Goal: Transaction & Acquisition: Book appointment/travel/reservation

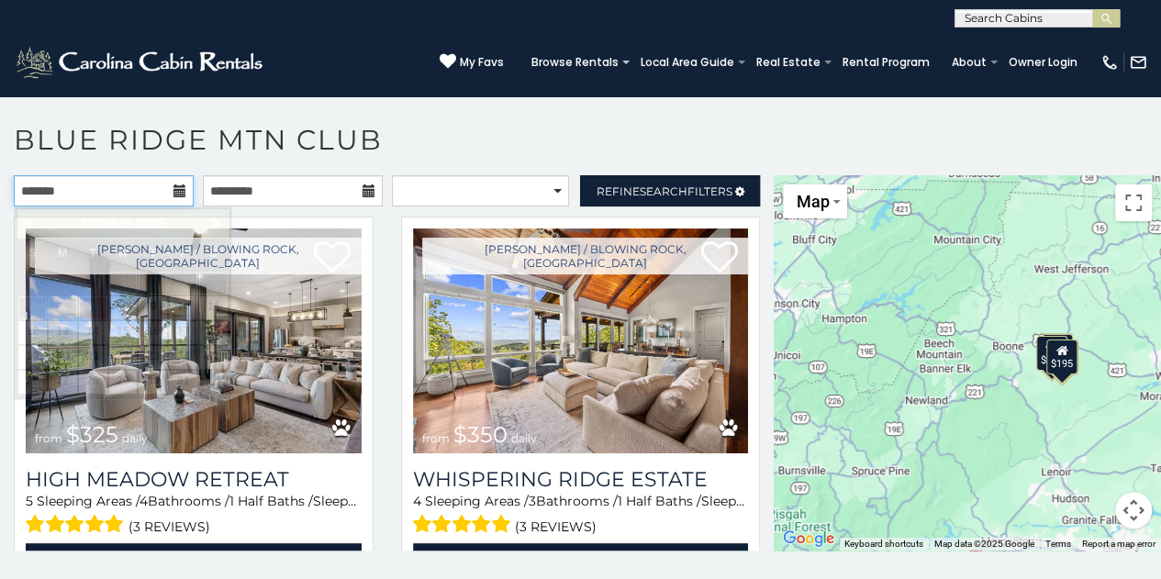
click at [141, 194] on input "text" at bounding box center [104, 190] width 180 height 31
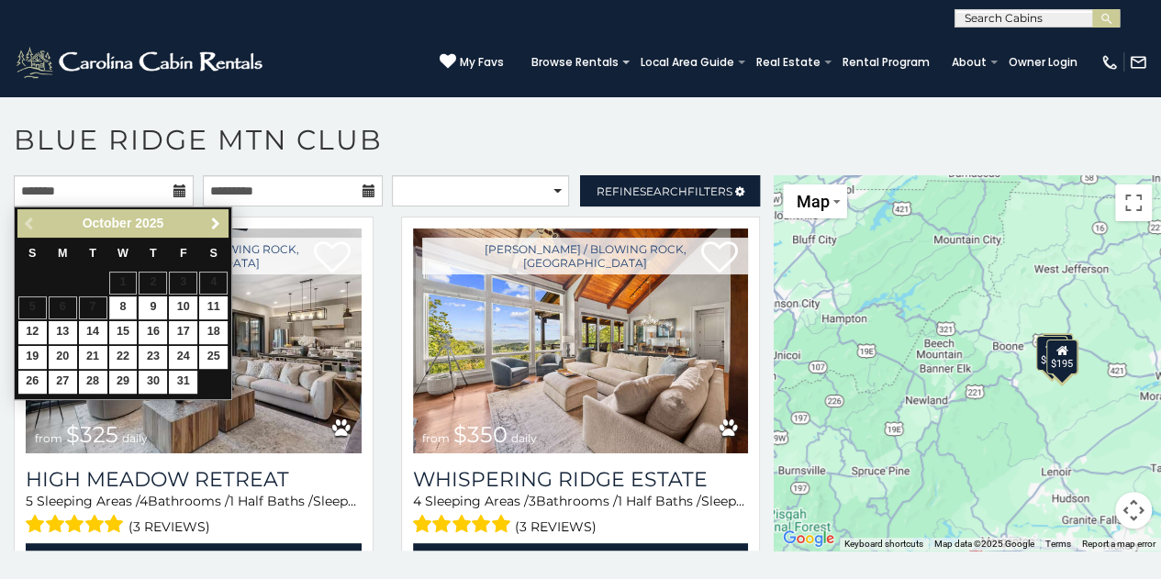
click at [217, 221] on span "Next" at bounding box center [215, 224] width 15 height 15
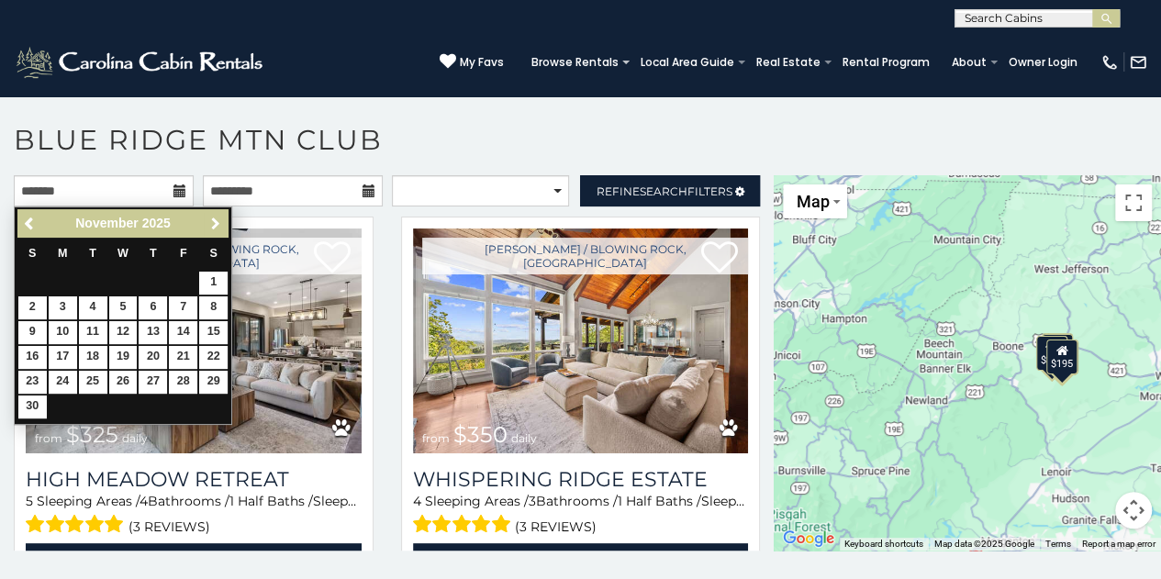
click at [217, 221] on span "Next" at bounding box center [215, 224] width 15 height 15
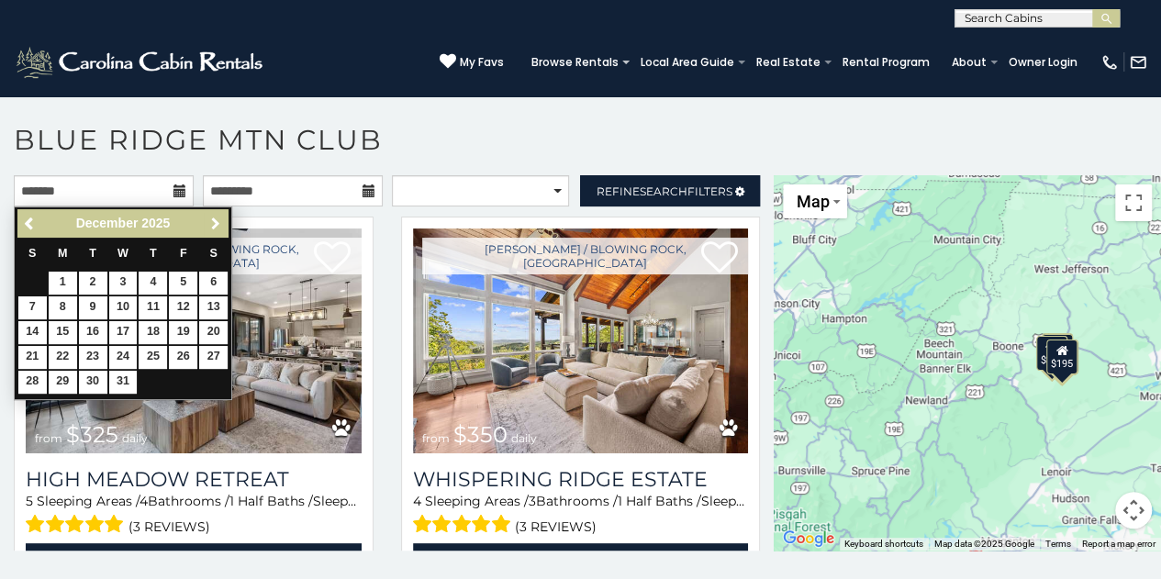
click at [217, 221] on span "Next" at bounding box center [215, 224] width 15 height 15
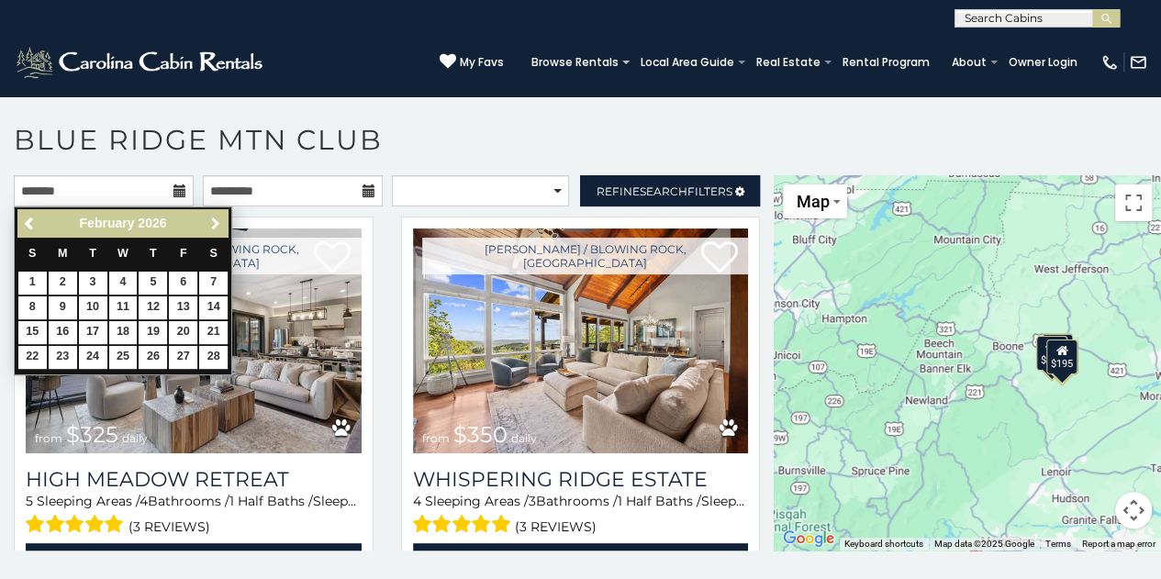
click at [217, 221] on span "Next" at bounding box center [215, 224] width 15 height 15
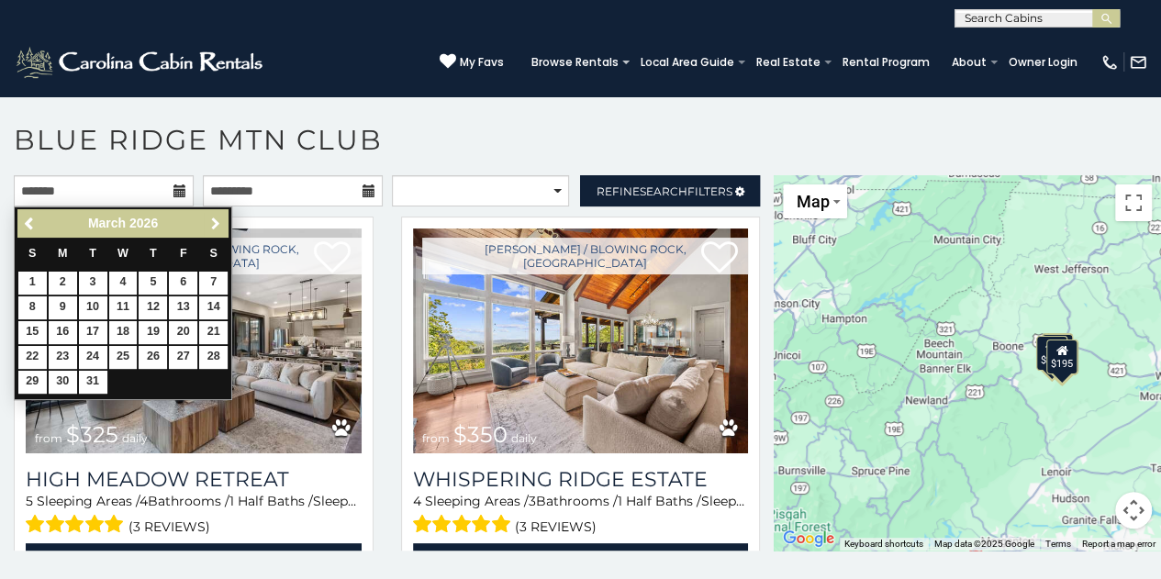
click at [217, 221] on span "Next" at bounding box center [215, 224] width 15 height 15
click at [217, 220] on span "Next" at bounding box center [215, 224] width 15 height 15
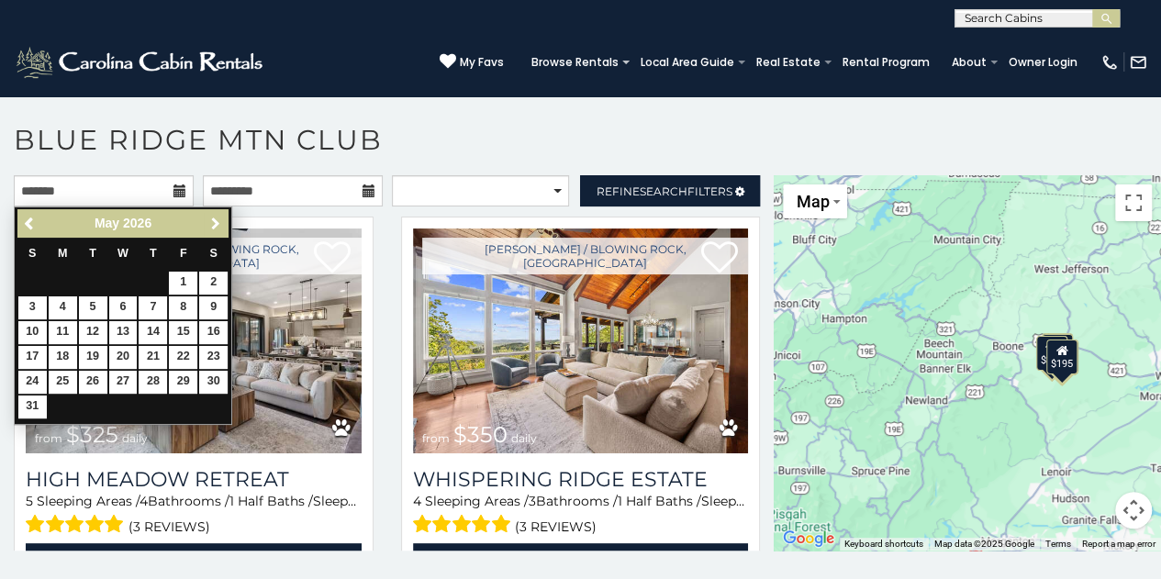
click at [217, 220] on span "Next" at bounding box center [215, 224] width 15 height 15
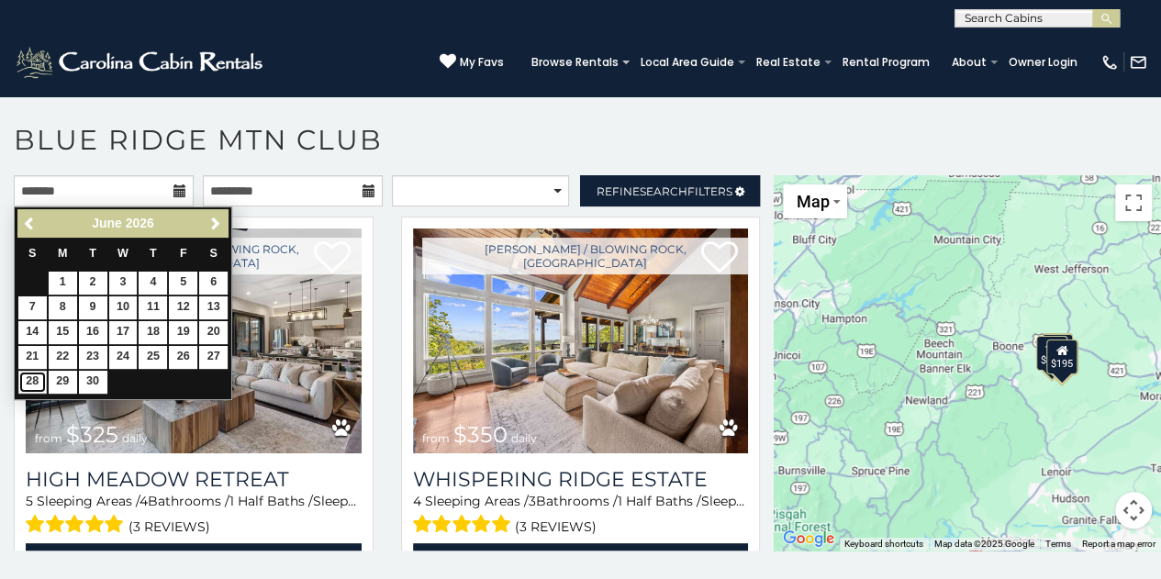
click at [26, 378] on link "28" at bounding box center [32, 382] width 28 height 23
type input "**********"
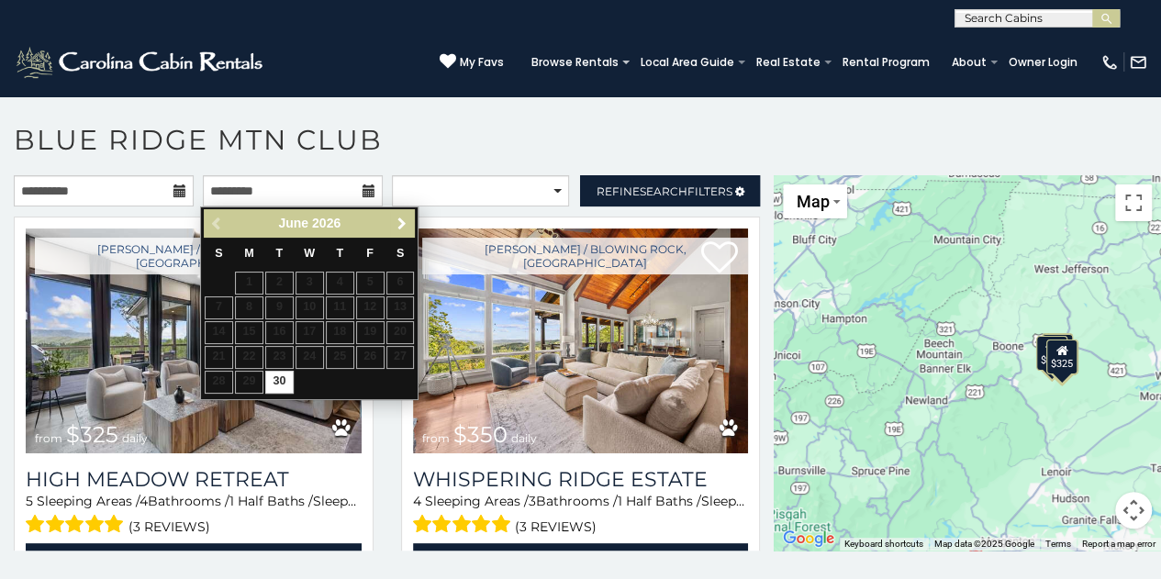
click at [406, 212] on link "Next" at bounding box center [401, 223] width 23 height 23
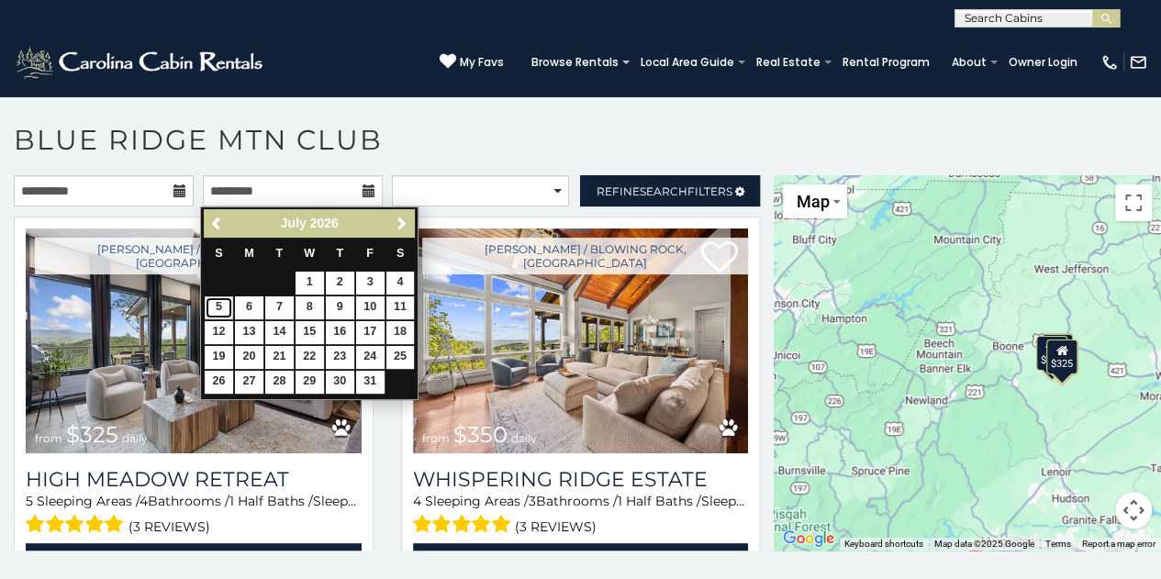
click at [216, 313] on link "5" at bounding box center [219, 308] width 28 height 23
type input "**********"
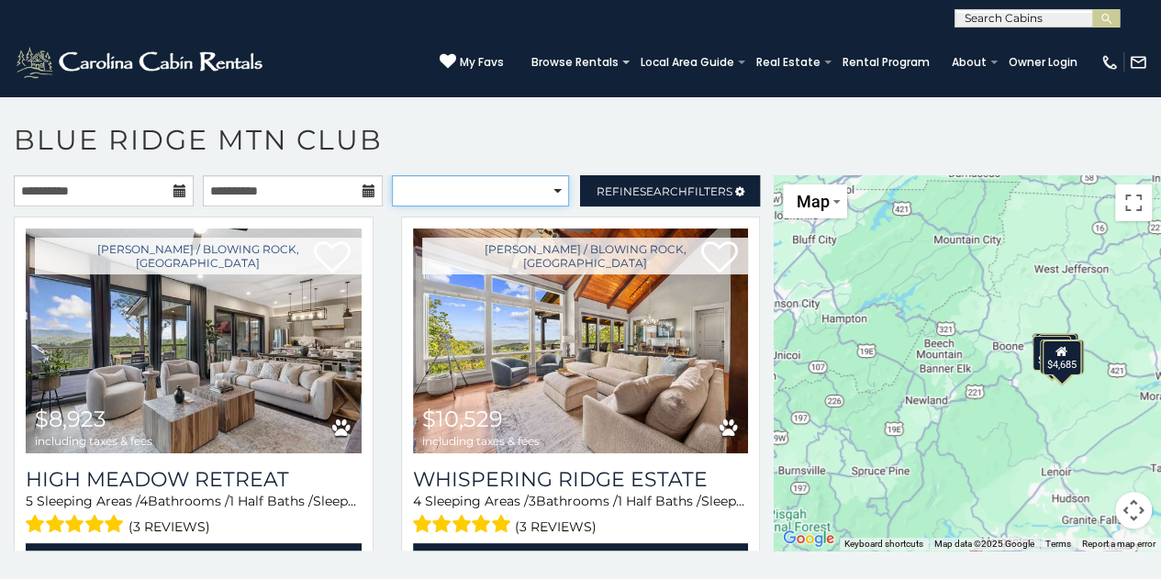
click at [549, 188] on select "**********" at bounding box center [480, 190] width 177 height 31
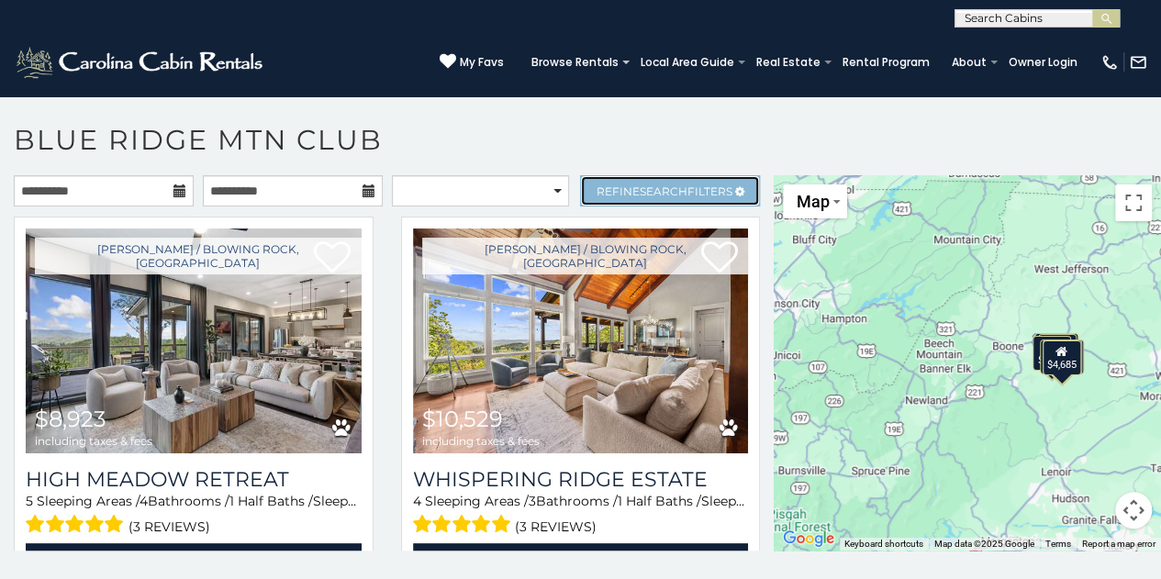
click at [640, 185] on span "Search" at bounding box center [664, 192] width 48 height 14
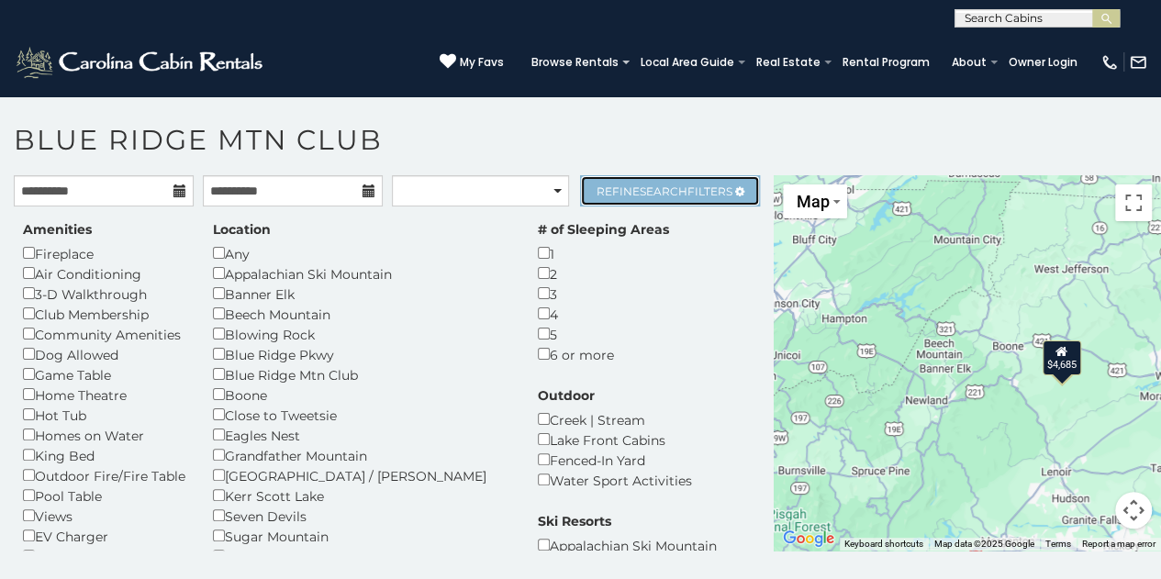
click at [687, 180] on link "Refine Search Filters" at bounding box center [670, 190] width 180 height 31
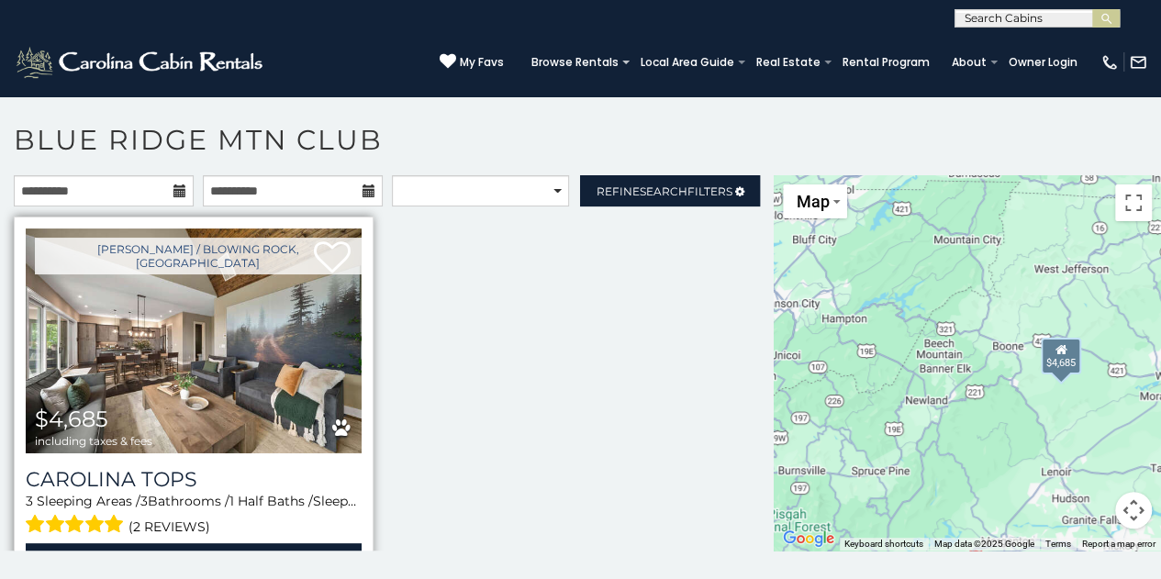
click at [233, 331] on img at bounding box center [194, 341] width 336 height 225
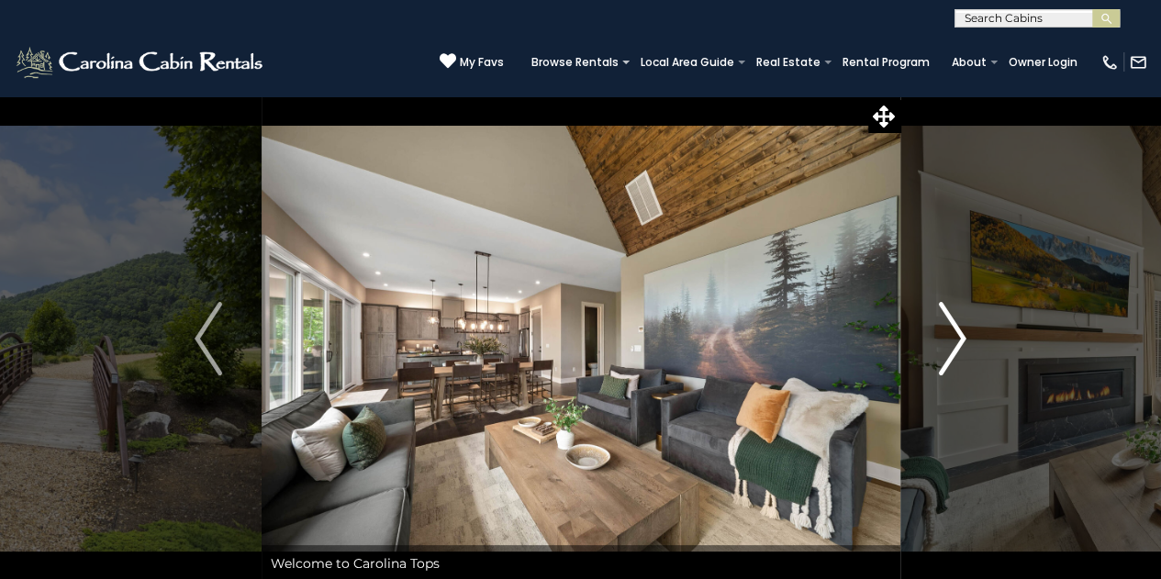
click at [943, 330] on img "Next" at bounding box center [953, 338] width 28 height 73
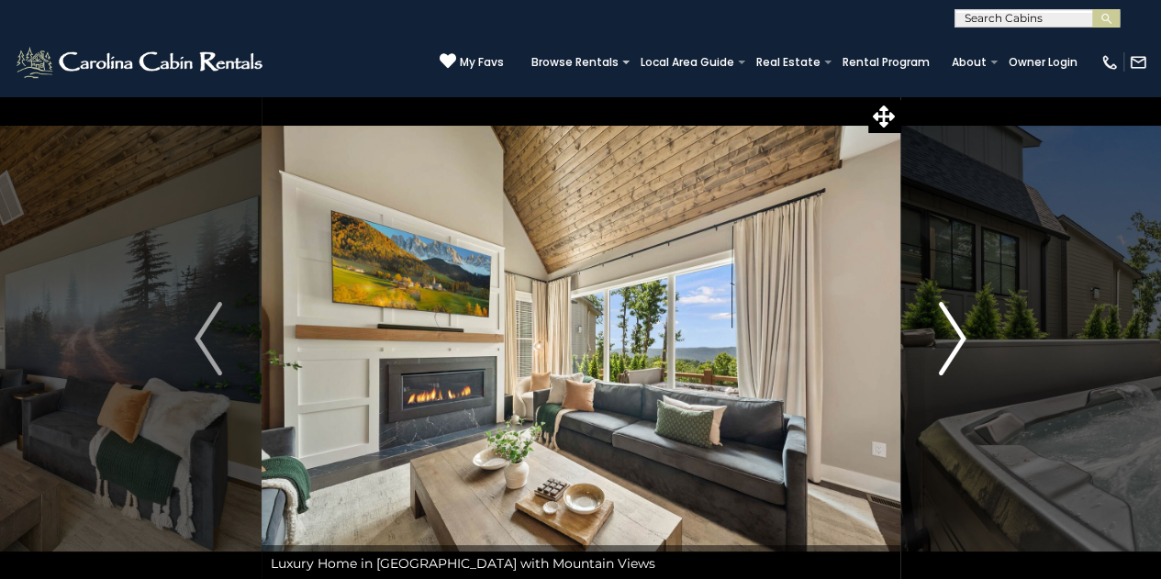
click at [943, 330] on img "Next" at bounding box center [953, 338] width 28 height 73
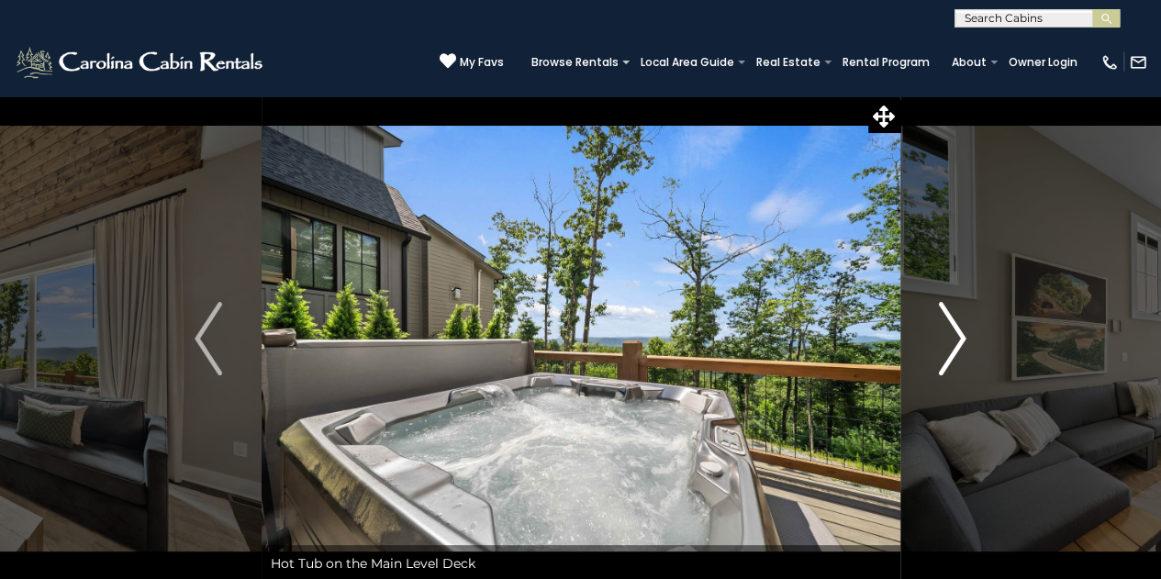
click at [943, 330] on img "Next" at bounding box center [953, 338] width 28 height 73
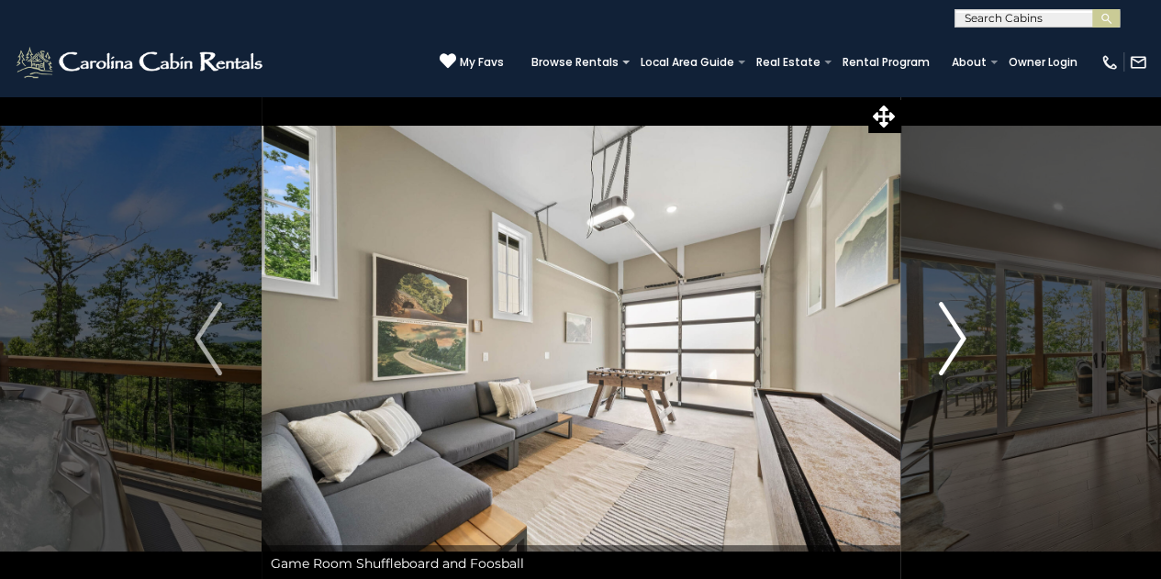
click at [943, 330] on img "Next" at bounding box center [953, 338] width 28 height 73
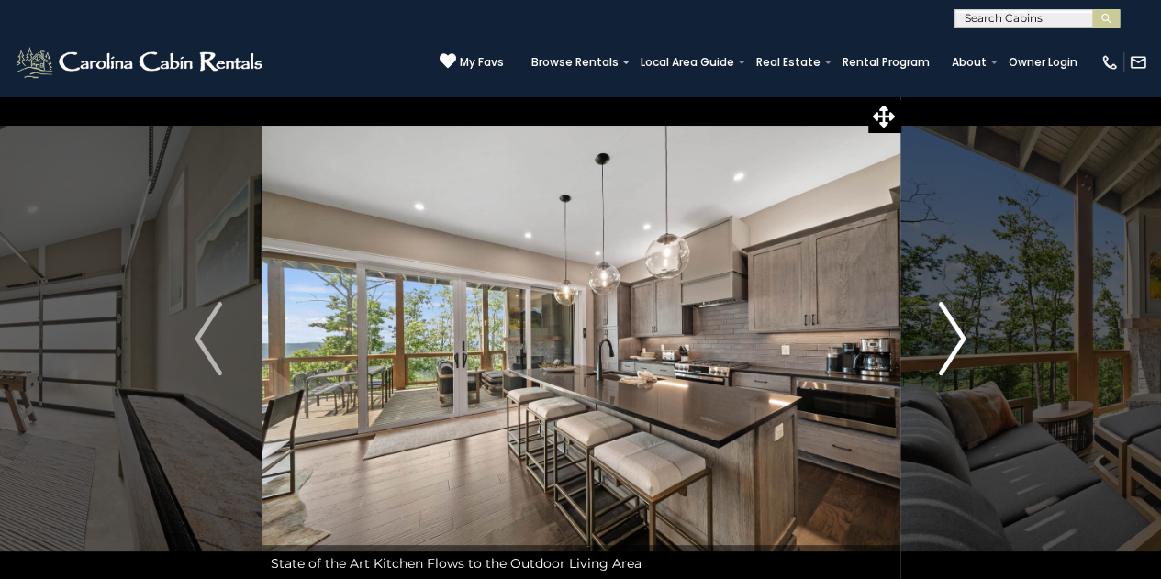
click at [943, 330] on img "Next" at bounding box center [953, 338] width 28 height 73
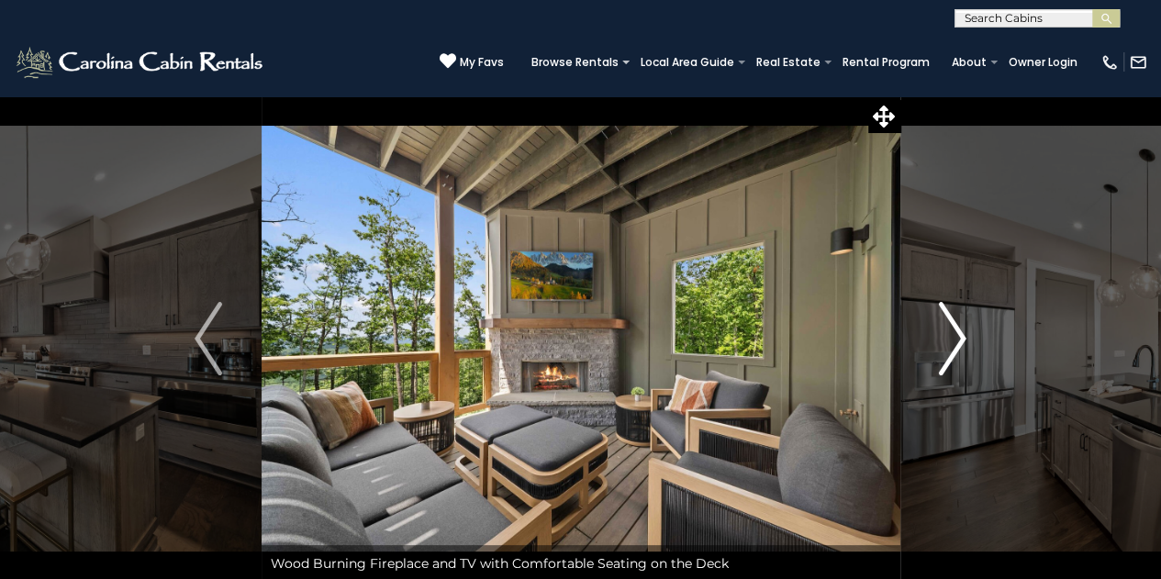
click at [943, 330] on img "Next" at bounding box center [953, 338] width 28 height 73
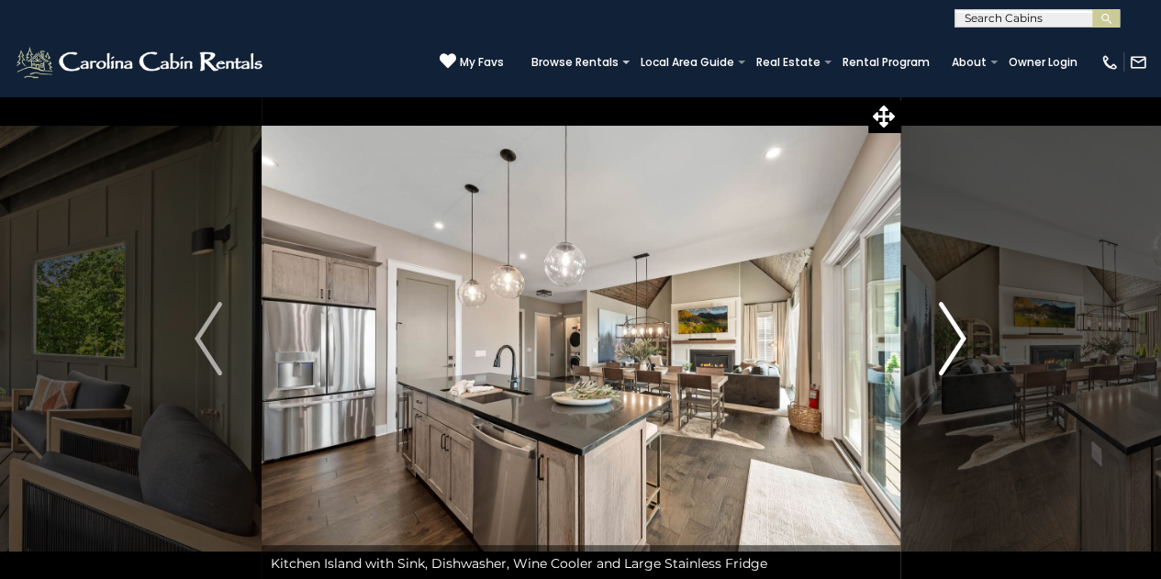
click at [943, 330] on img "Next" at bounding box center [953, 338] width 28 height 73
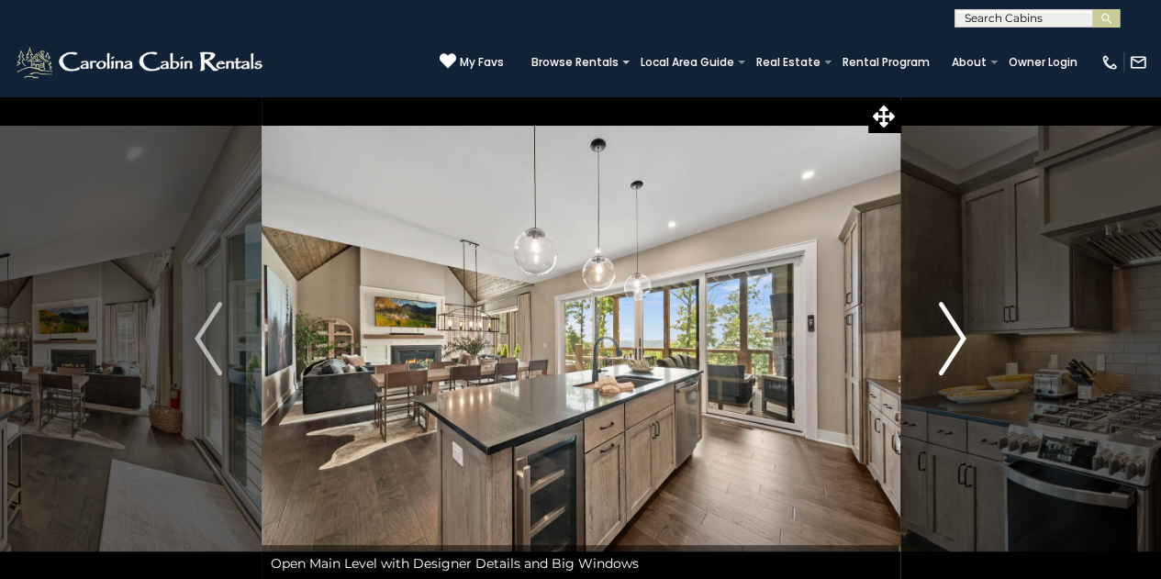
click at [943, 330] on img "Next" at bounding box center [953, 338] width 28 height 73
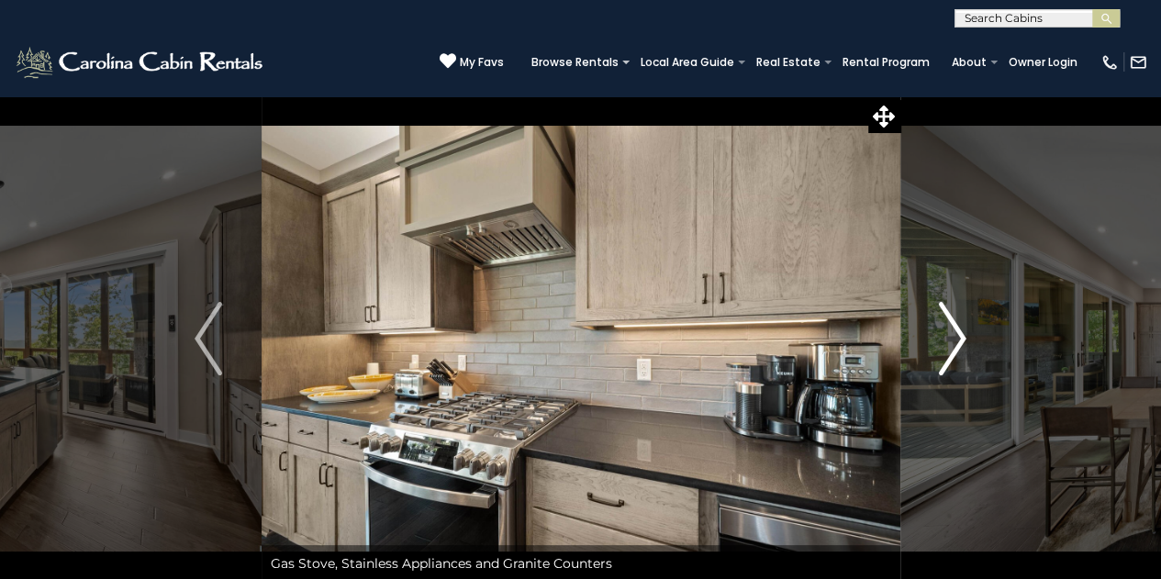
click at [943, 330] on img "Next" at bounding box center [953, 338] width 28 height 73
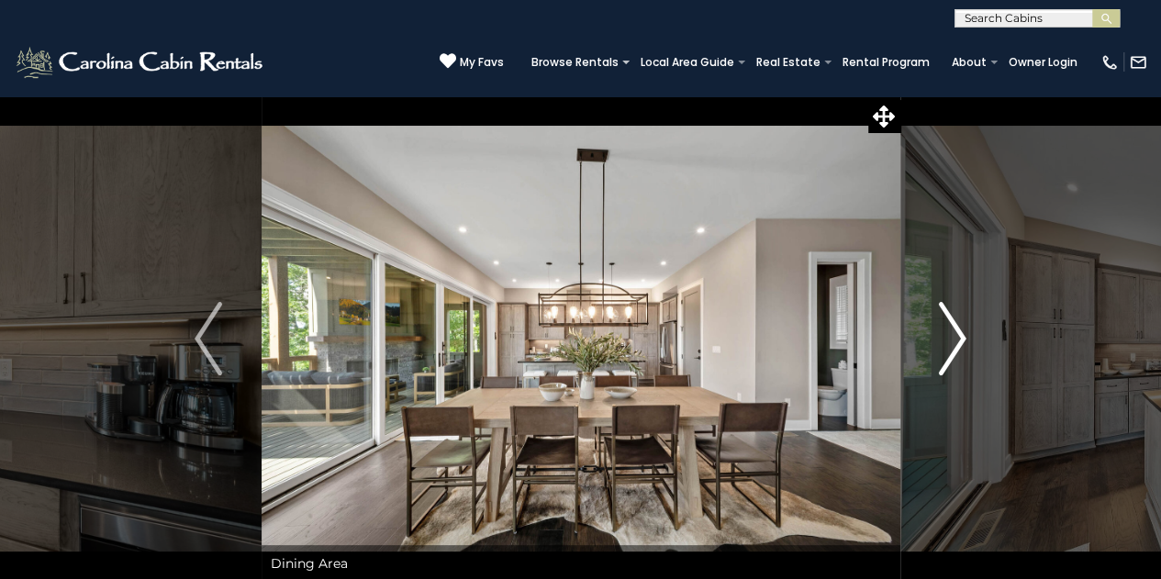
click at [943, 330] on img "Next" at bounding box center [953, 338] width 28 height 73
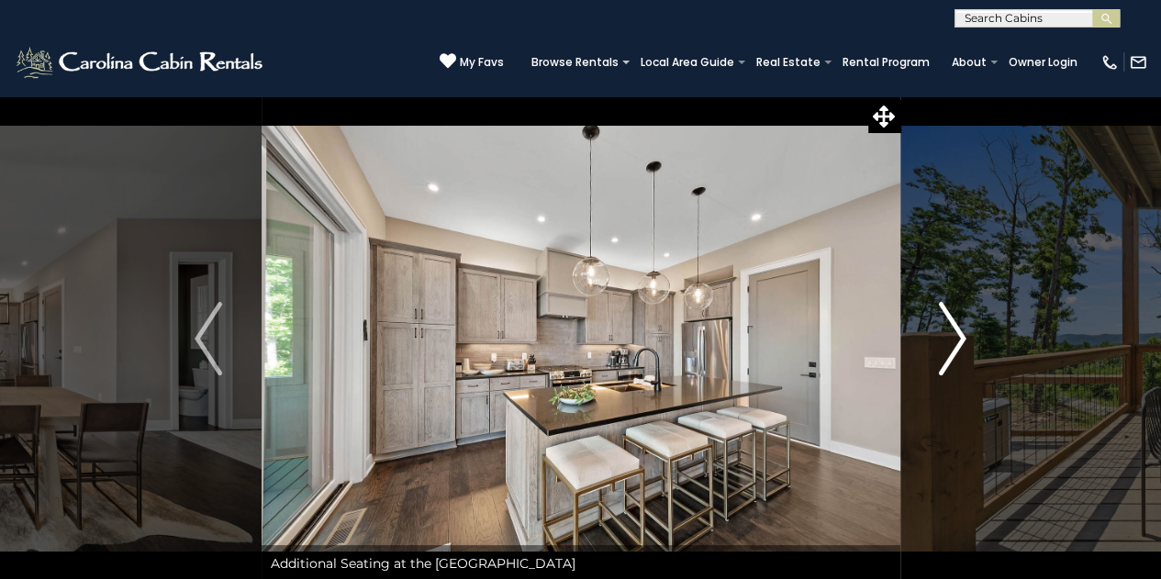
click at [943, 330] on img "Next" at bounding box center [953, 338] width 28 height 73
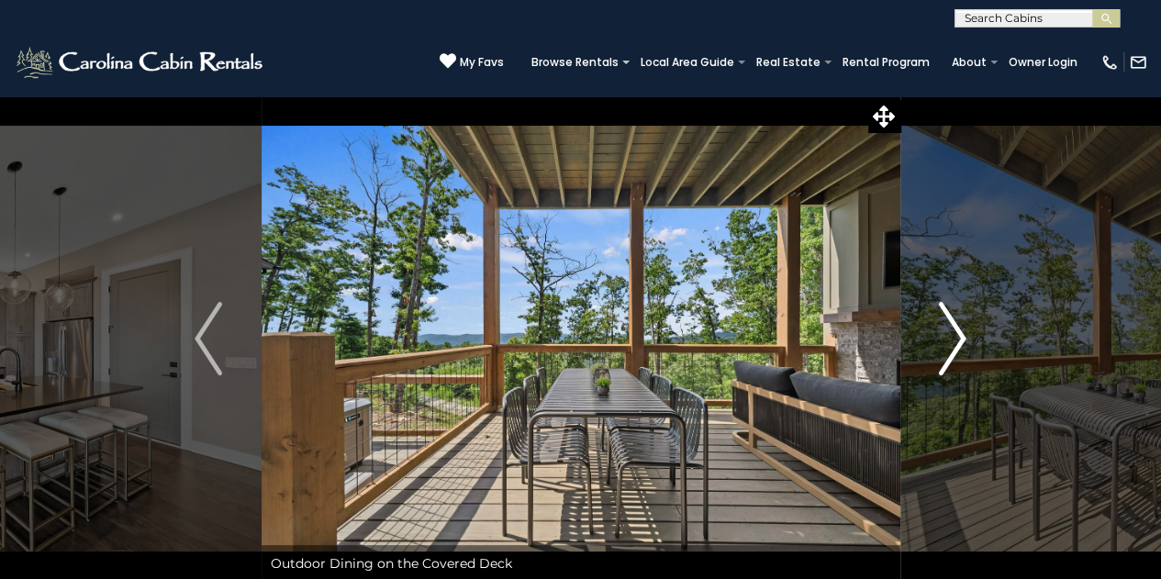
click at [943, 330] on img "Next" at bounding box center [953, 338] width 28 height 73
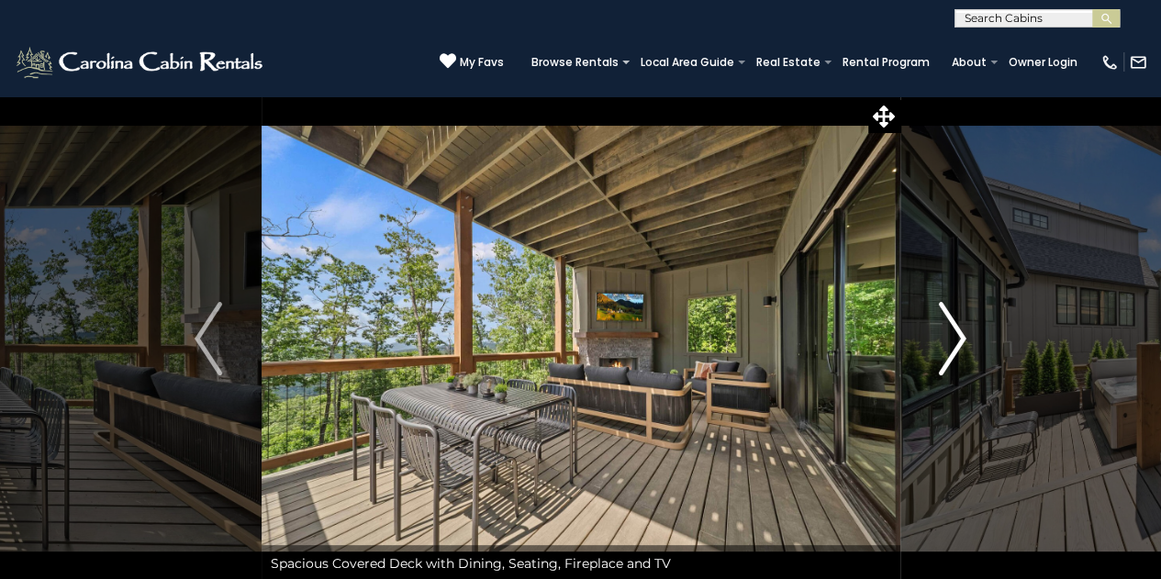
click at [943, 330] on img "Next" at bounding box center [953, 338] width 28 height 73
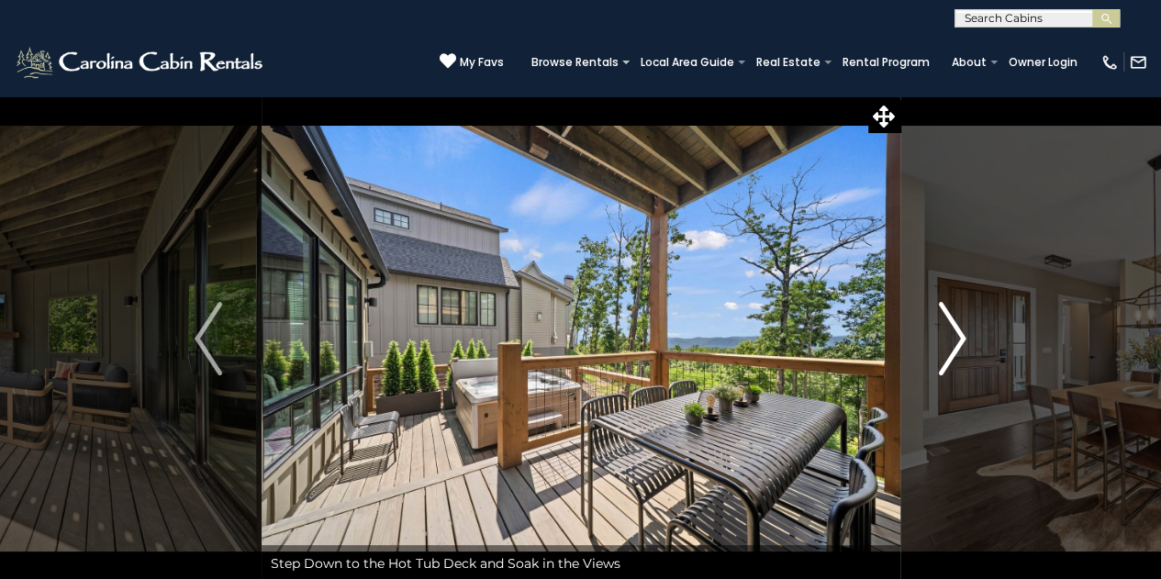
click at [943, 330] on img "Next" at bounding box center [953, 338] width 28 height 73
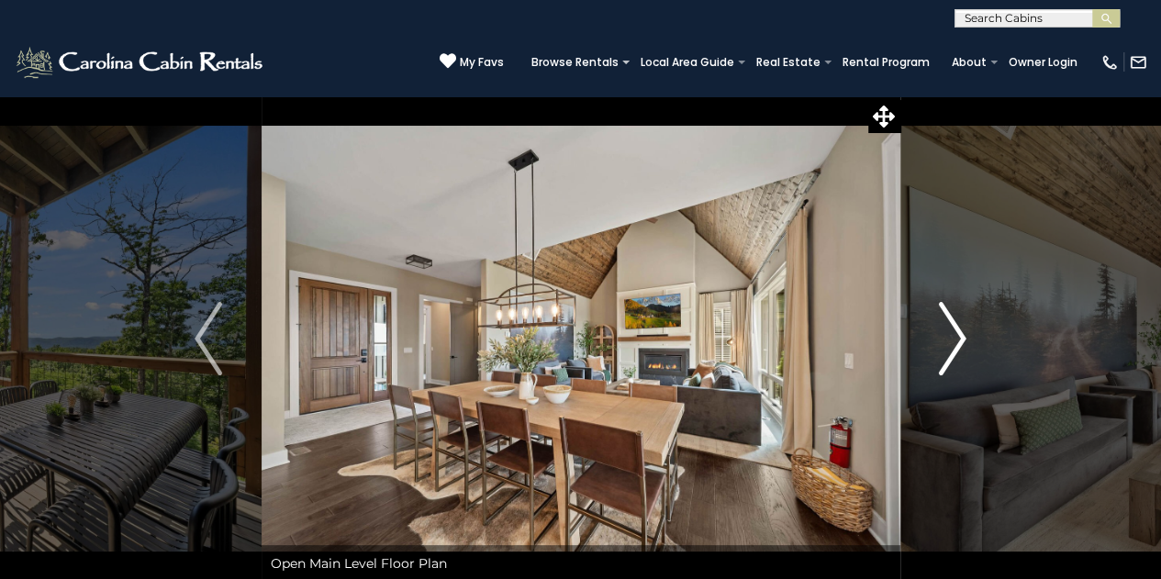
click at [943, 330] on img "Next" at bounding box center [953, 338] width 28 height 73
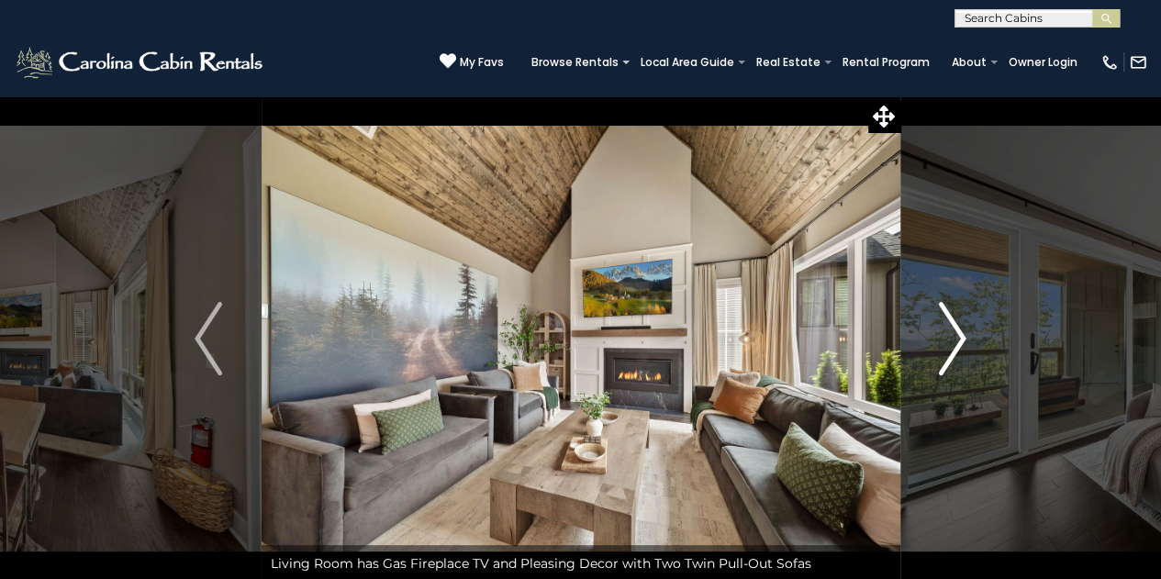
click at [943, 330] on img "Next" at bounding box center [953, 338] width 28 height 73
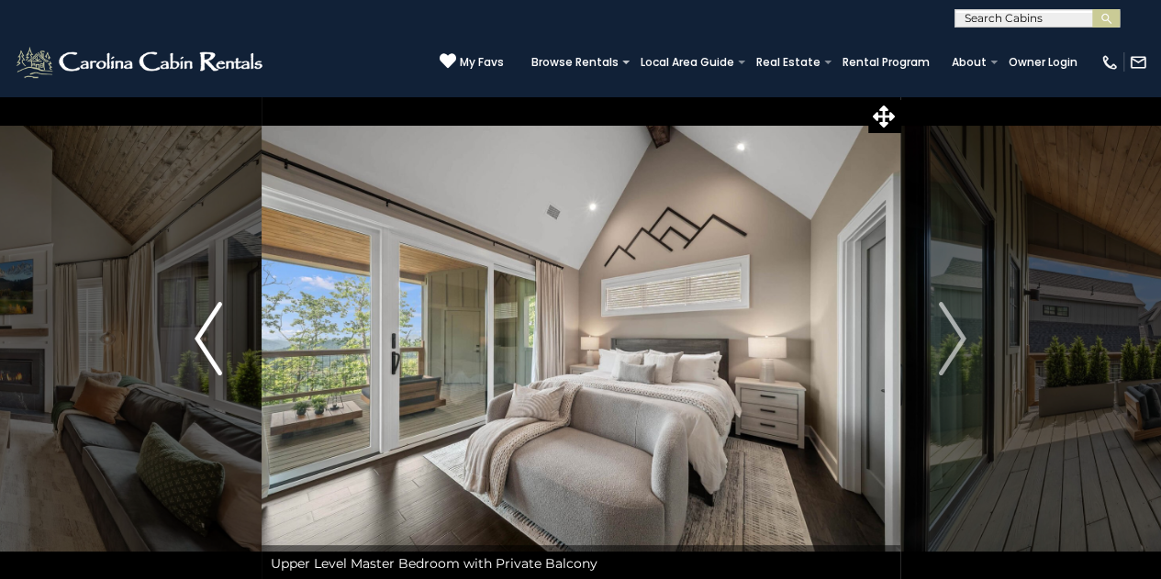
click at [198, 351] on img "Previous" at bounding box center [209, 338] width 28 height 73
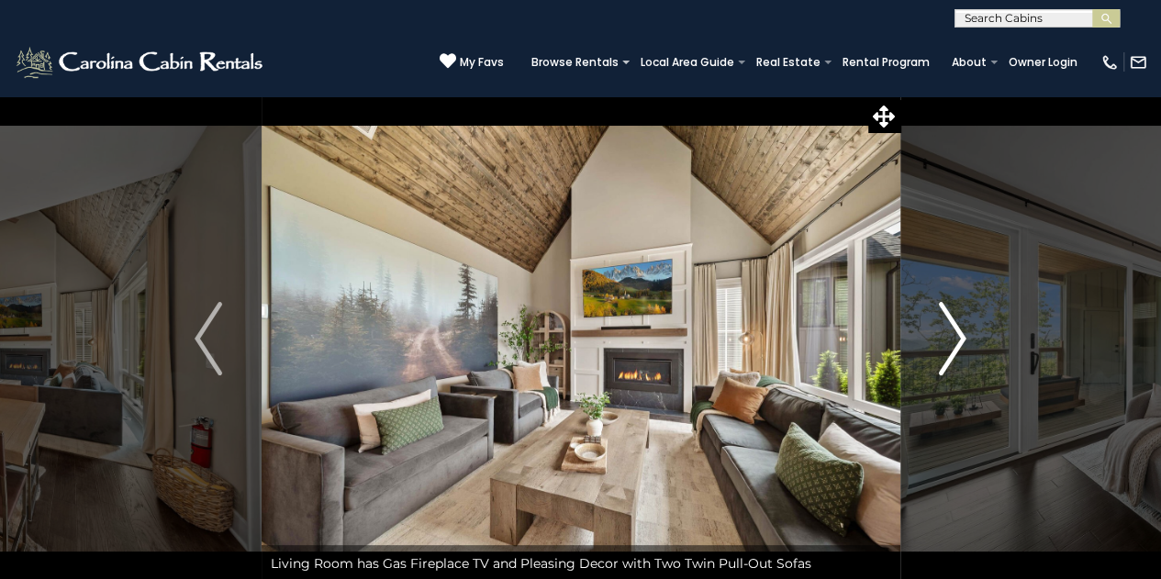
click at [976, 339] on button "Next" at bounding box center [953, 338] width 106 height 487
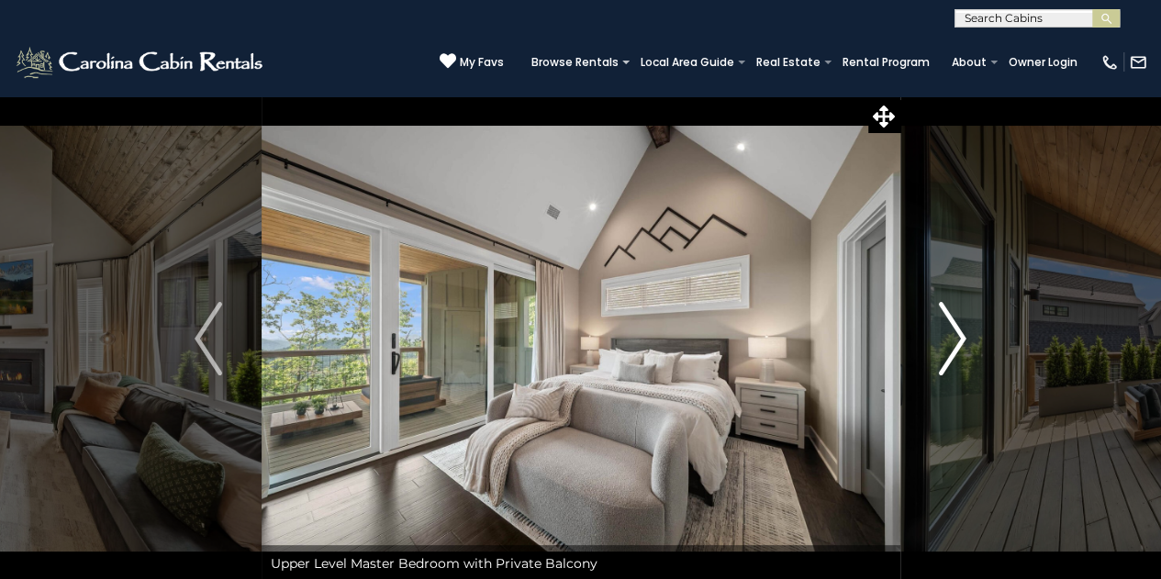
click at [976, 339] on button "Next" at bounding box center [953, 338] width 106 height 487
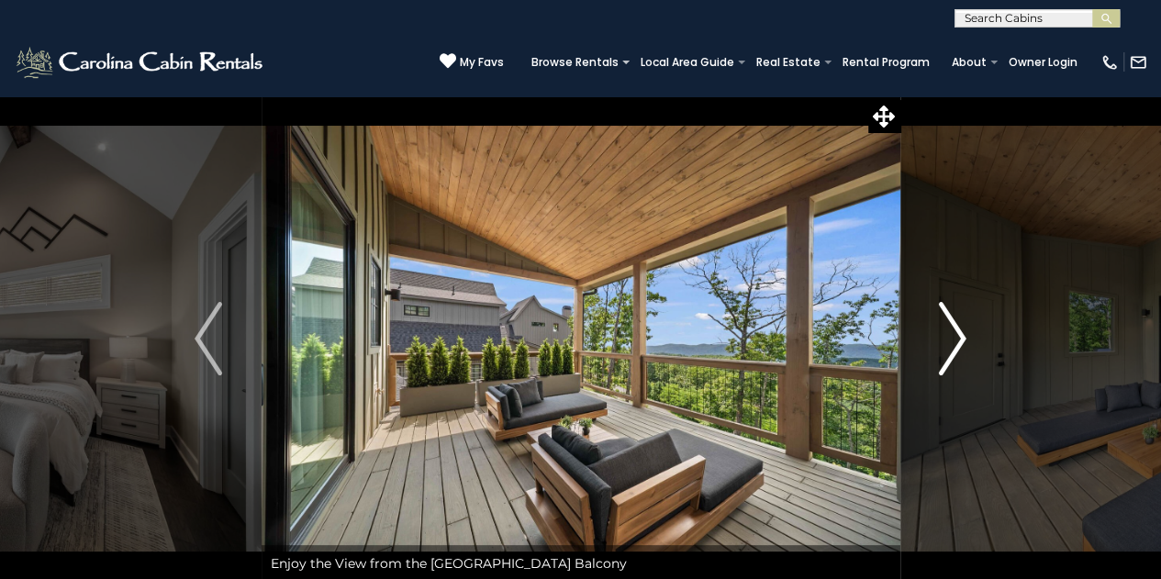
click at [976, 339] on button "Next" at bounding box center [953, 338] width 106 height 487
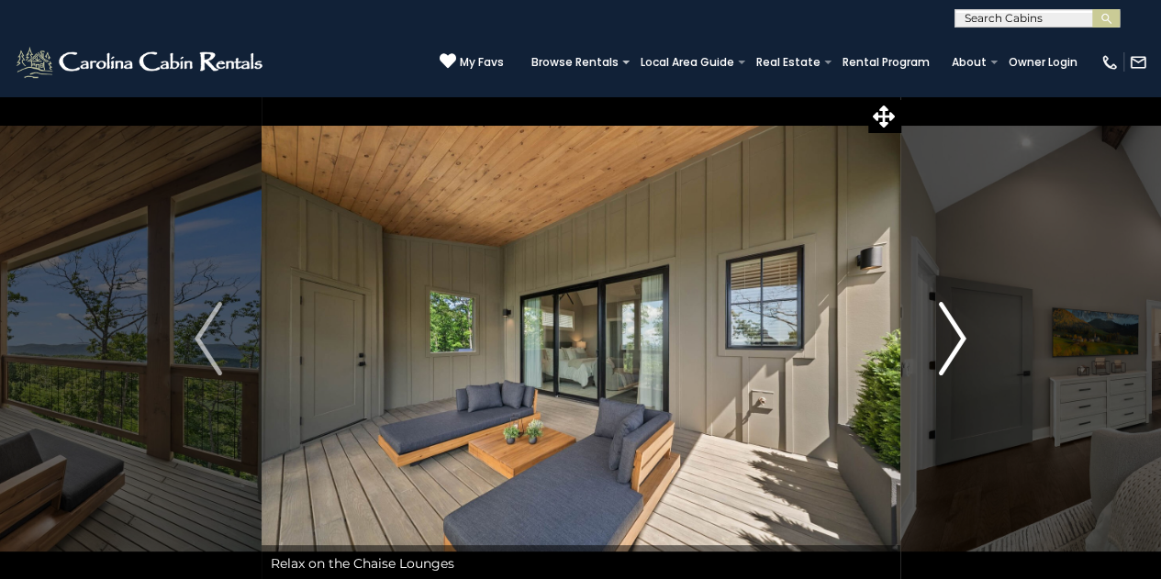
click at [976, 339] on button "Next" at bounding box center [953, 338] width 106 height 487
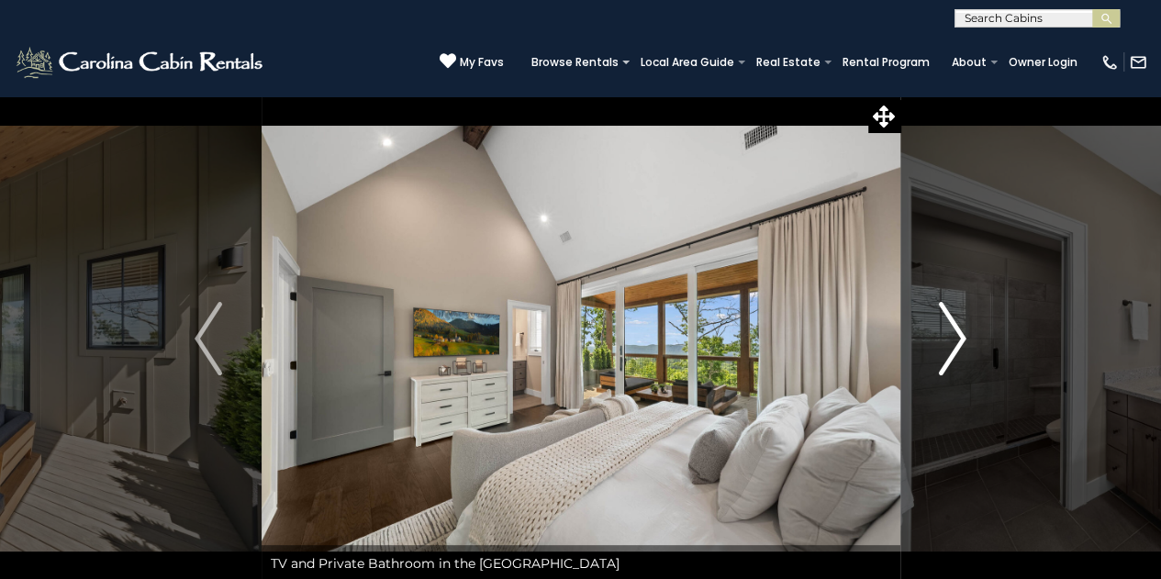
click at [976, 339] on button "Next" at bounding box center [953, 338] width 106 height 487
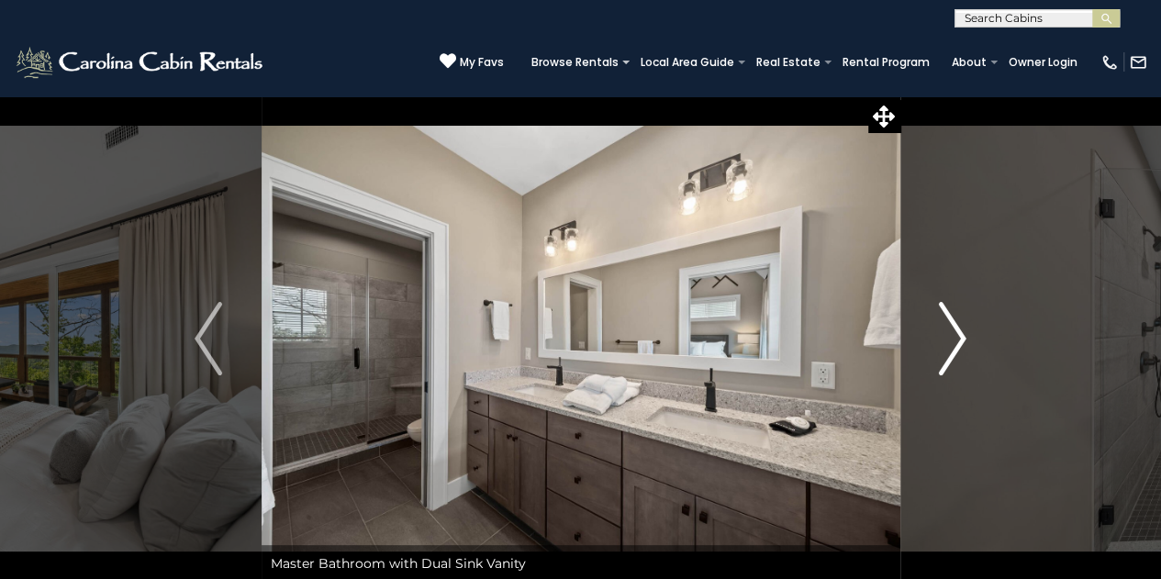
click at [976, 339] on button "Next" at bounding box center [953, 338] width 106 height 487
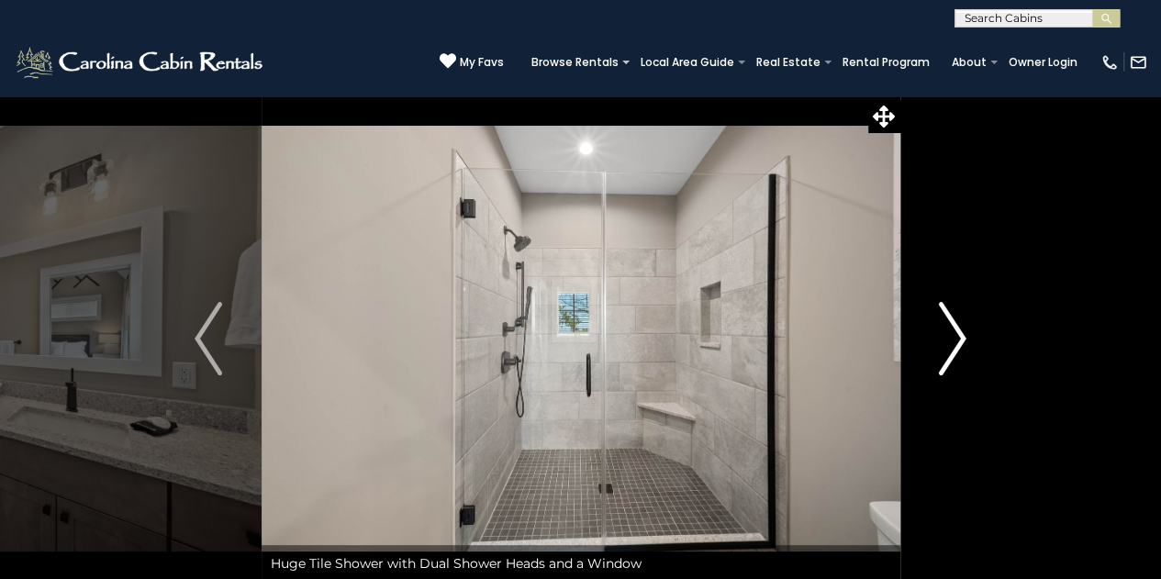
click at [976, 339] on button "Next" at bounding box center [953, 338] width 106 height 487
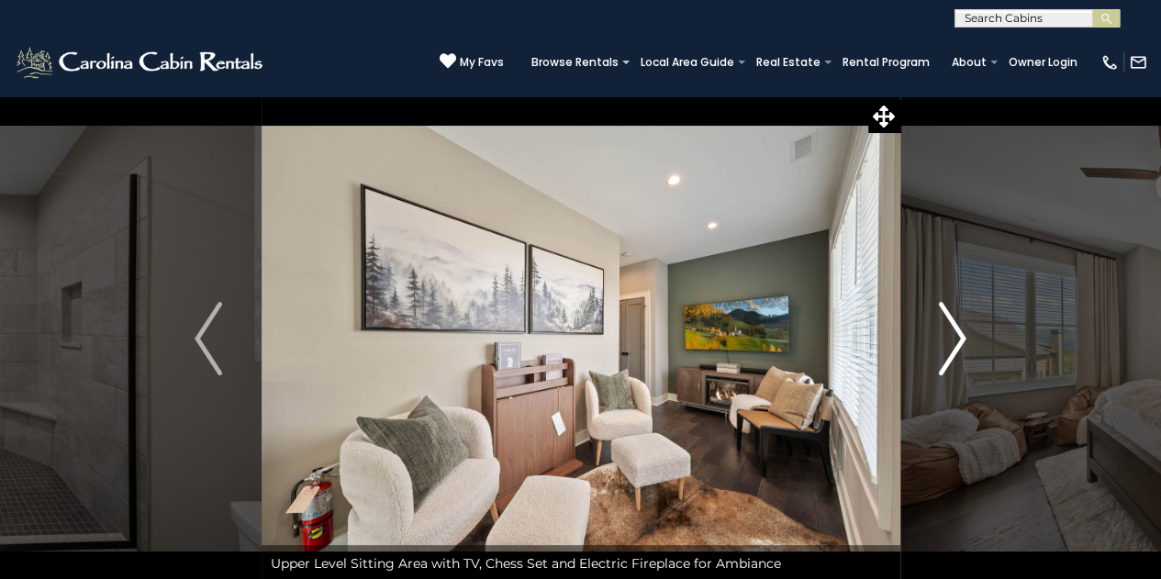
click at [976, 339] on button "Next" at bounding box center [953, 338] width 106 height 487
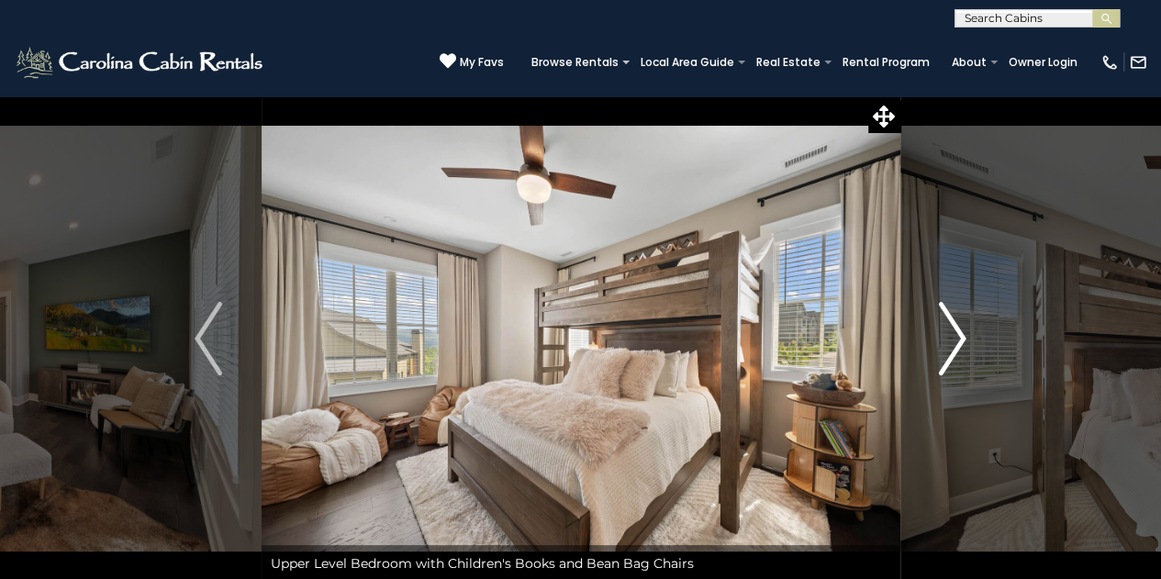
click at [976, 339] on button "Next" at bounding box center [953, 338] width 106 height 487
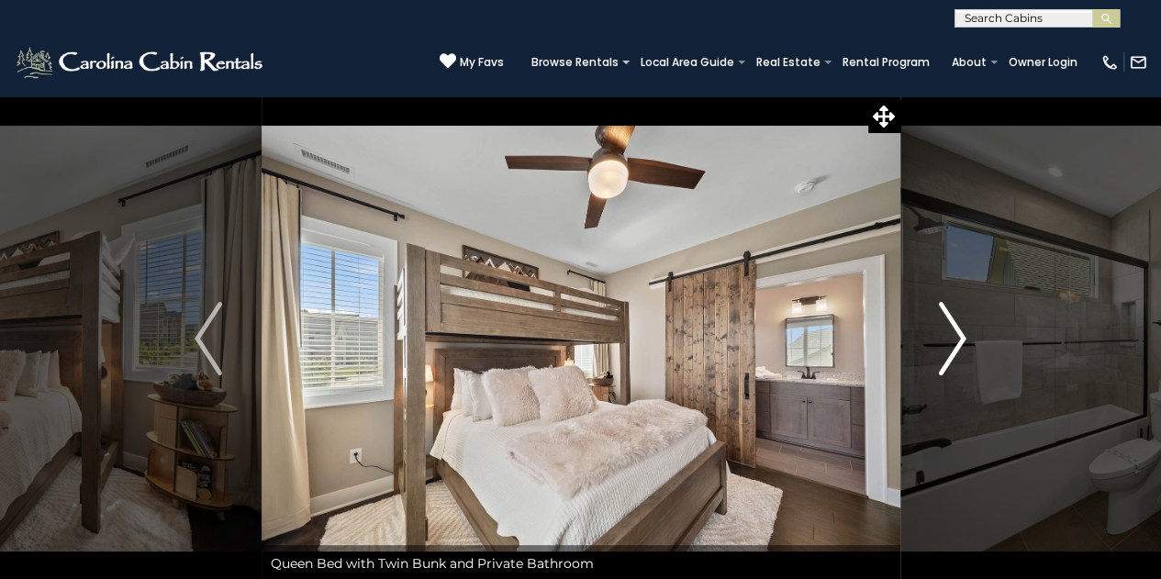
click at [976, 339] on button "Next" at bounding box center [953, 338] width 106 height 487
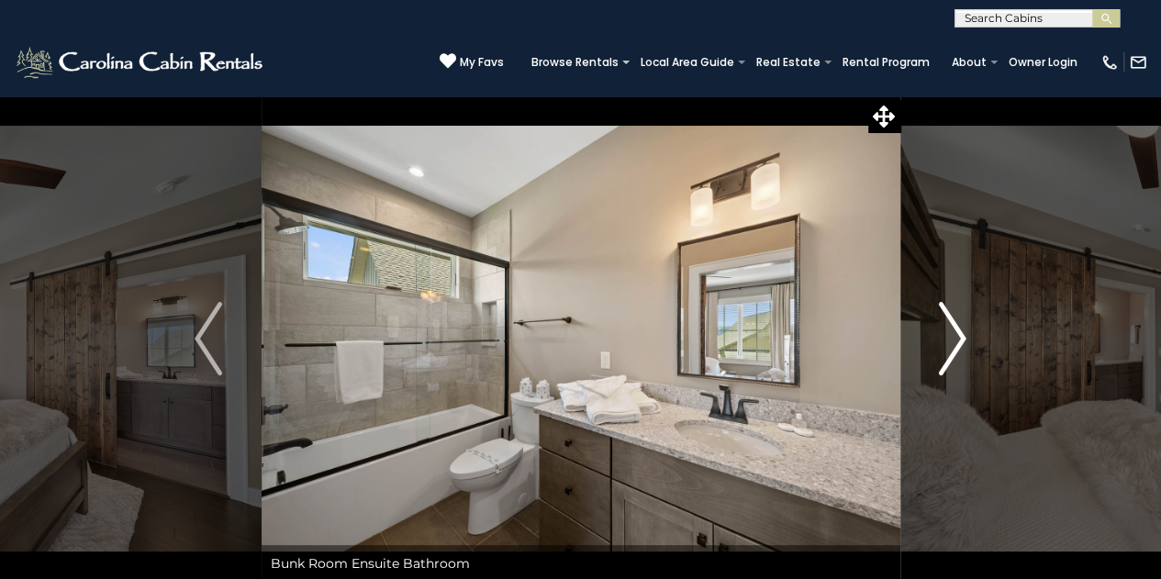
click at [976, 339] on button "Next" at bounding box center [953, 338] width 106 height 487
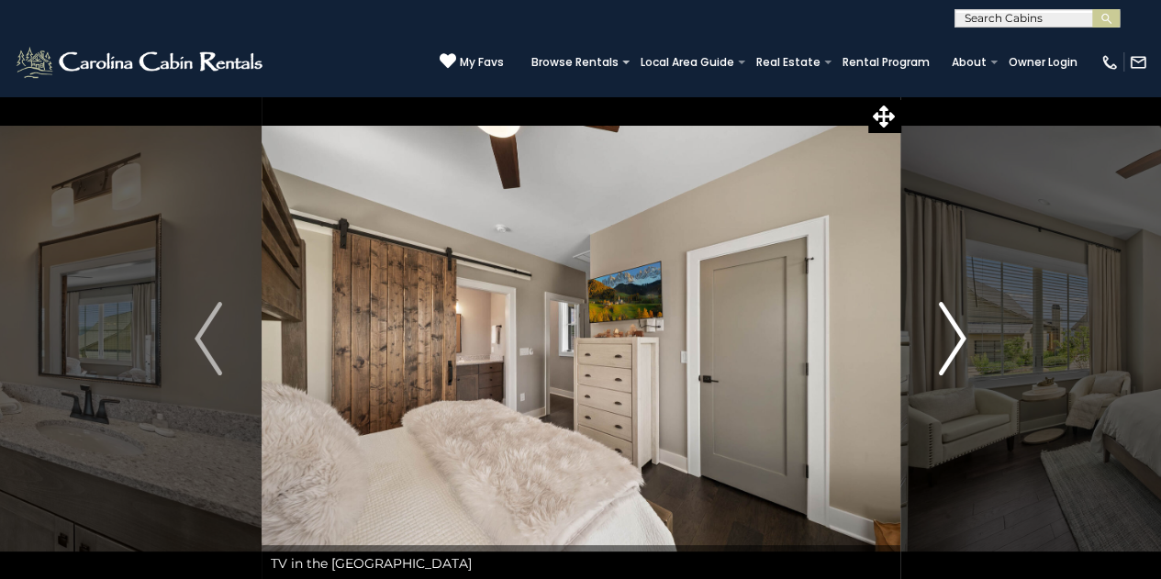
click at [976, 339] on button "Next" at bounding box center [953, 338] width 106 height 487
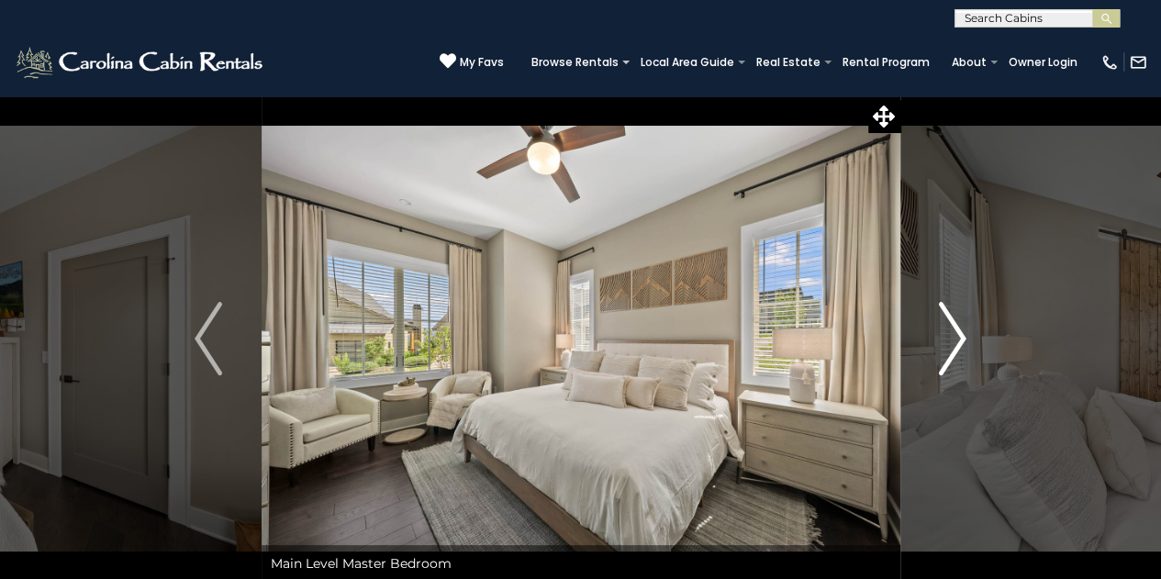
click at [976, 339] on button "Next" at bounding box center [953, 338] width 106 height 487
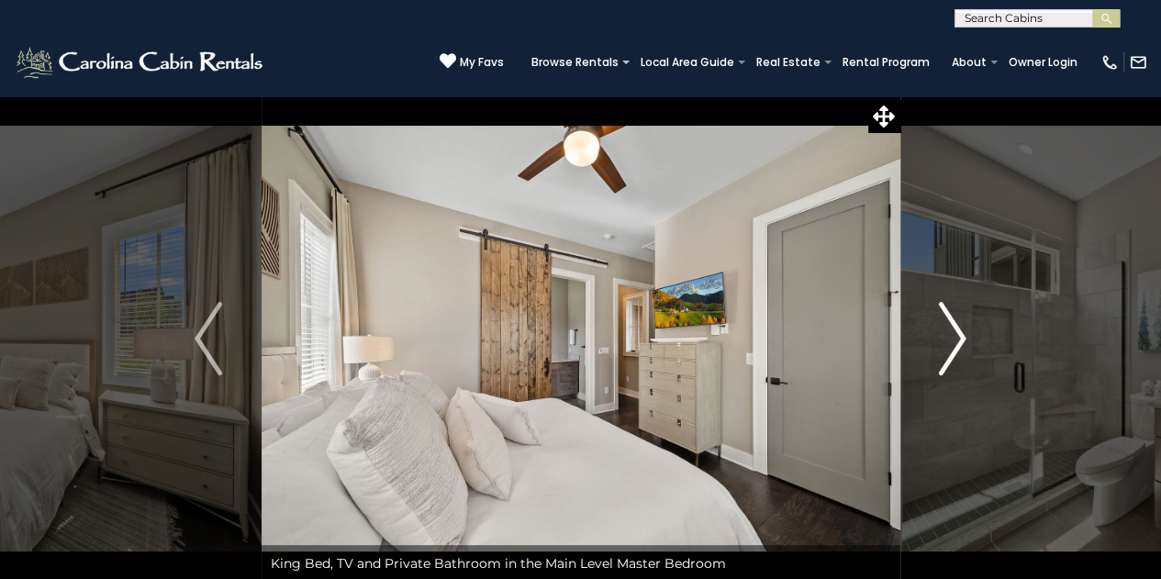
click at [976, 339] on button "Next" at bounding box center [953, 338] width 106 height 487
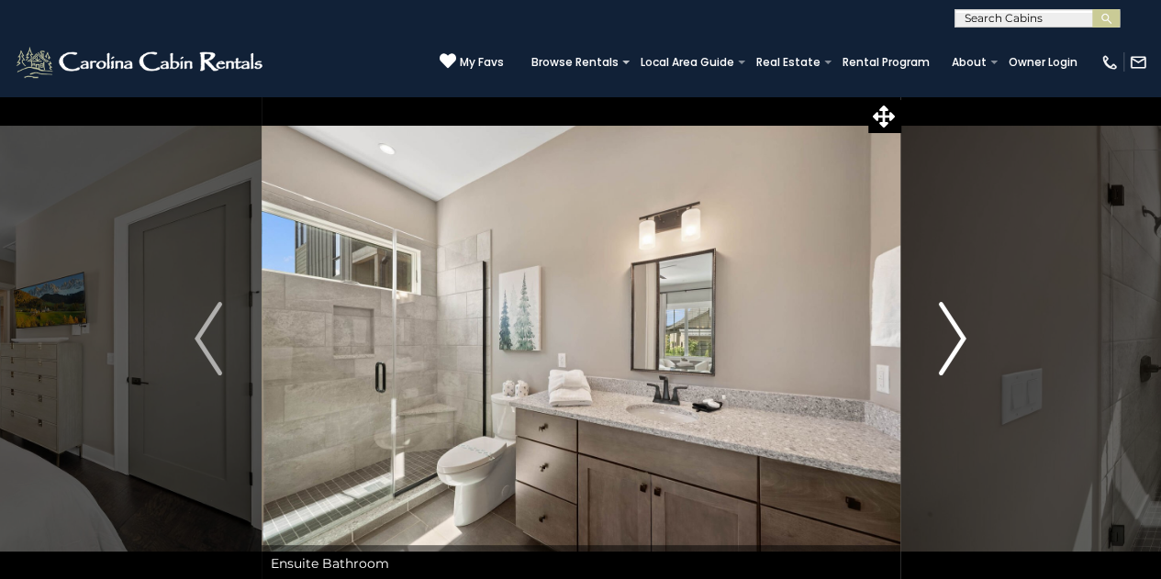
click at [976, 339] on button "Next" at bounding box center [953, 338] width 106 height 487
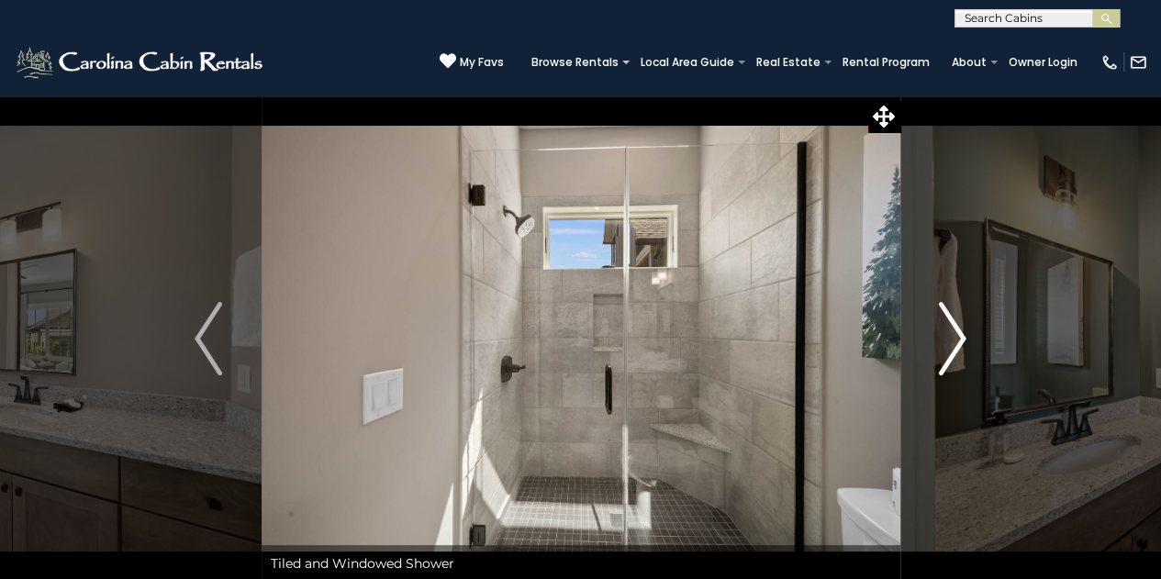
click at [976, 339] on button "Next" at bounding box center [953, 338] width 106 height 487
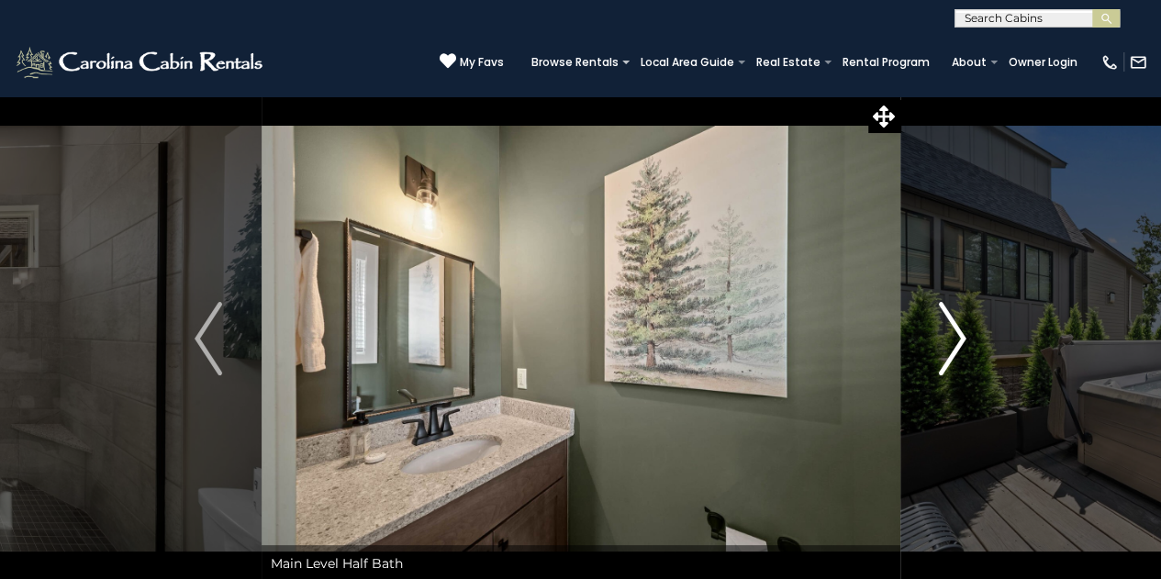
click at [976, 339] on button "Next" at bounding box center [953, 338] width 106 height 487
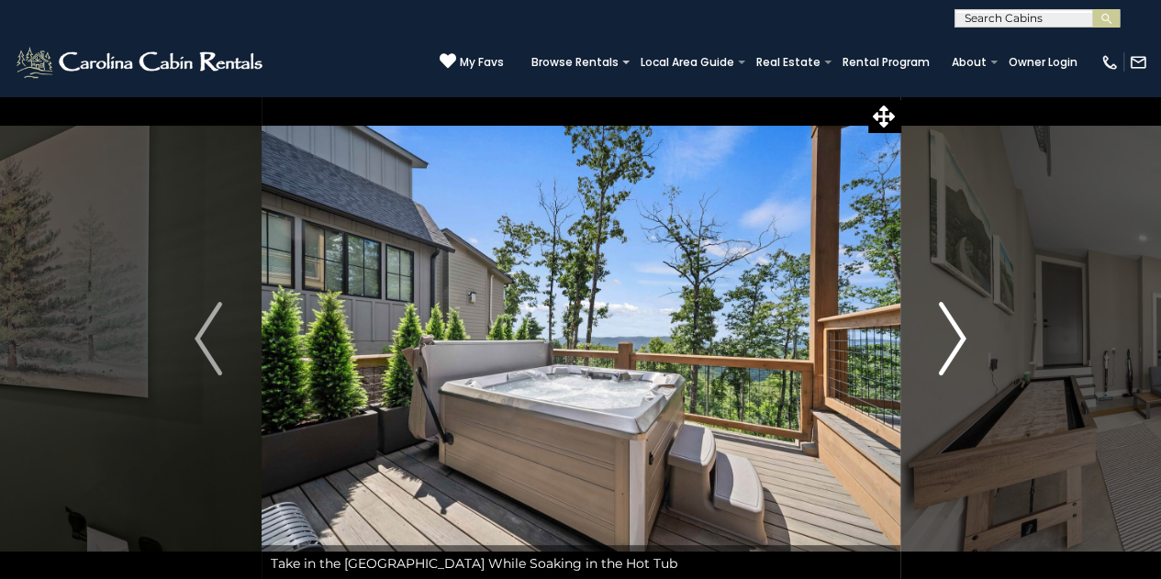
click at [976, 339] on button "Next" at bounding box center [953, 338] width 106 height 487
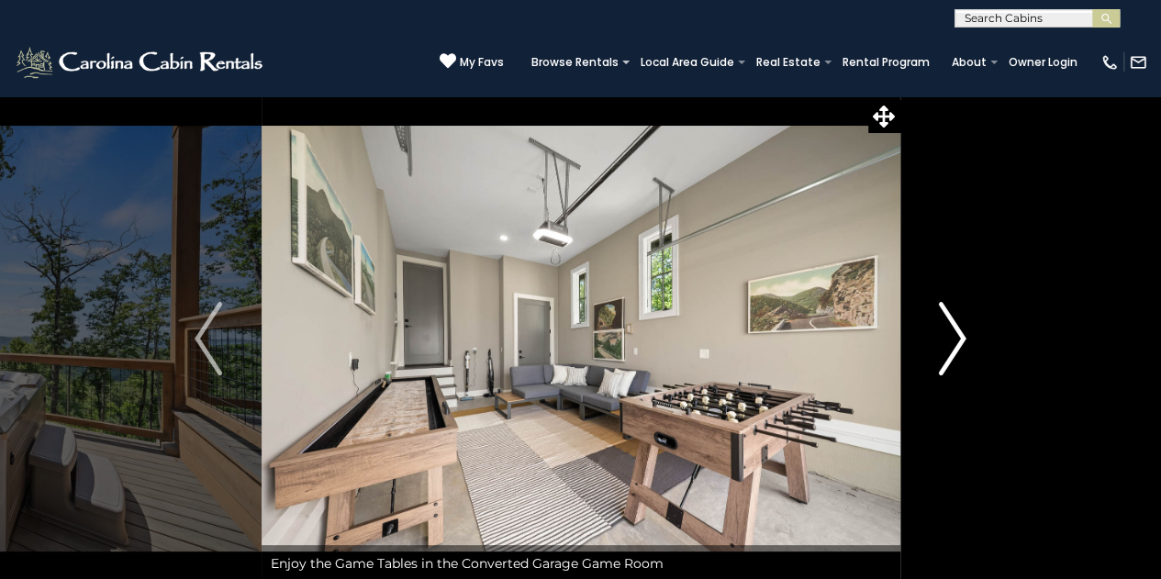
click at [976, 339] on button "Next" at bounding box center [953, 338] width 106 height 487
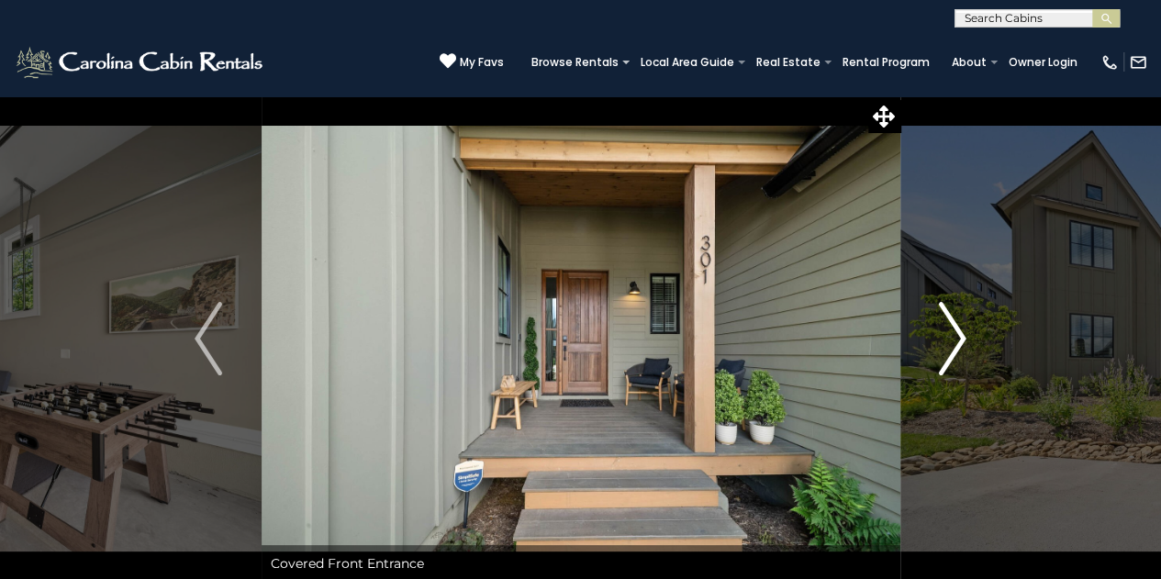
click at [976, 339] on button "Next" at bounding box center [953, 338] width 106 height 487
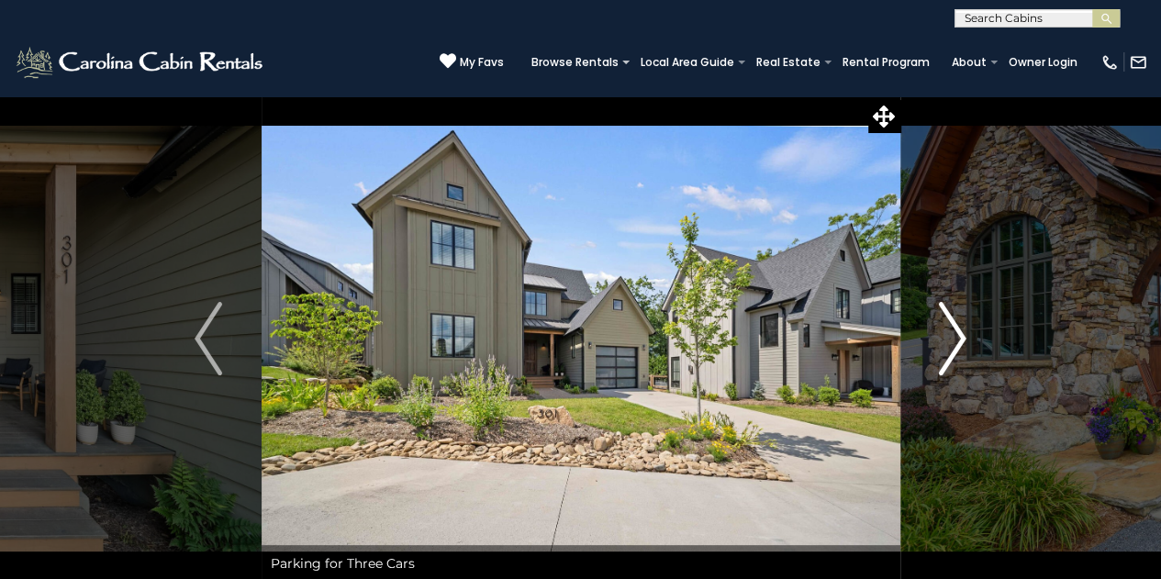
click at [976, 339] on button "Next" at bounding box center [953, 338] width 106 height 487
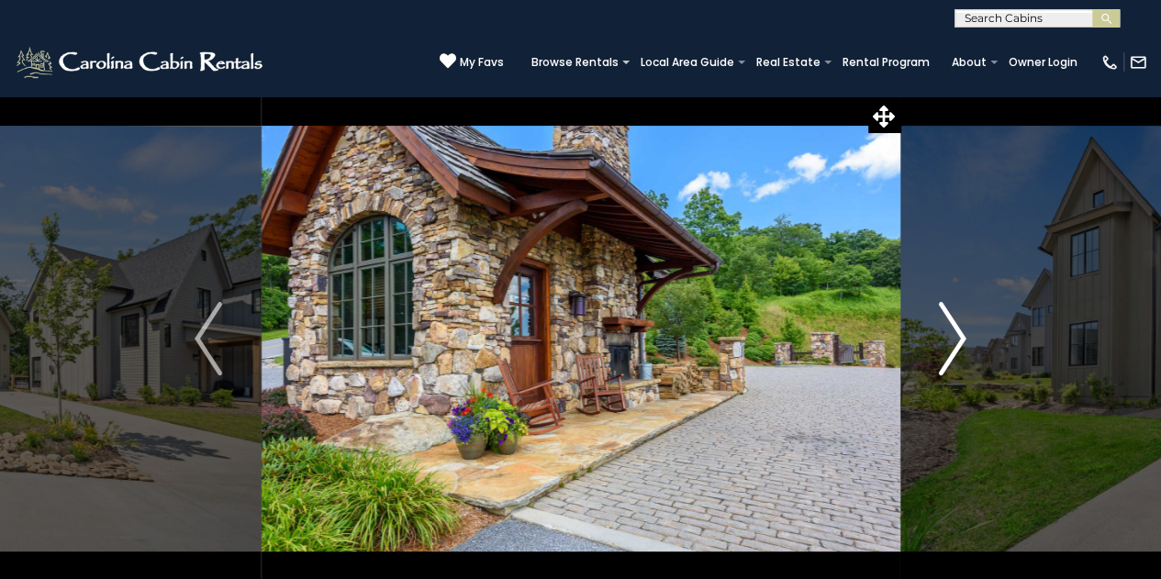
click at [976, 339] on button "Next" at bounding box center [953, 338] width 106 height 487
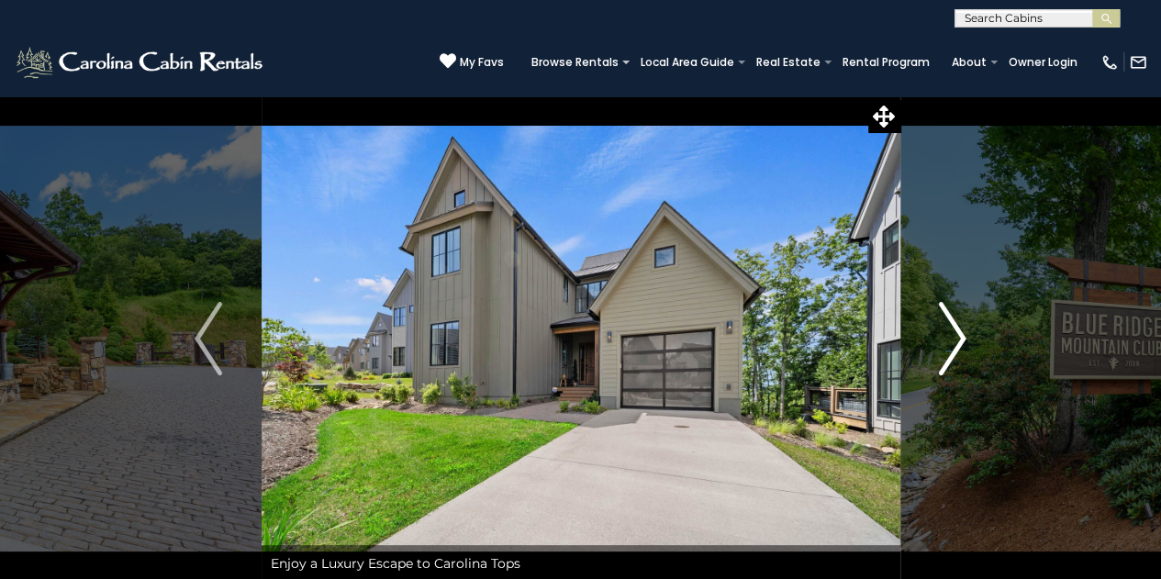
click at [976, 339] on button "Next" at bounding box center [953, 338] width 106 height 487
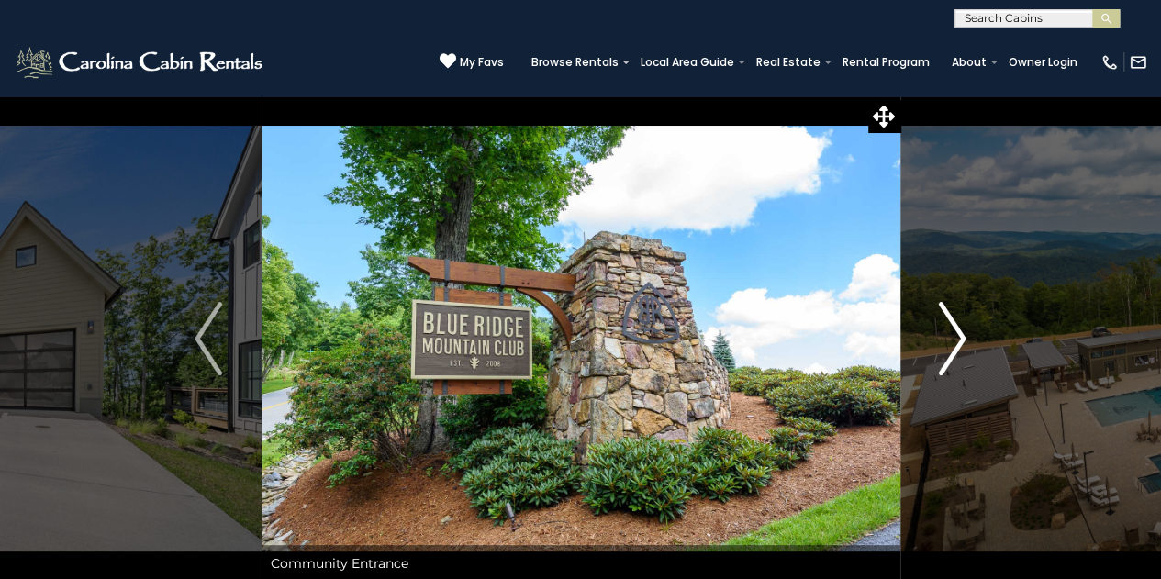
click at [976, 339] on button "Next" at bounding box center [953, 338] width 106 height 487
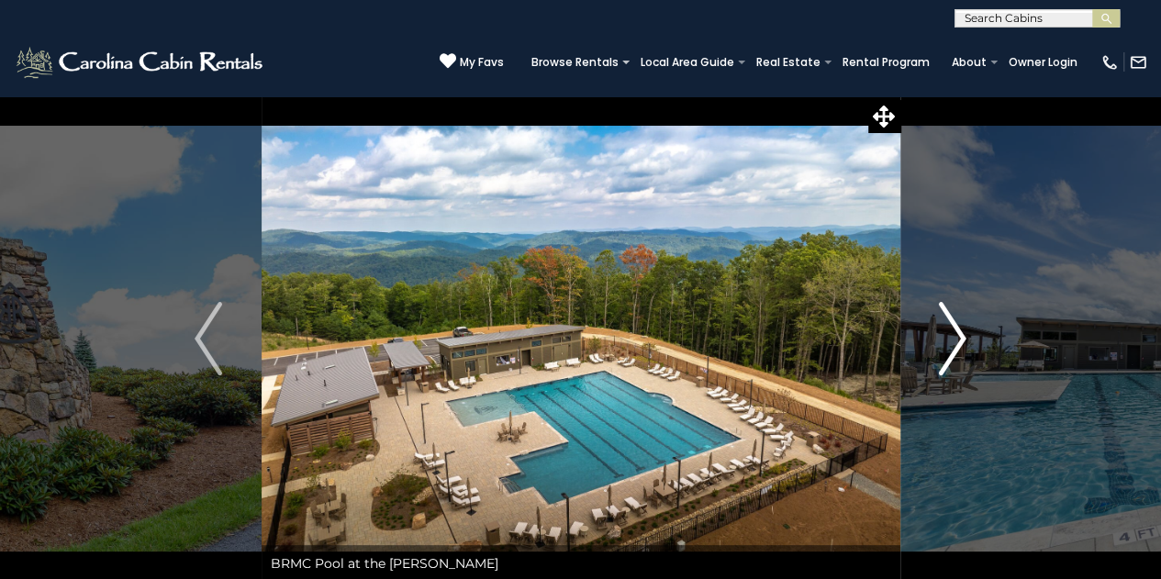
click at [976, 339] on button "Next" at bounding box center [953, 338] width 106 height 487
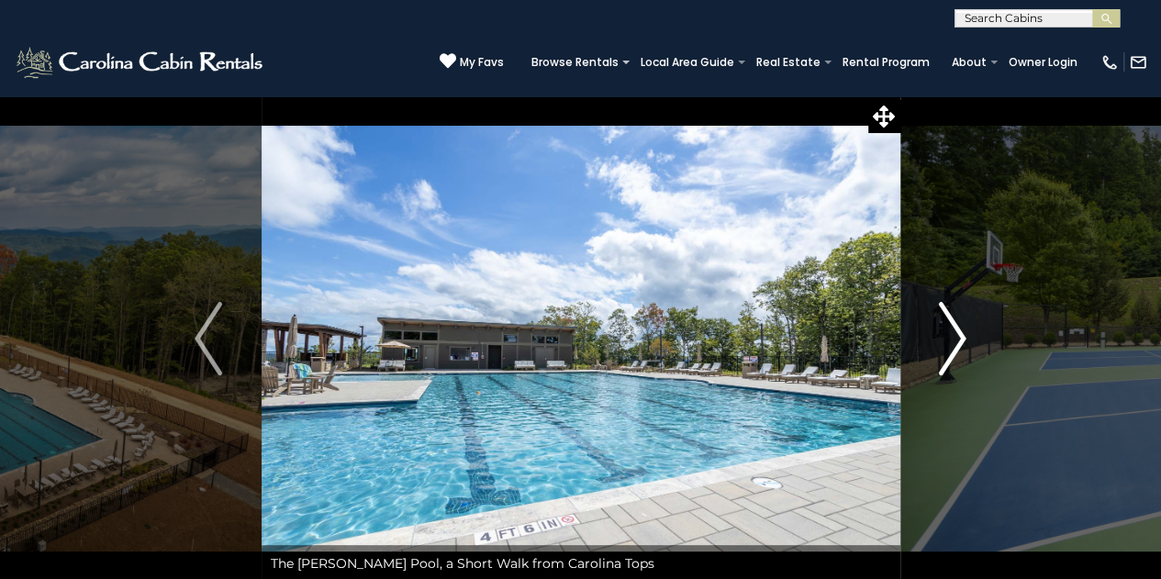
click at [976, 339] on button "Next" at bounding box center [953, 338] width 106 height 487
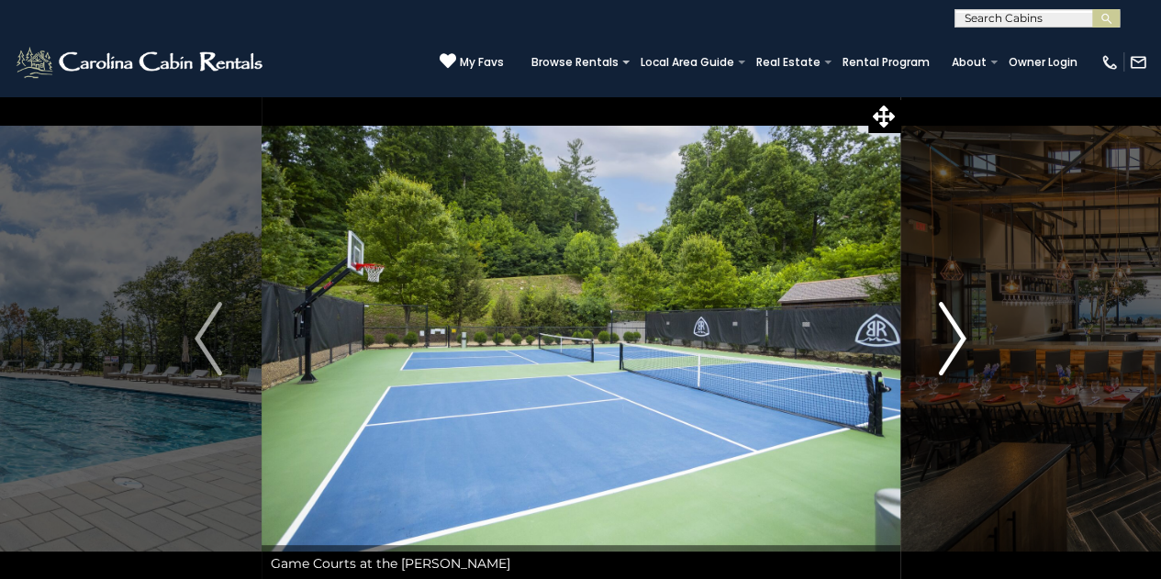
click at [976, 339] on button "Next" at bounding box center [953, 338] width 106 height 487
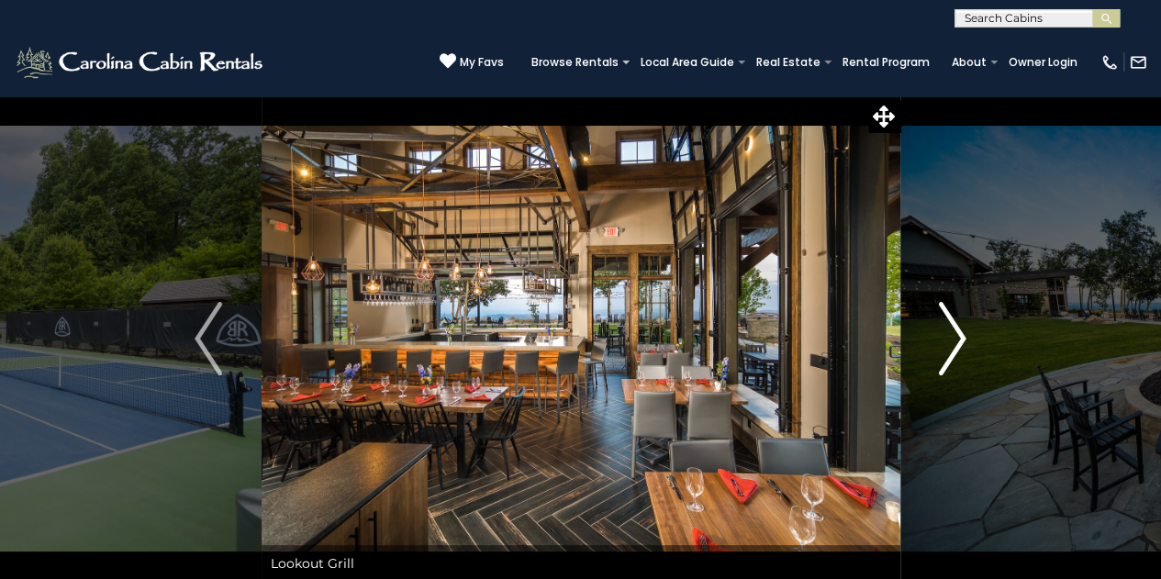
click at [976, 339] on button "Next" at bounding box center [953, 338] width 106 height 487
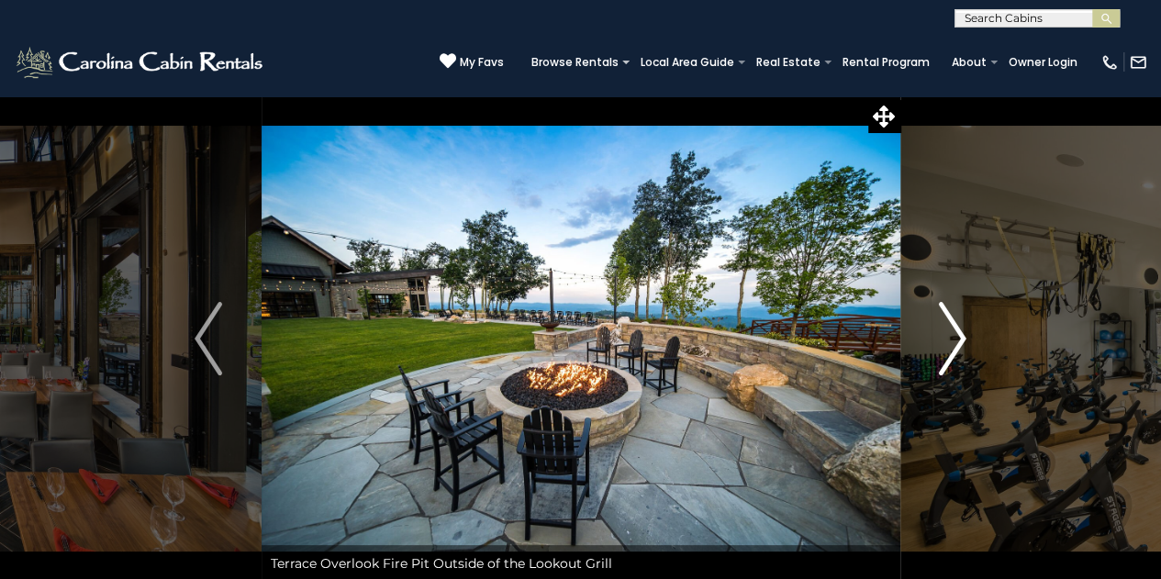
click at [976, 339] on button "Next" at bounding box center [953, 338] width 106 height 487
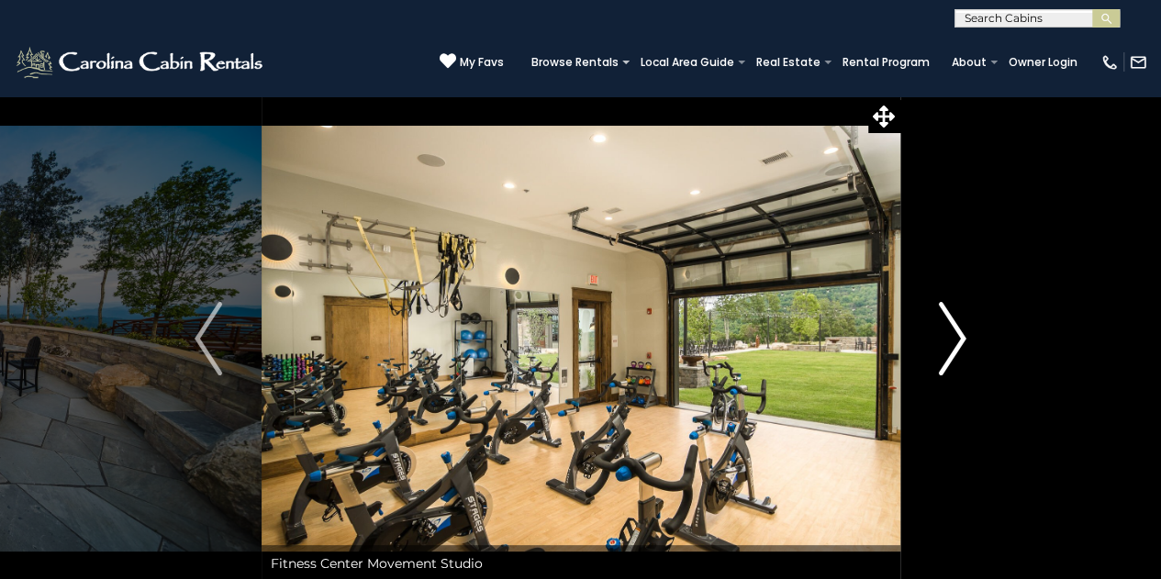
click at [976, 339] on button "Next" at bounding box center [953, 338] width 106 height 487
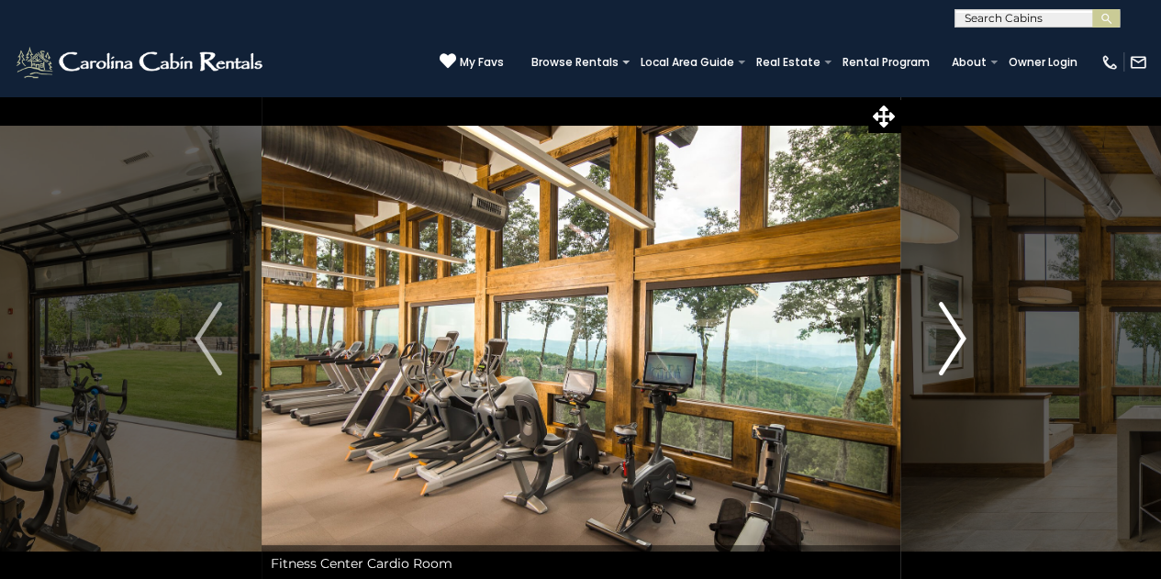
click at [976, 339] on button "Next" at bounding box center [953, 338] width 106 height 487
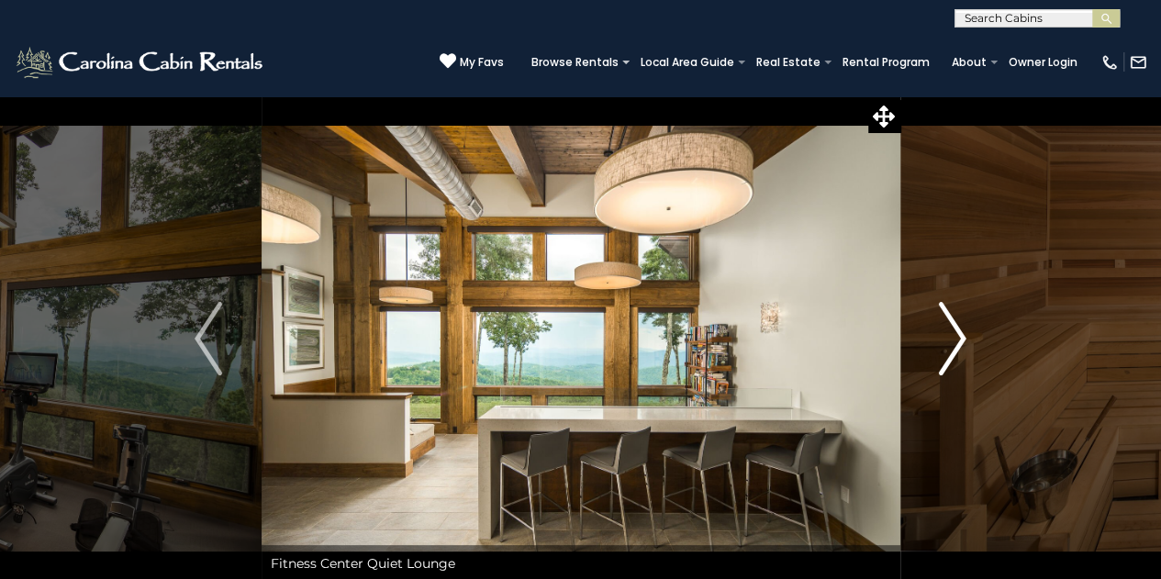
click at [976, 339] on button "Next" at bounding box center [953, 338] width 106 height 487
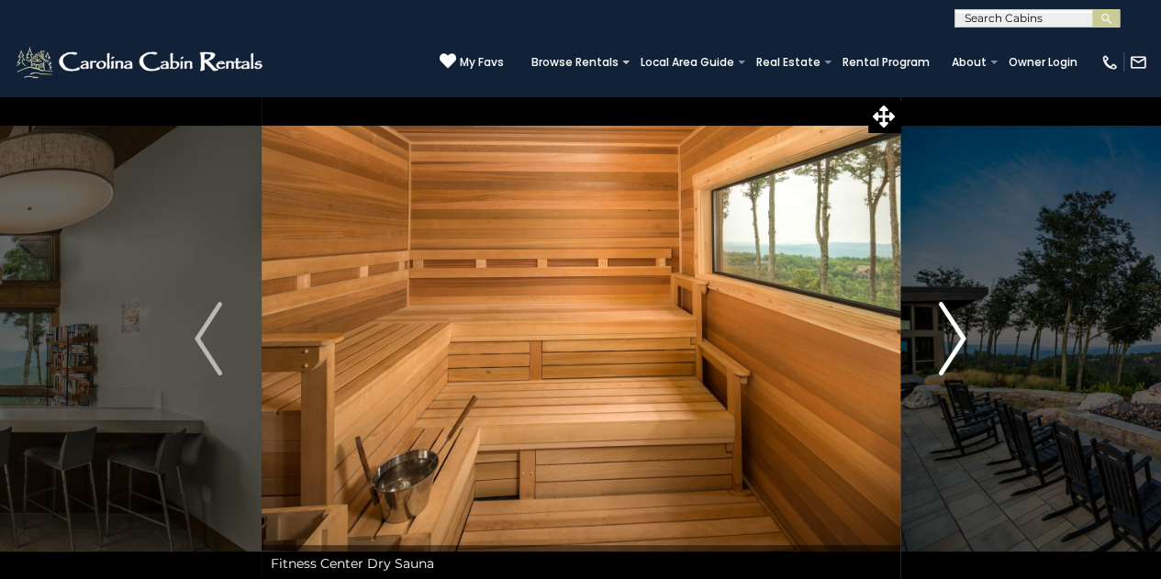
click at [976, 339] on button "Next" at bounding box center [953, 338] width 106 height 487
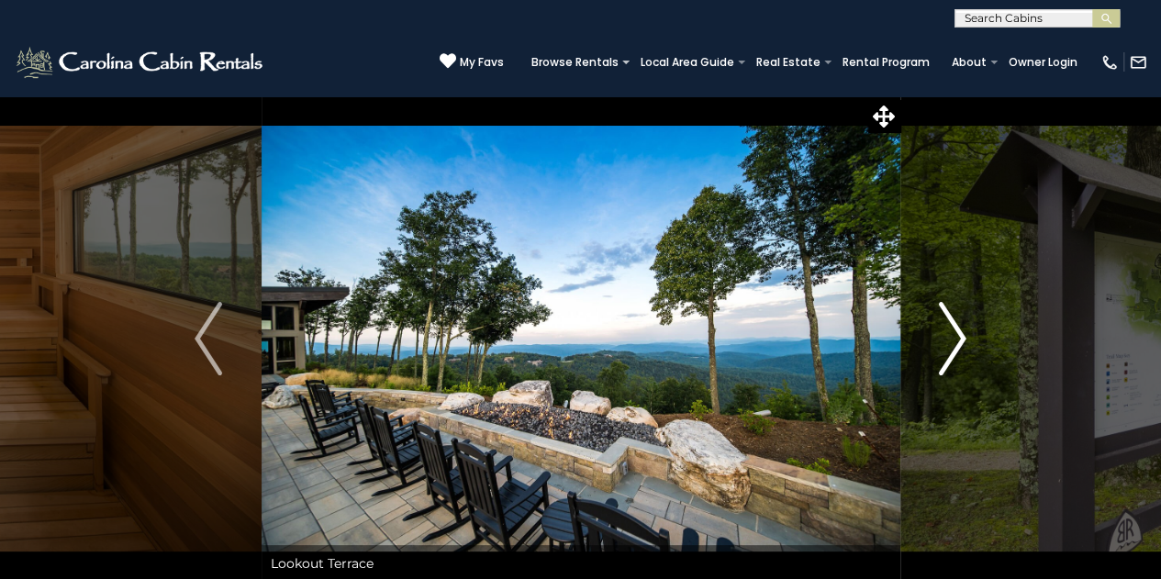
click at [976, 339] on button "Next" at bounding box center [953, 338] width 106 height 487
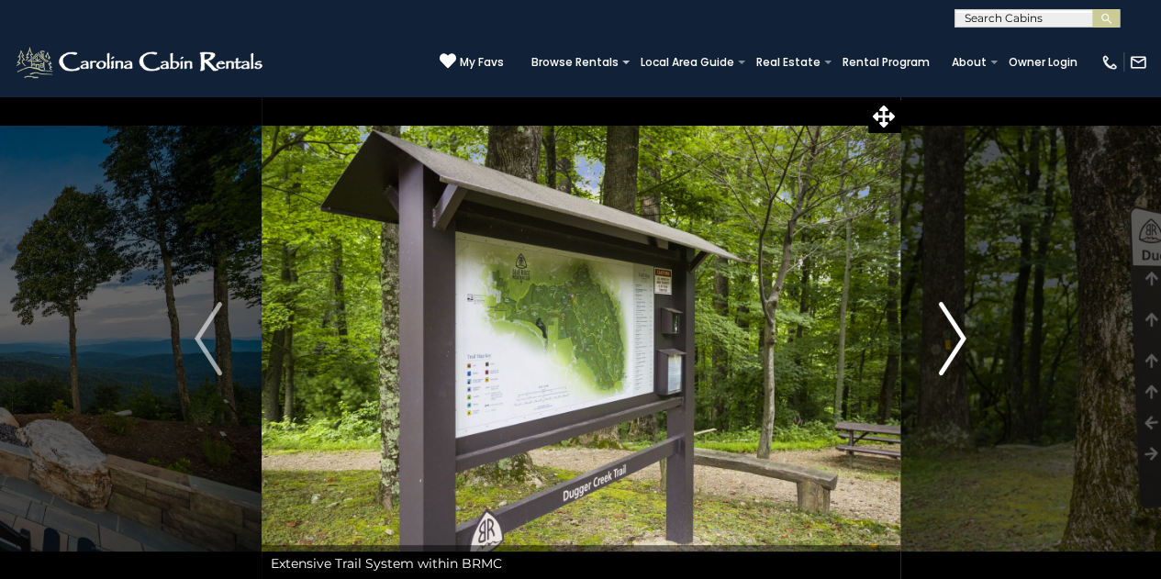
click at [976, 339] on button "Next" at bounding box center [953, 338] width 106 height 487
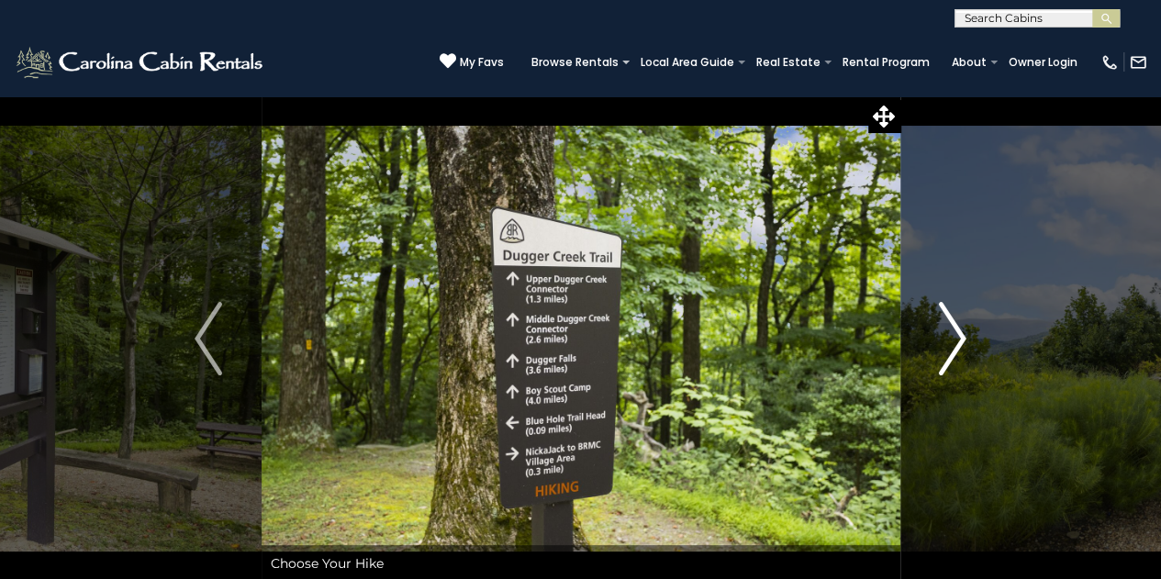
click at [976, 339] on button "Next" at bounding box center [953, 338] width 106 height 487
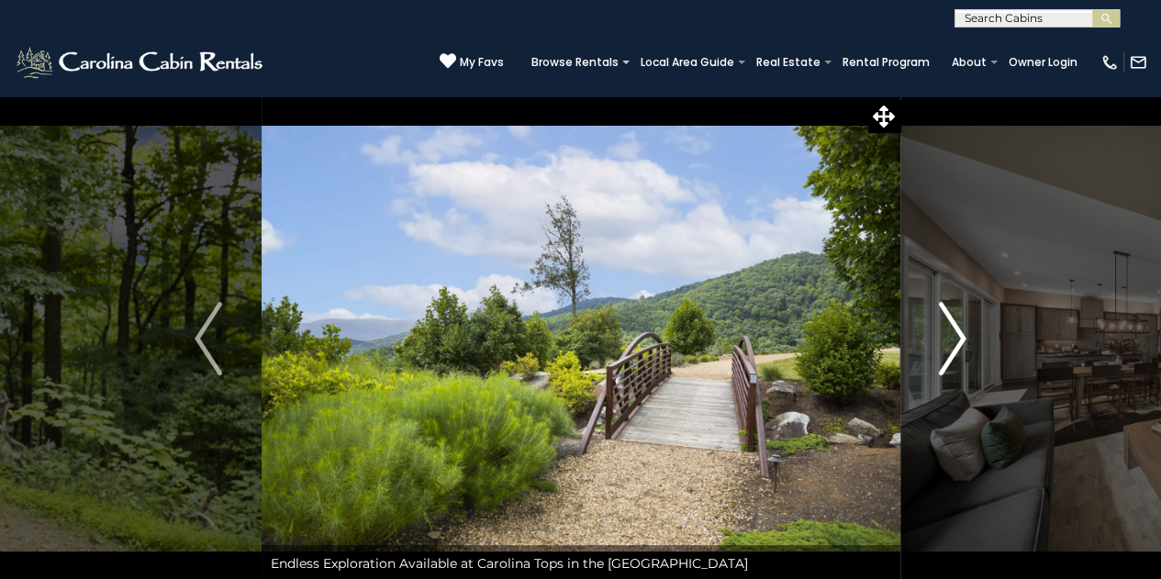
click at [976, 339] on button "Next" at bounding box center [953, 338] width 106 height 487
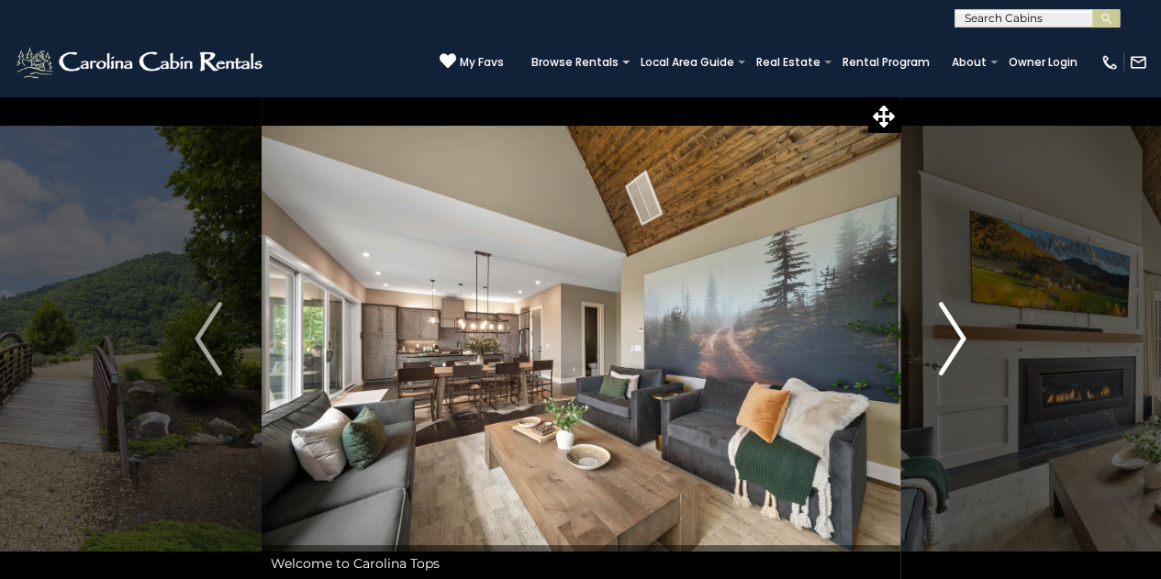
click at [976, 339] on button "Next" at bounding box center [953, 338] width 106 height 487
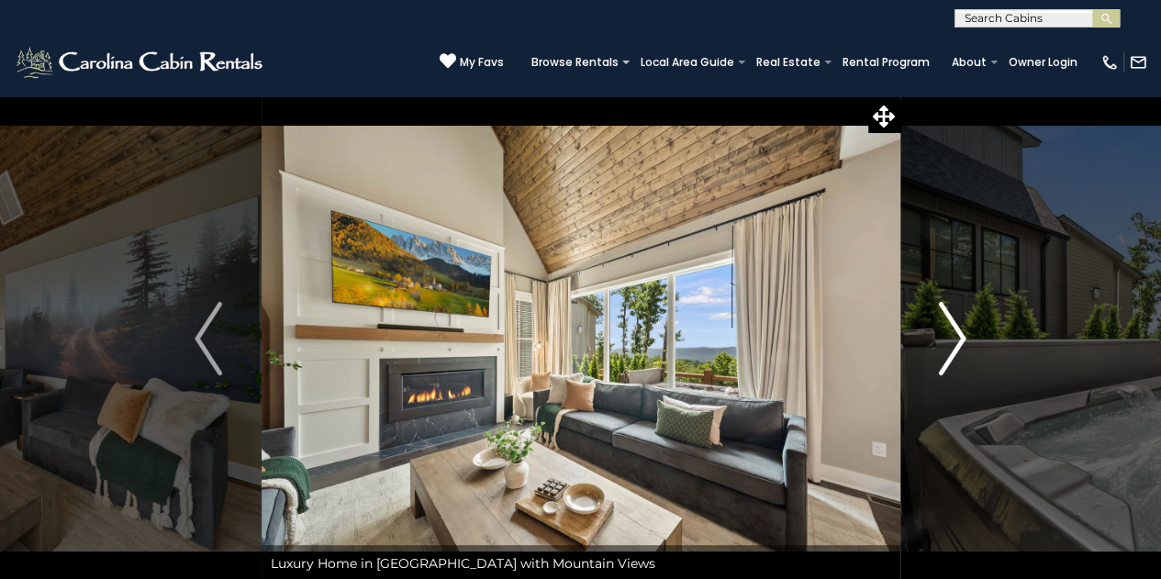
click at [976, 339] on button "Next" at bounding box center [953, 338] width 106 height 487
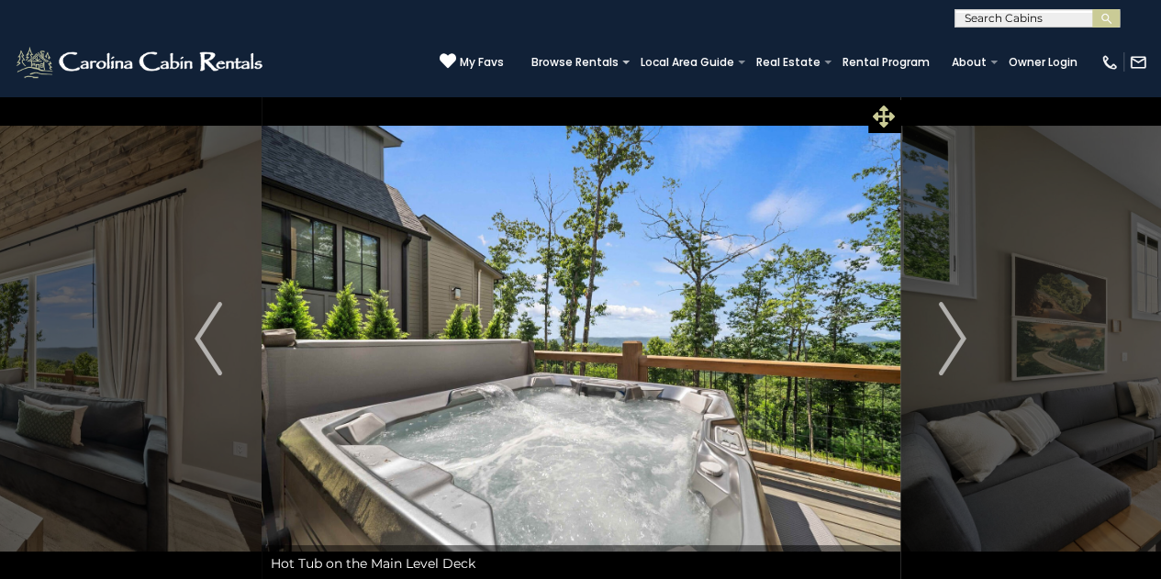
click at [886, 113] on icon at bounding box center [884, 117] width 22 height 22
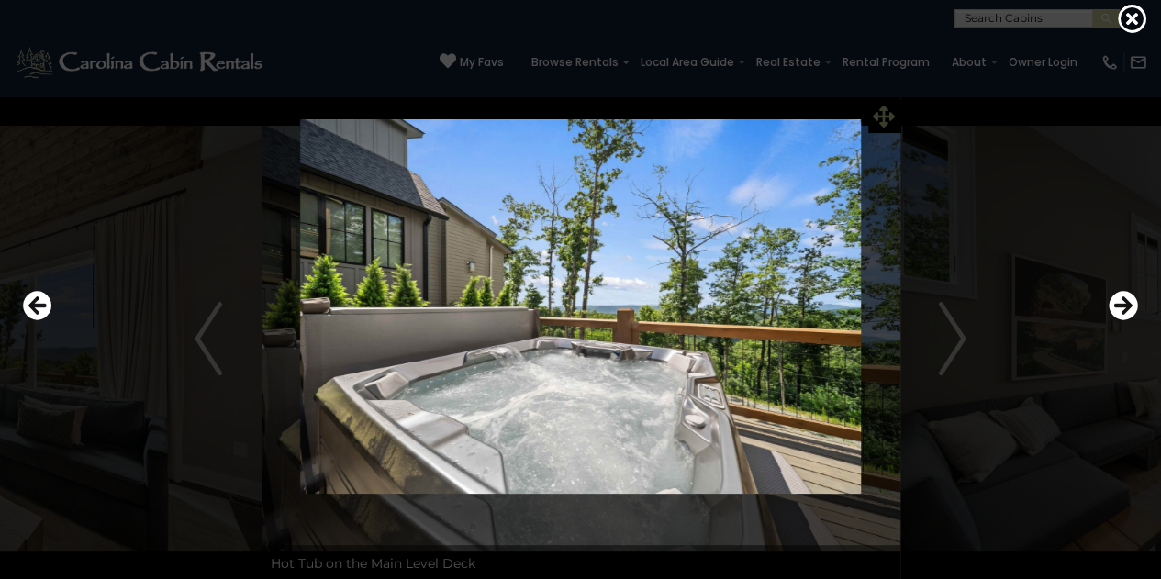
click at [886, 113] on div at bounding box center [581, 306] width 1134 height 521
click at [1121, 27] on icon at bounding box center [1132, 18] width 29 height 29
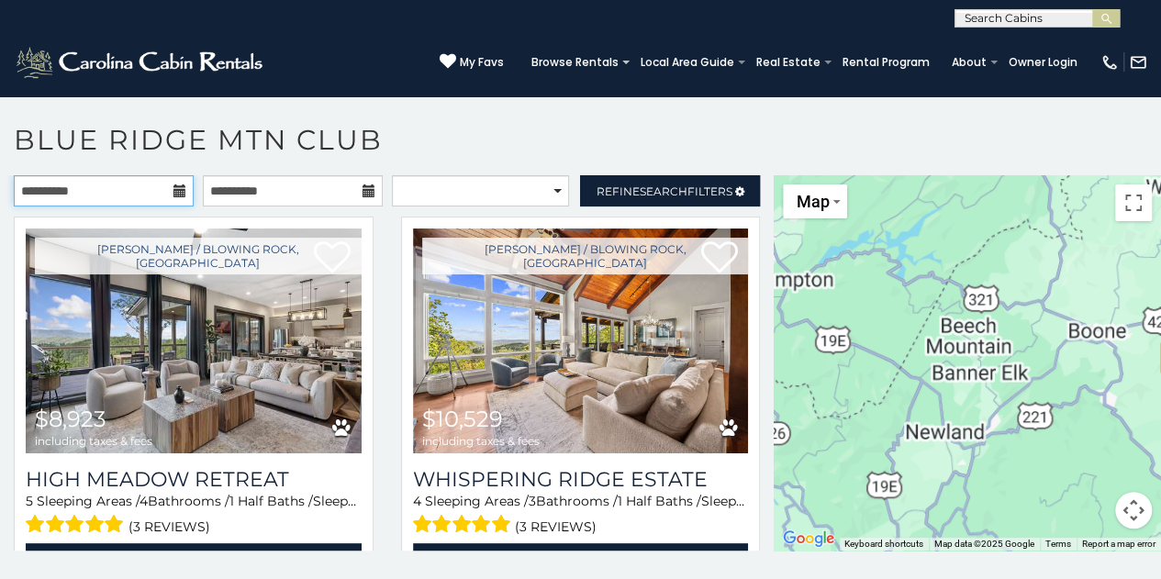
click at [73, 195] on input "**********" at bounding box center [104, 190] width 180 height 31
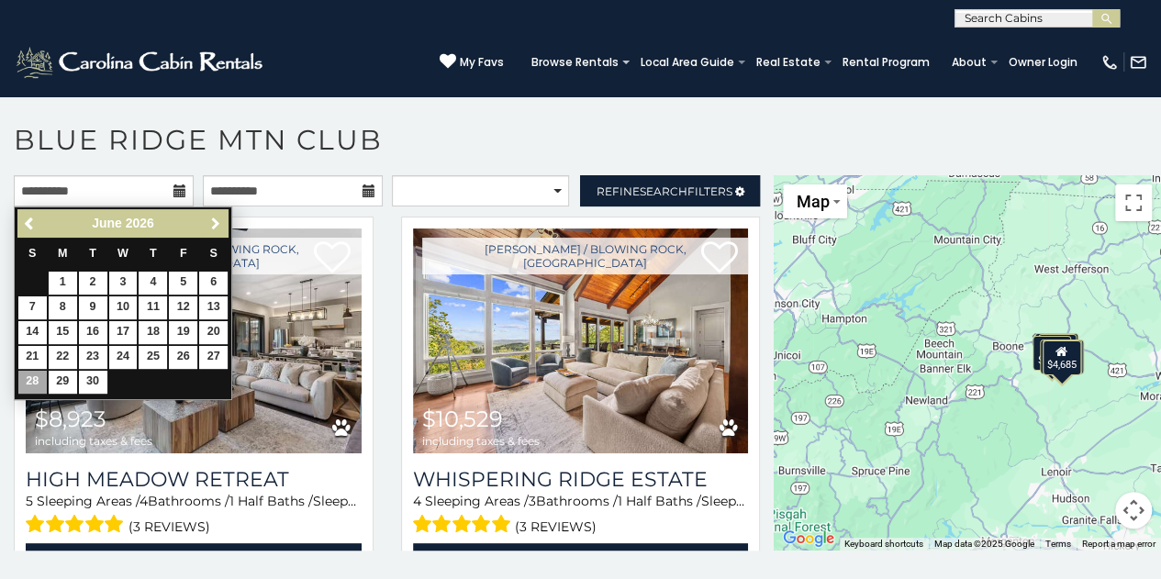
click at [213, 226] on span "Next" at bounding box center [215, 224] width 15 height 15
click at [35, 324] on link "12" at bounding box center [32, 332] width 28 height 23
type input "**********"
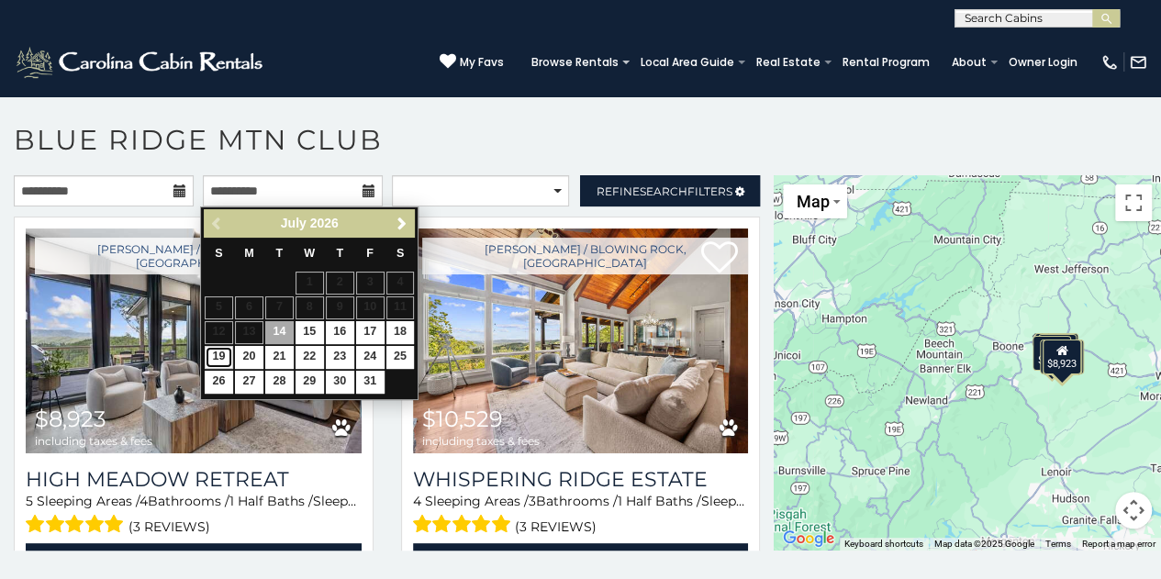
click at [220, 353] on link "19" at bounding box center [219, 357] width 28 height 23
type input "**********"
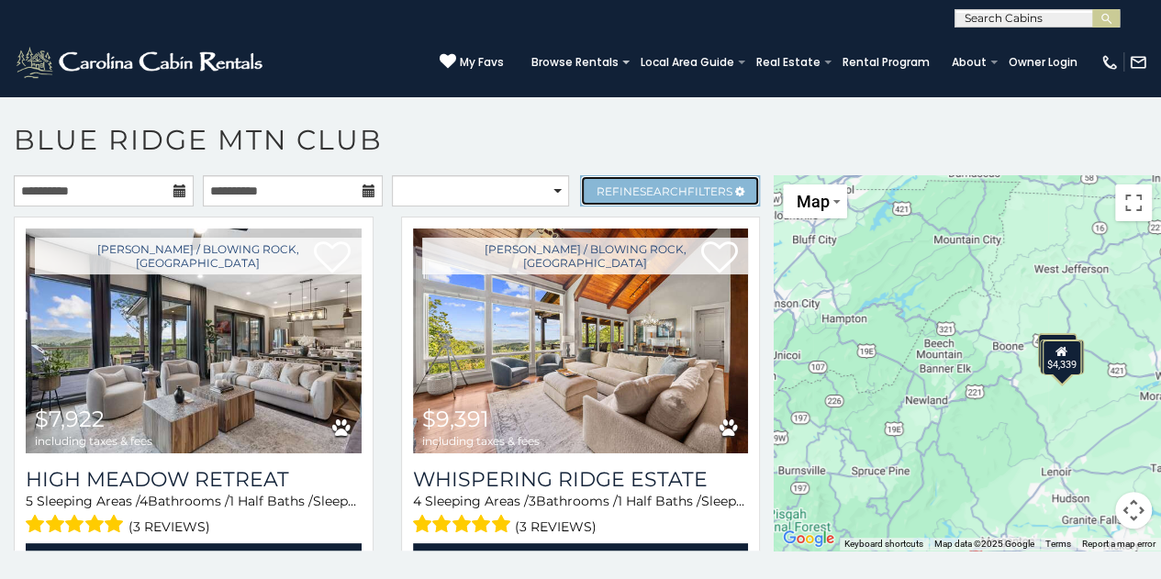
click at [611, 193] on span "Refine Search Filters" at bounding box center [665, 192] width 136 height 14
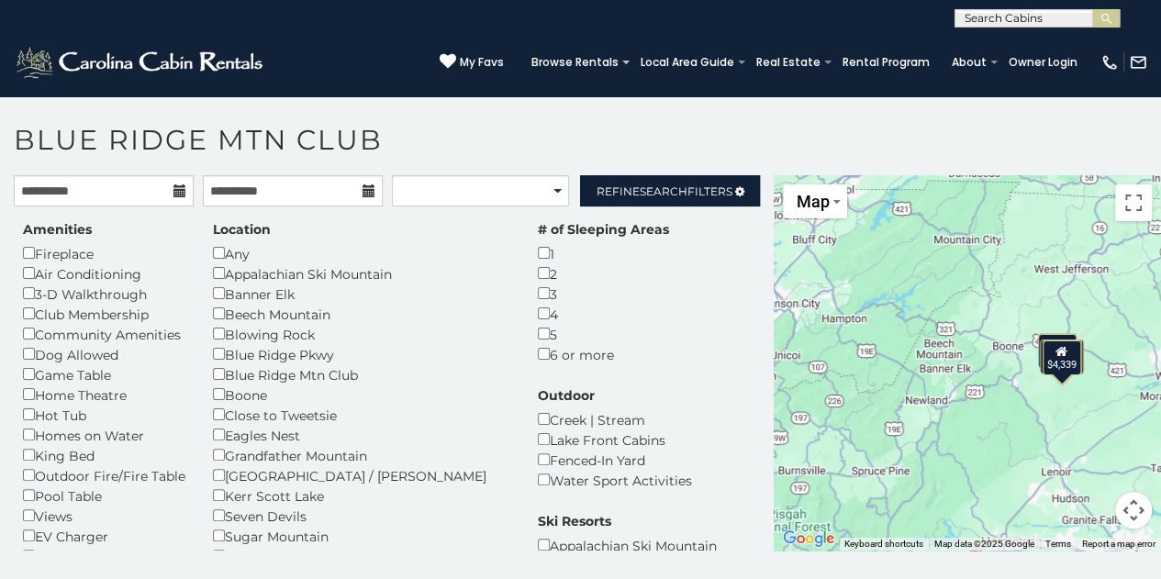
click at [538, 324] on div "4" at bounding box center [603, 314] width 131 height 20
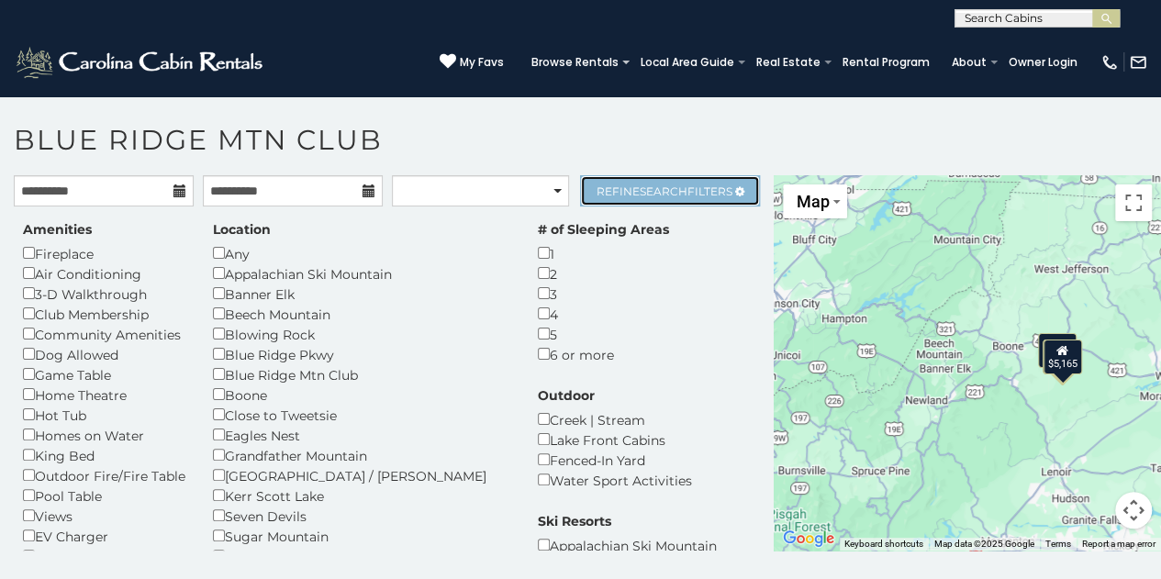
click at [656, 191] on span "Search" at bounding box center [664, 192] width 48 height 14
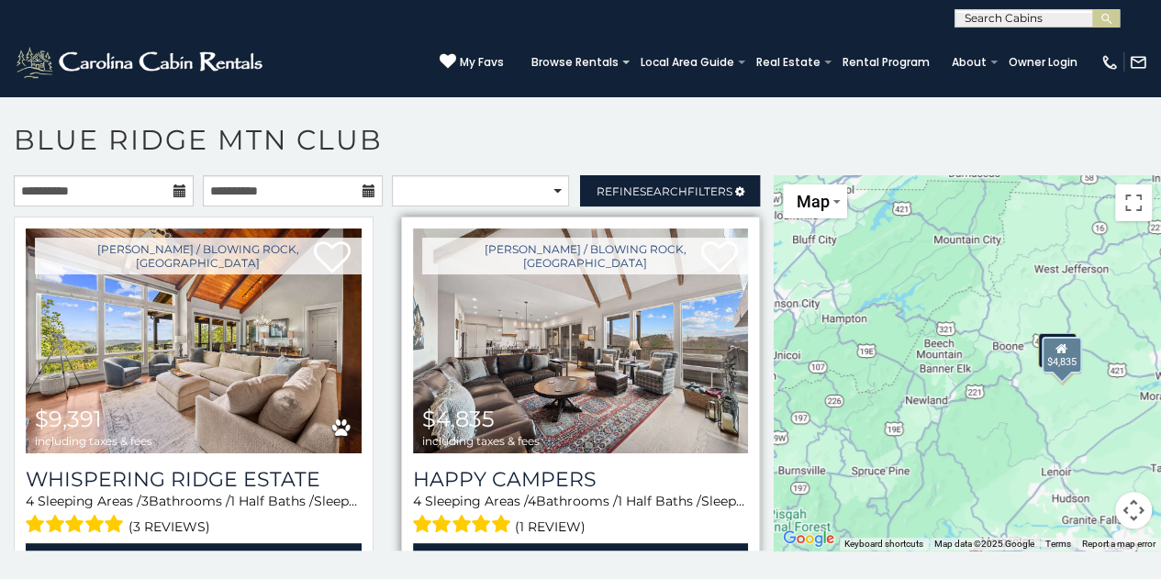
click at [510, 328] on img at bounding box center [581, 341] width 336 height 225
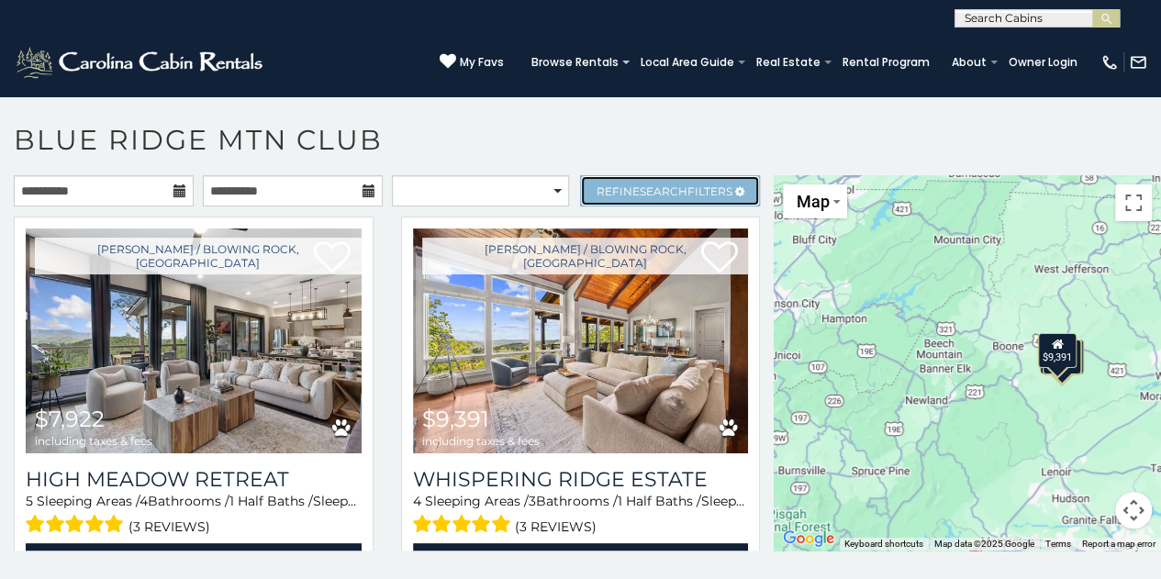
click at [621, 189] on span "Refine Search Filters" at bounding box center [665, 192] width 136 height 14
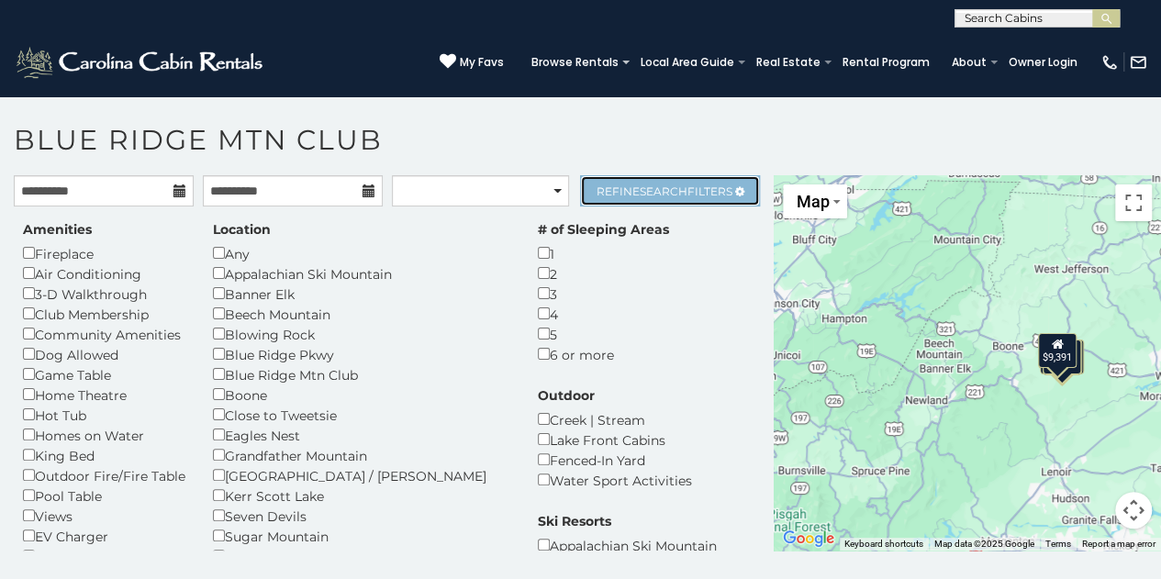
click at [651, 192] on span "Search" at bounding box center [664, 192] width 48 height 14
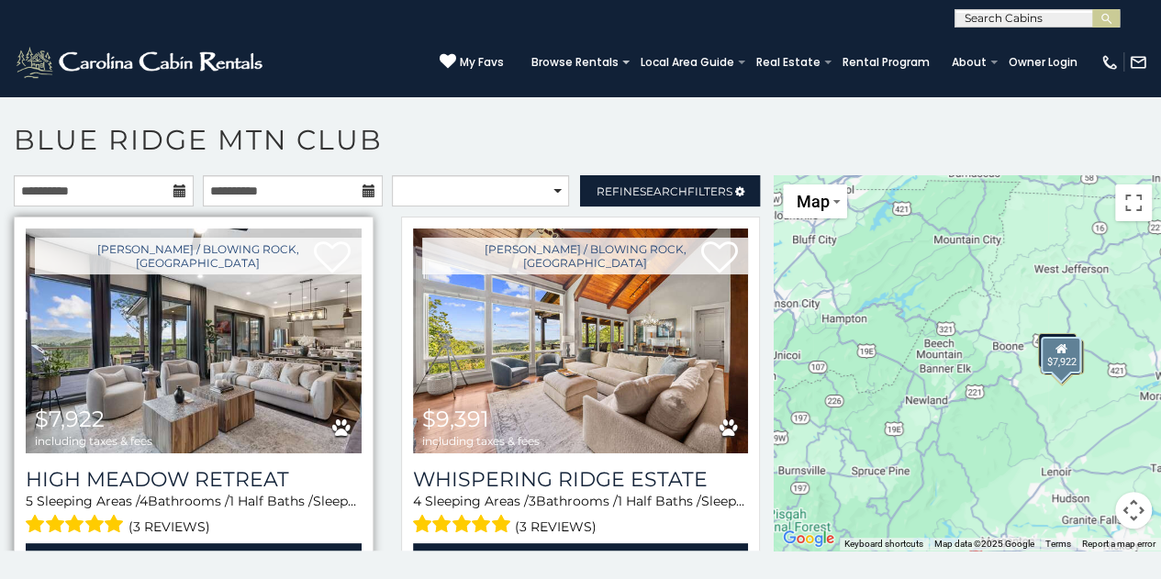
click at [140, 308] on img at bounding box center [194, 341] width 336 height 225
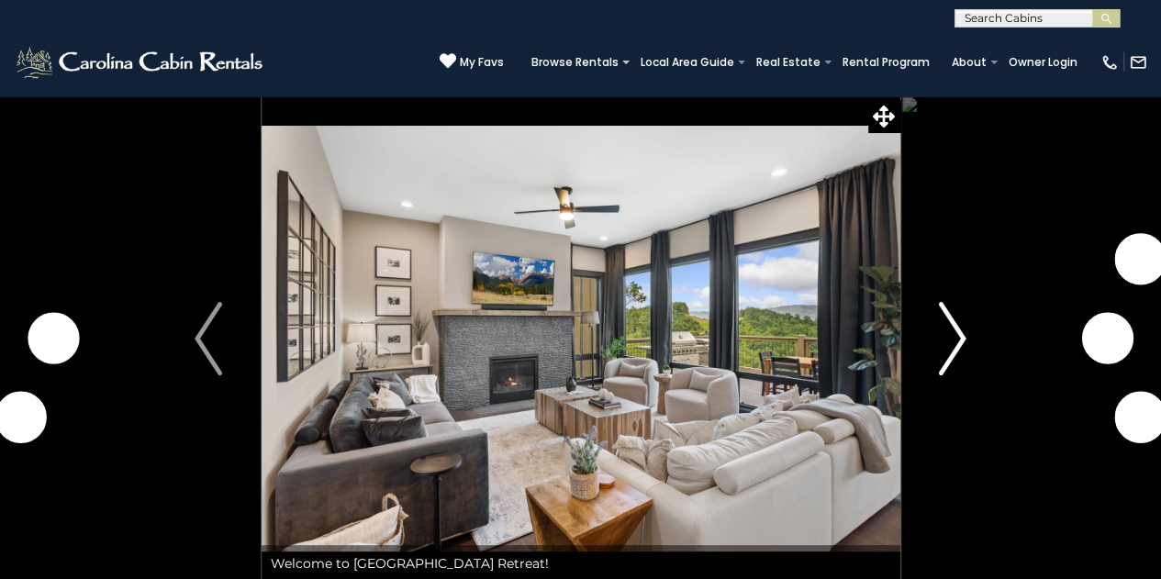
click at [955, 338] on img "Next" at bounding box center [953, 338] width 28 height 73
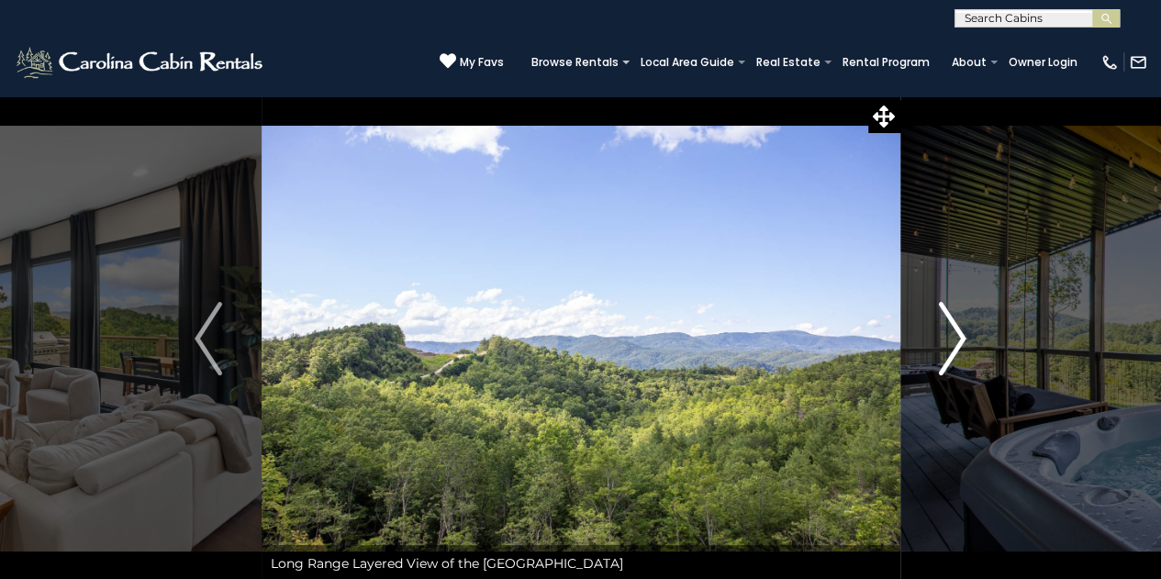
click at [955, 338] on img "Next" at bounding box center [953, 338] width 28 height 73
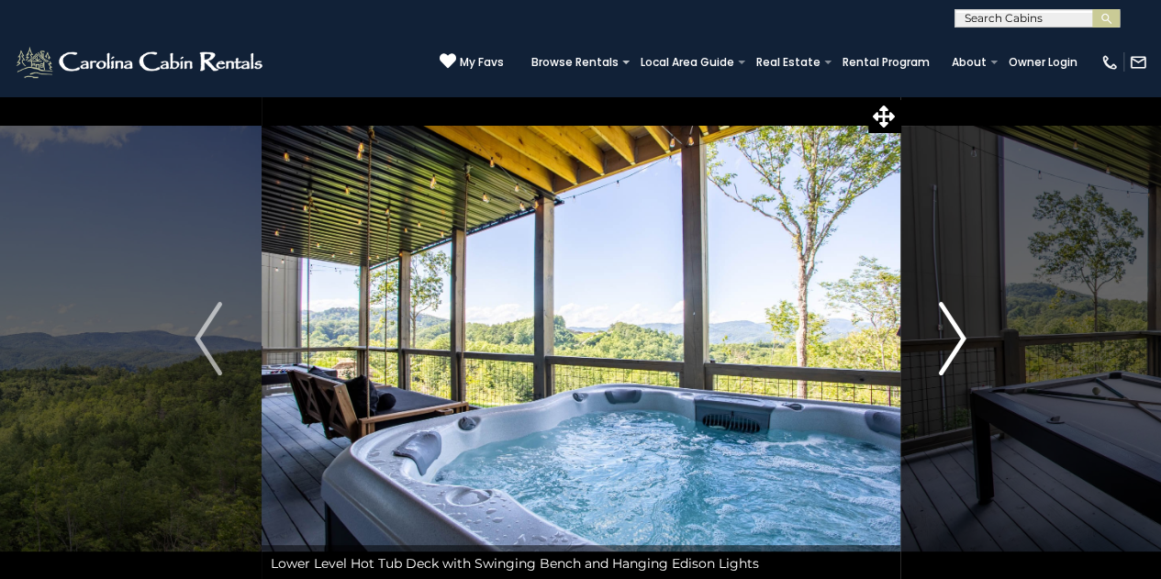
click at [955, 338] on img "Next" at bounding box center [953, 338] width 28 height 73
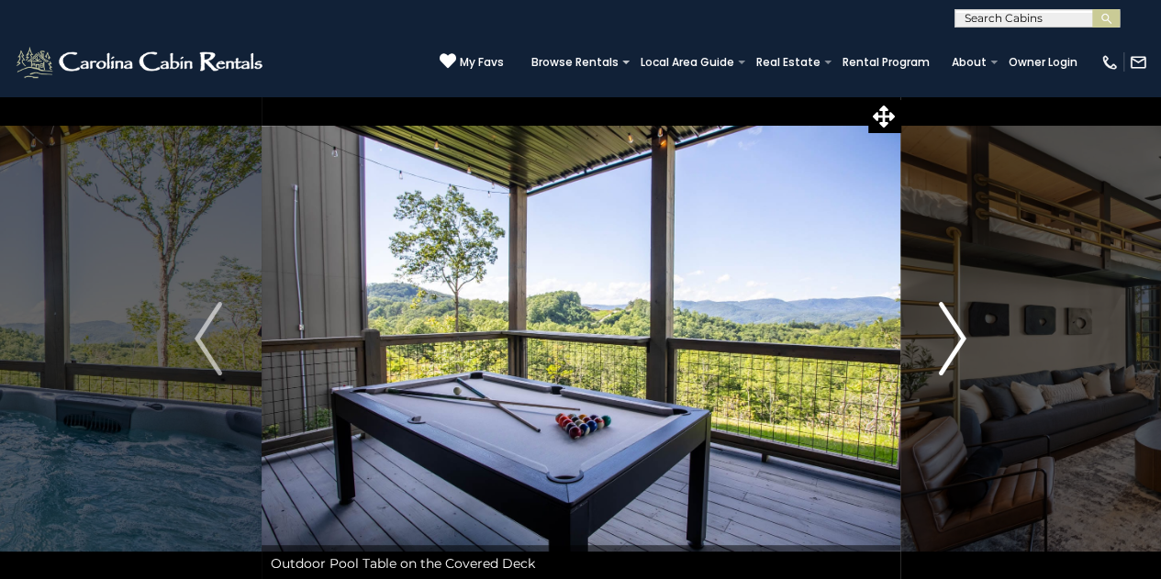
click at [955, 338] on img "Next" at bounding box center [953, 338] width 28 height 73
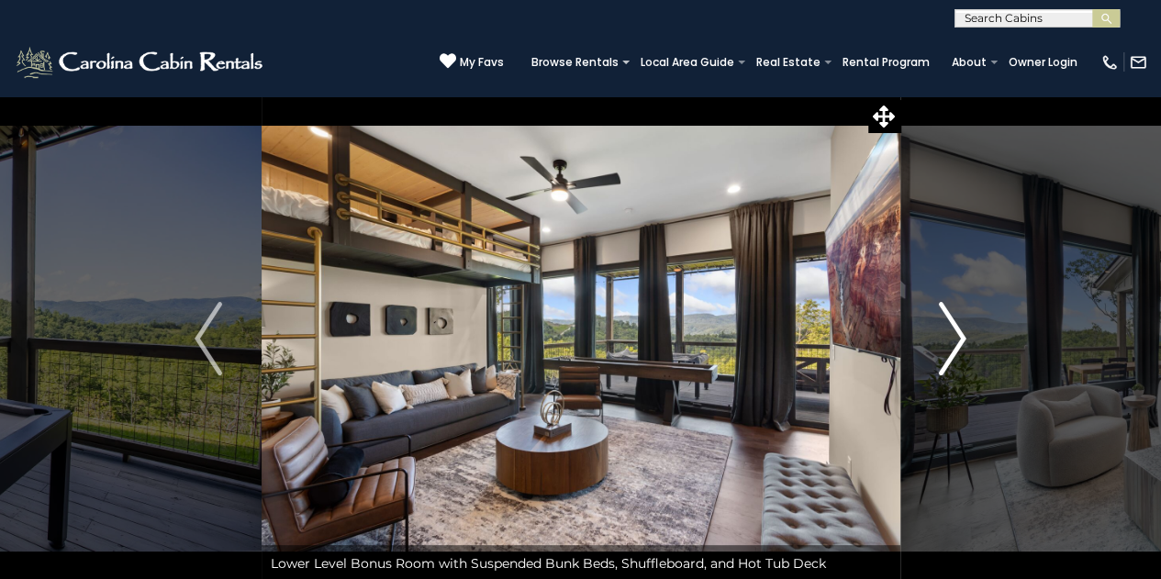
click at [955, 338] on img "Next" at bounding box center [953, 338] width 28 height 73
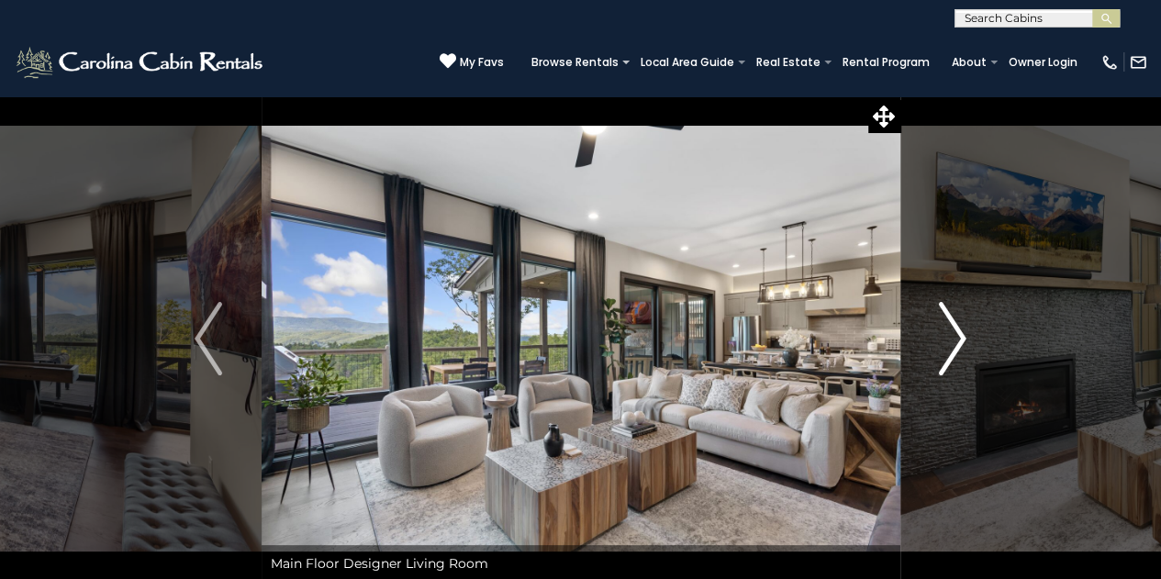
click at [955, 338] on img "Next" at bounding box center [953, 338] width 28 height 73
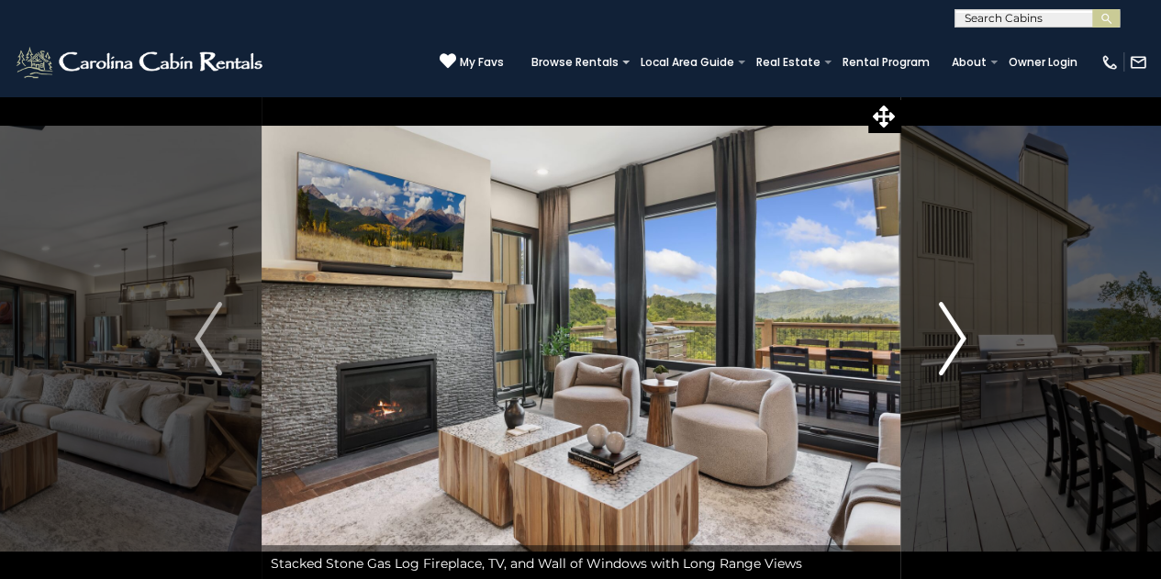
click at [955, 338] on img "Next" at bounding box center [953, 338] width 28 height 73
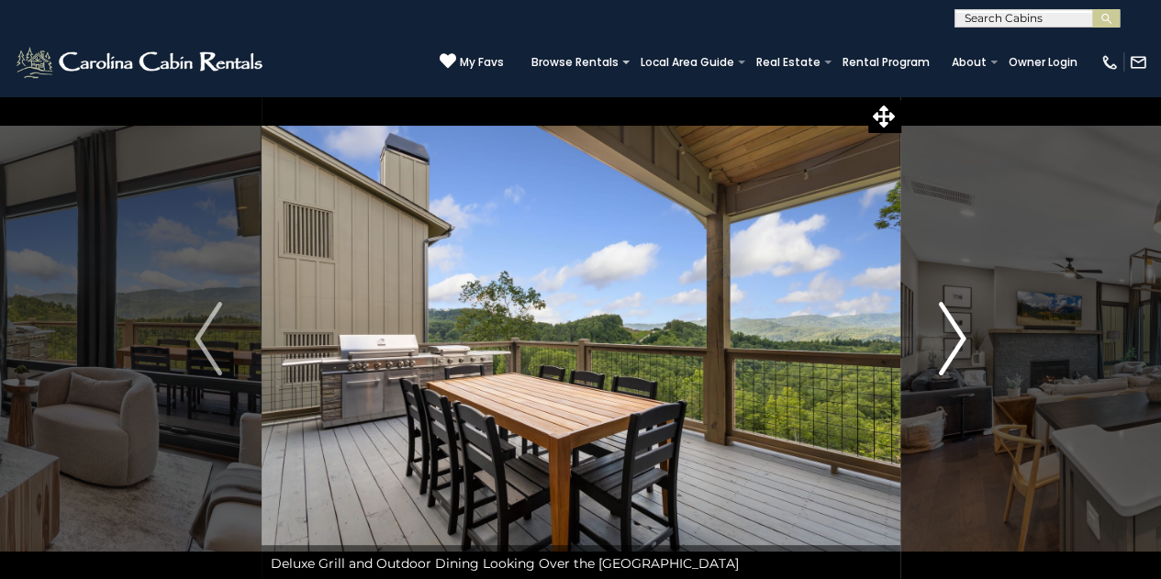
click at [955, 338] on img "Next" at bounding box center [953, 338] width 28 height 73
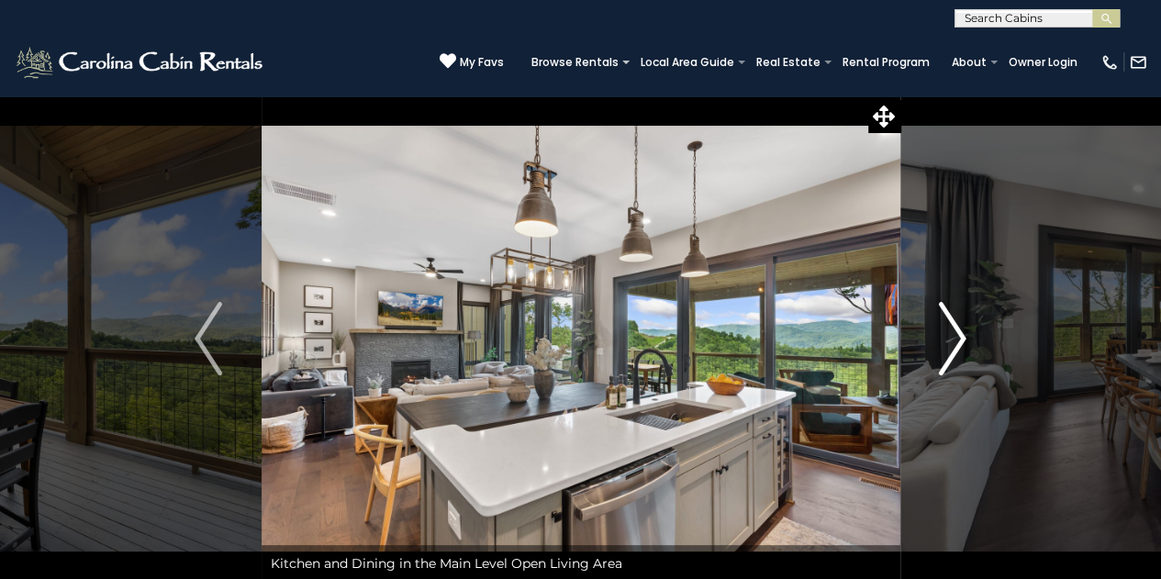
click at [955, 338] on img "Next" at bounding box center [953, 338] width 28 height 73
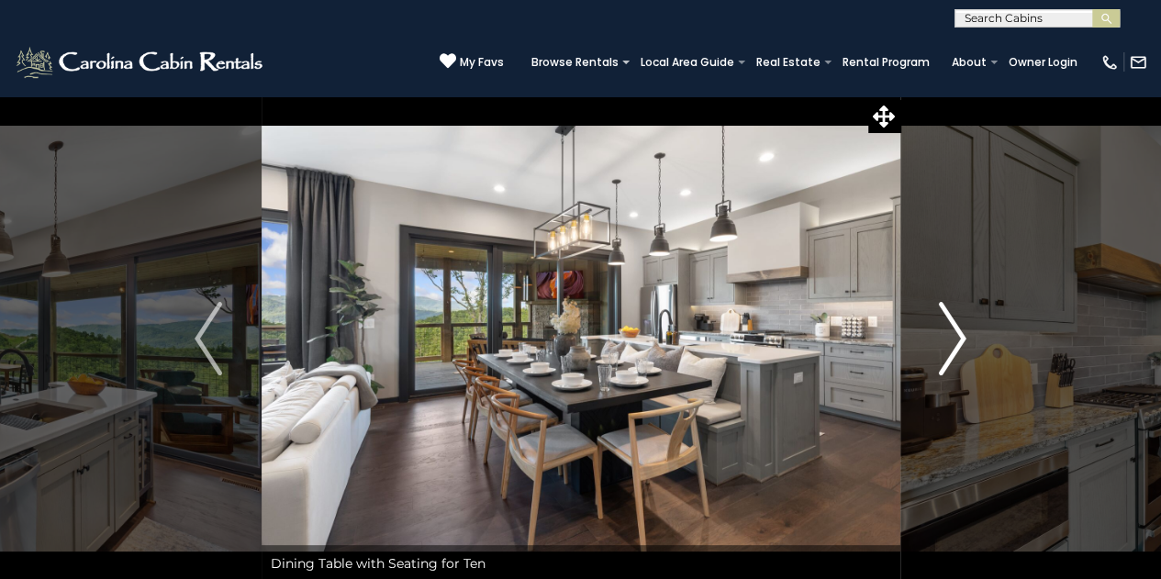
click at [955, 338] on img "Next" at bounding box center [953, 338] width 28 height 73
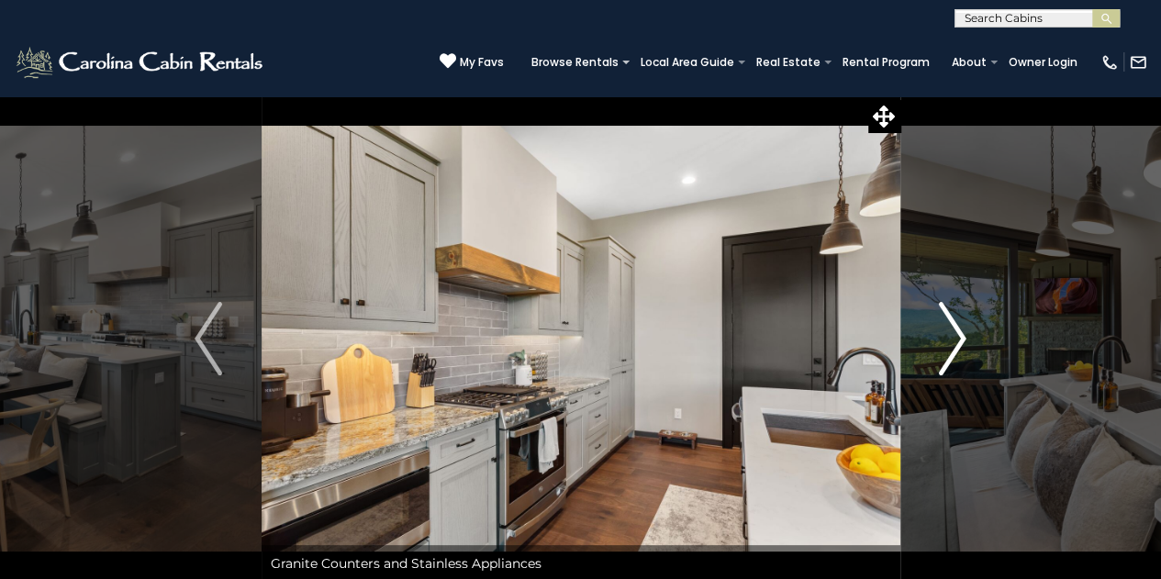
click at [955, 338] on img "Next" at bounding box center [953, 338] width 28 height 73
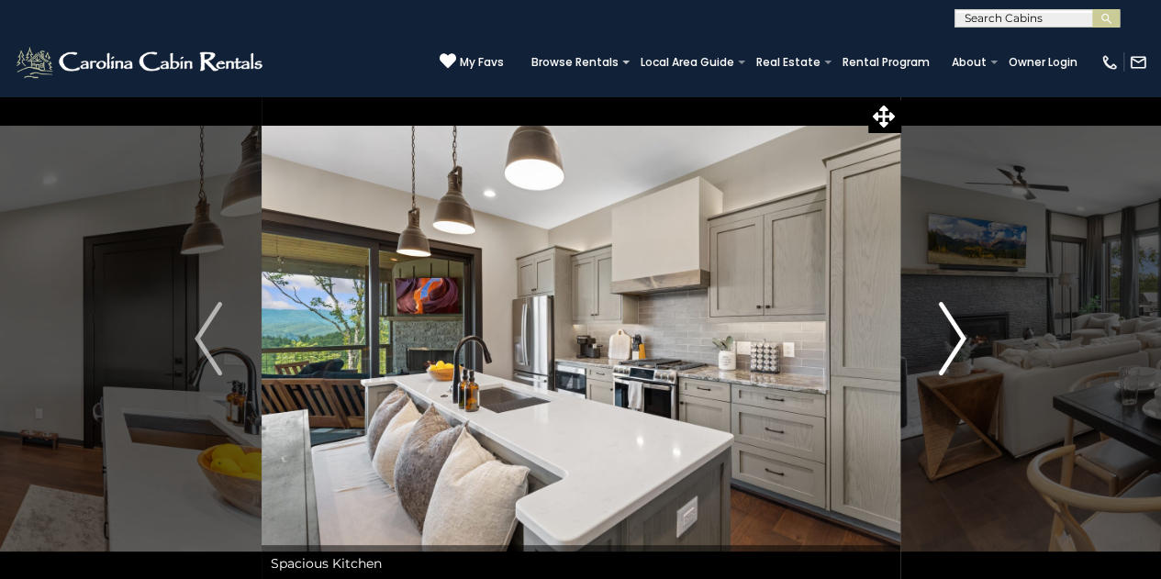
click at [955, 338] on img "Next" at bounding box center [953, 338] width 28 height 73
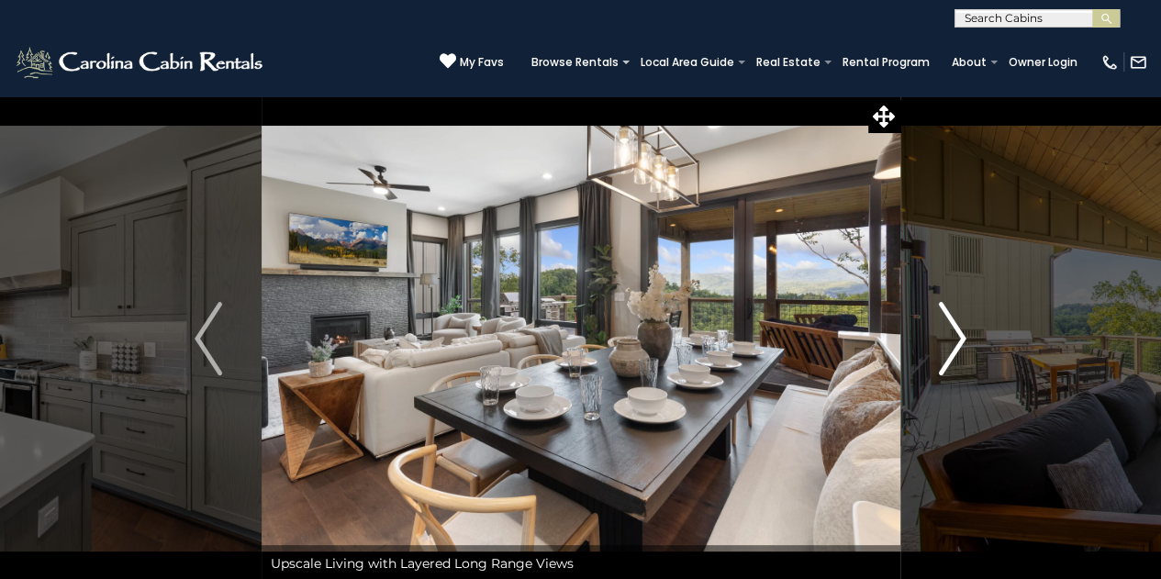
click at [955, 338] on img "Next" at bounding box center [953, 338] width 28 height 73
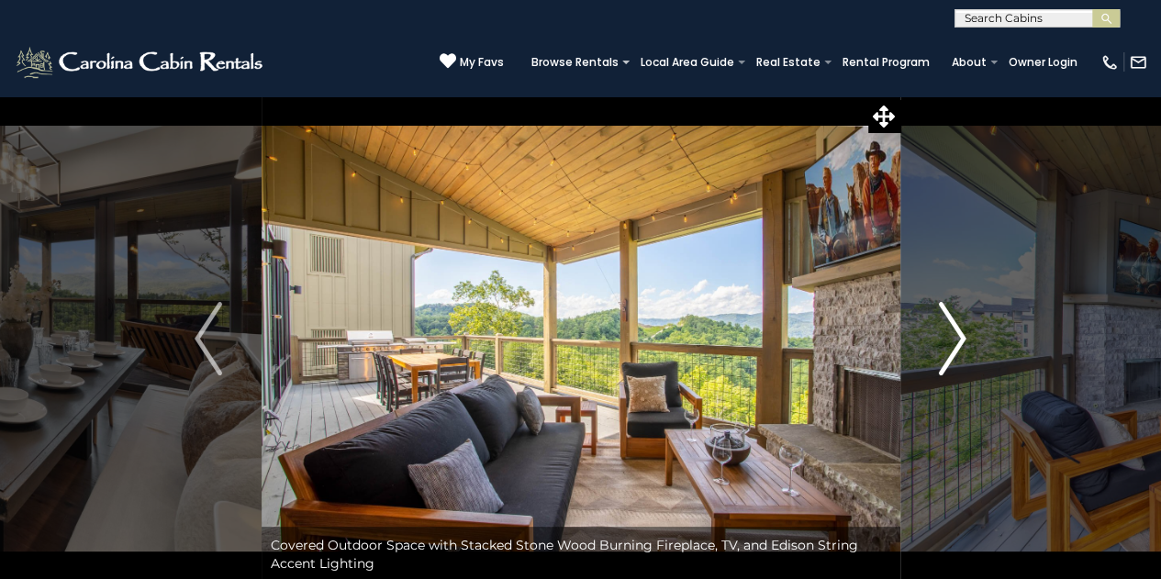
click at [955, 338] on img "Next" at bounding box center [953, 338] width 28 height 73
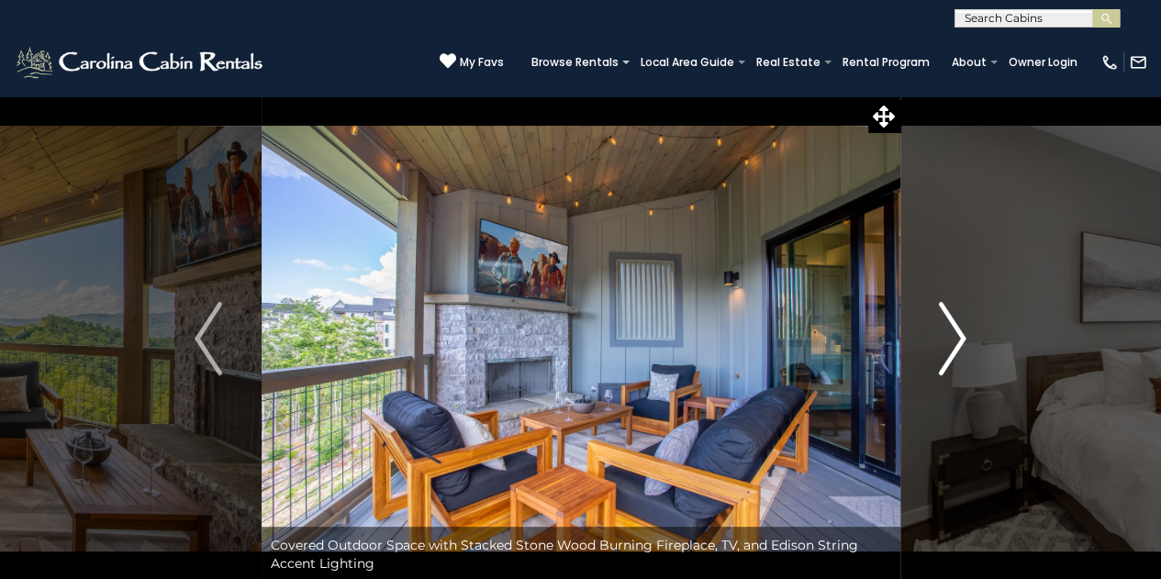
click at [955, 338] on img "Next" at bounding box center [953, 338] width 28 height 73
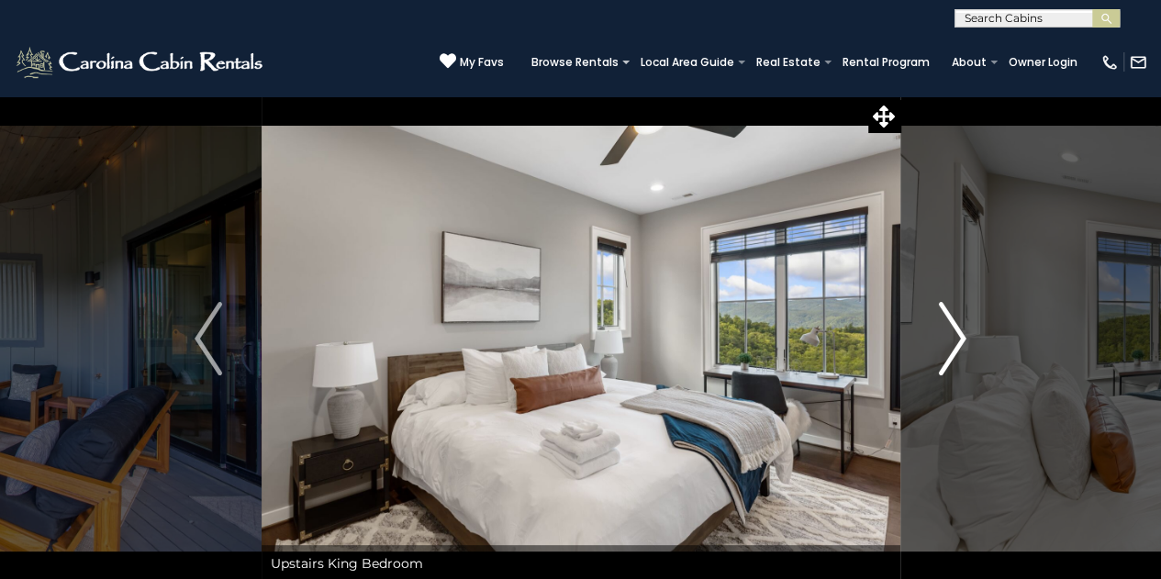
click at [955, 338] on img "Next" at bounding box center [953, 338] width 28 height 73
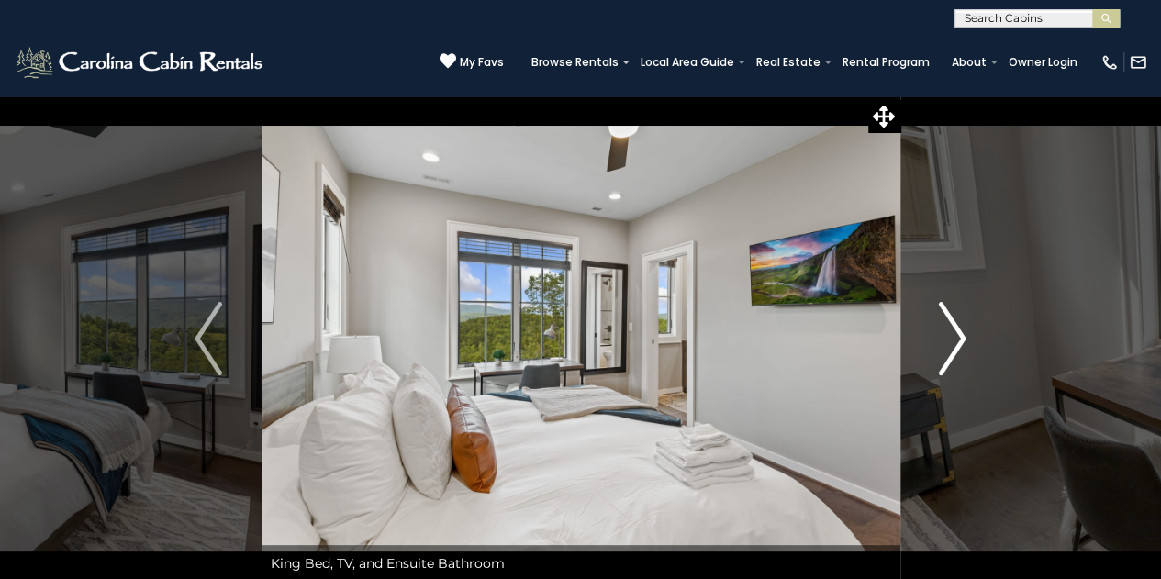
click at [955, 338] on img "Next" at bounding box center [953, 338] width 28 height 73
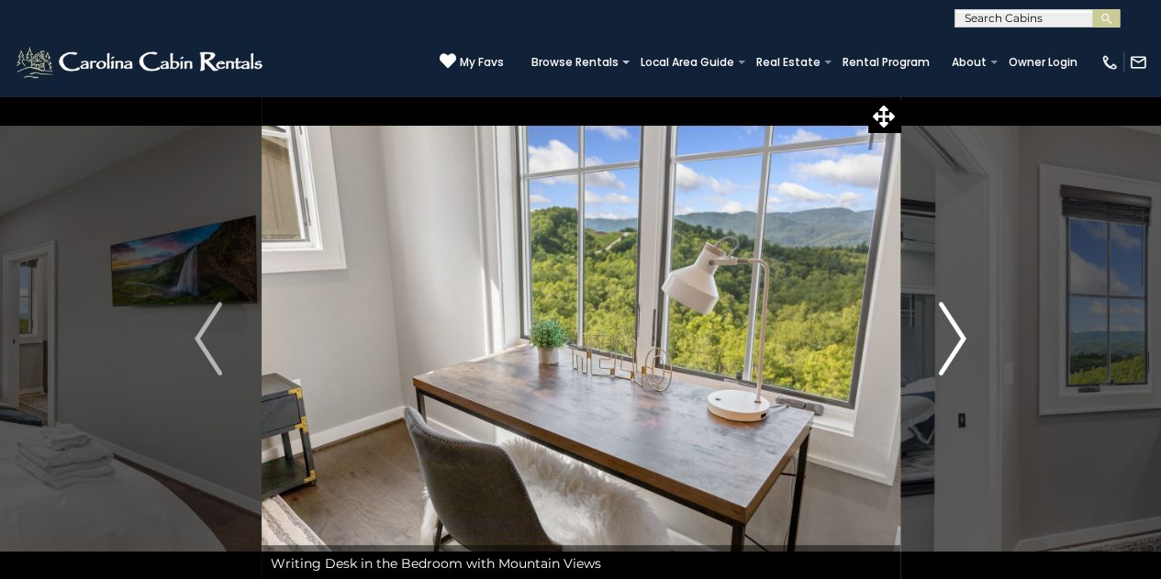
click at [955, 338] on img "Next" at bounding box center [953, 338] width 28 height 73
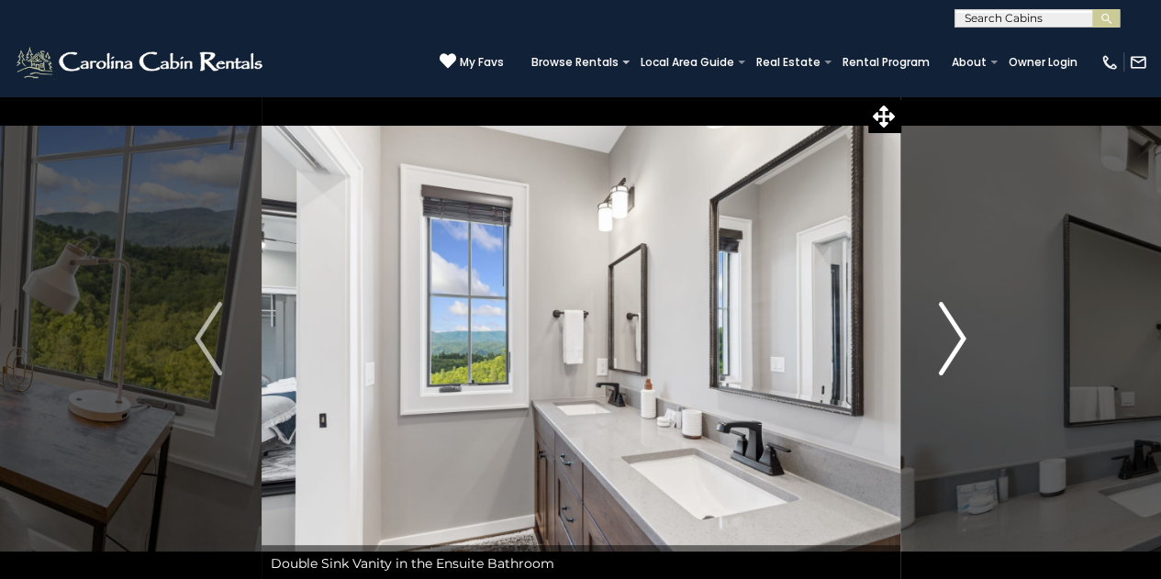
click at [955, 338] on img "Next" at bounding box center [953, 338] width 28 height 73
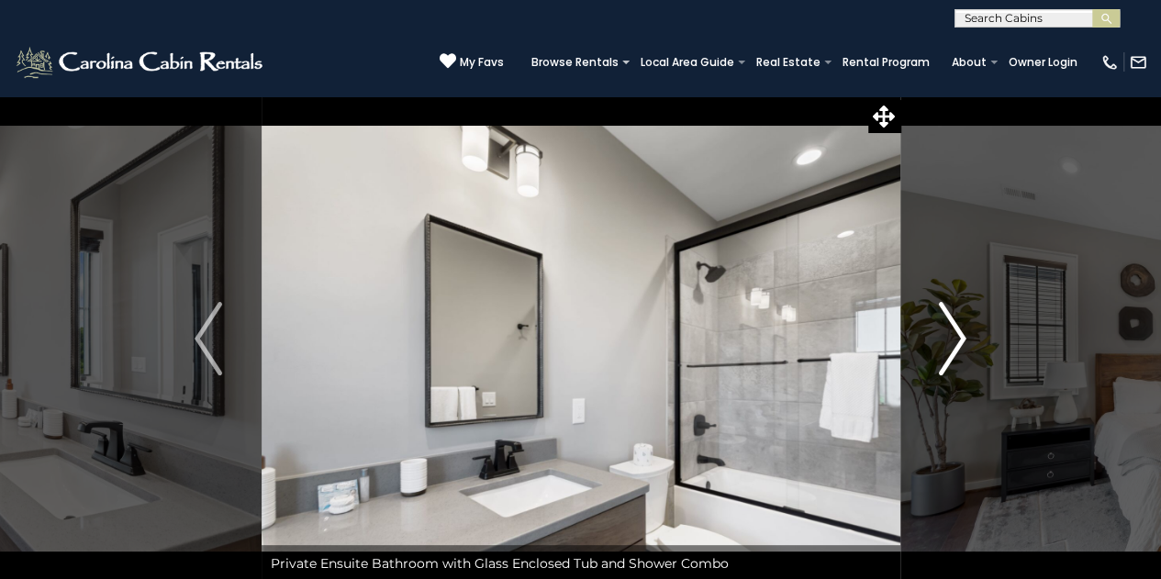
click at [955, 338] on img "Next" at bounding box center [953, 338] width 28 height 73
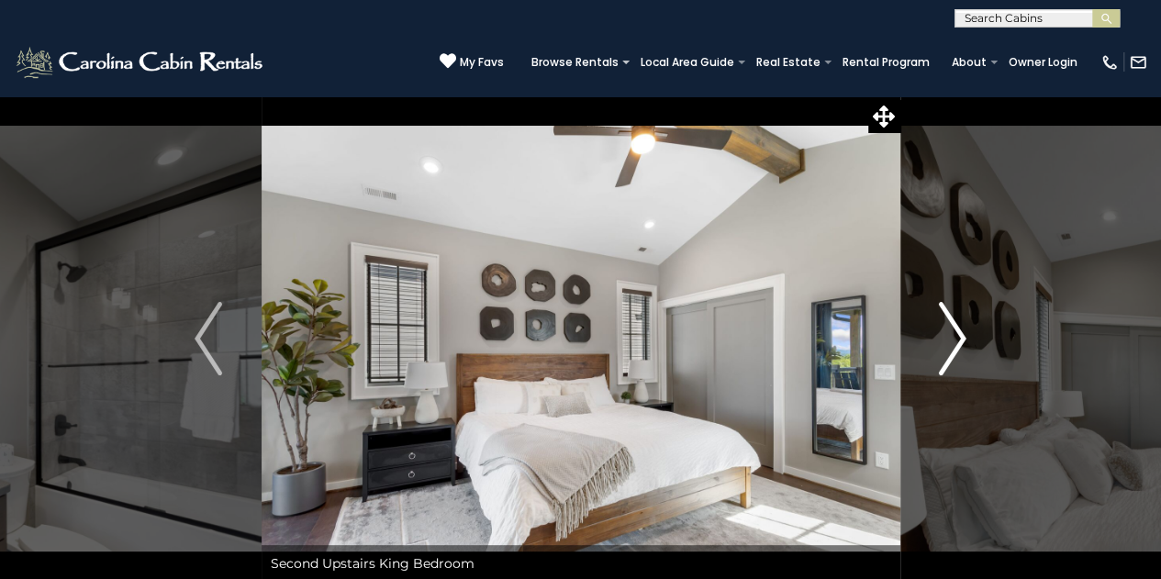
click at [955, 338] on img "Next" at bounding box center [953, 338] width 28 height 73
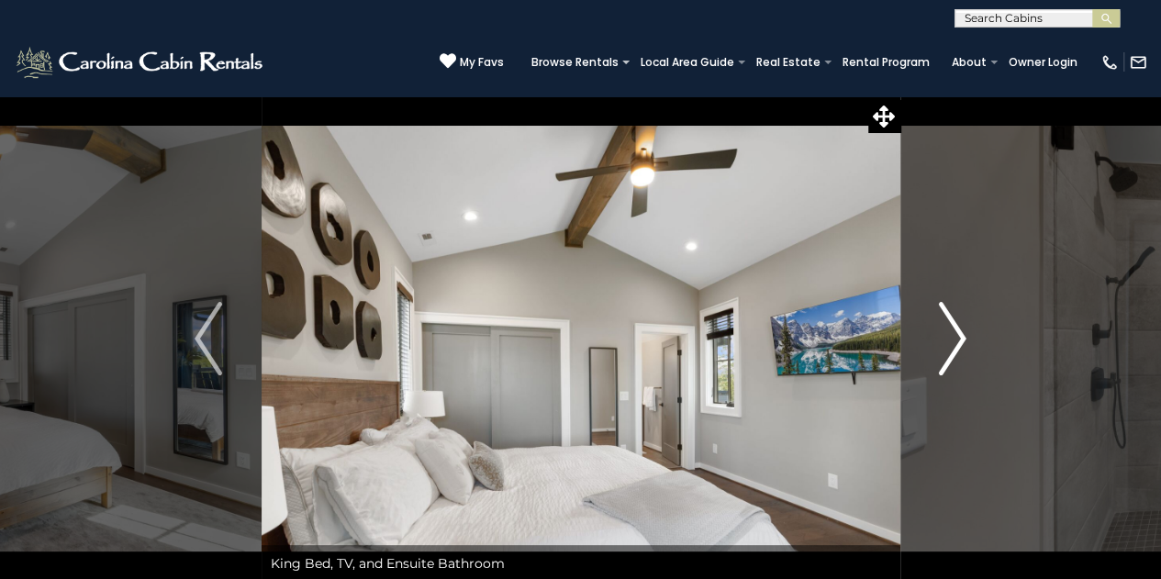
click at [955, 338] on img "Next" at bounding box center [953, 338] width 28 height 73
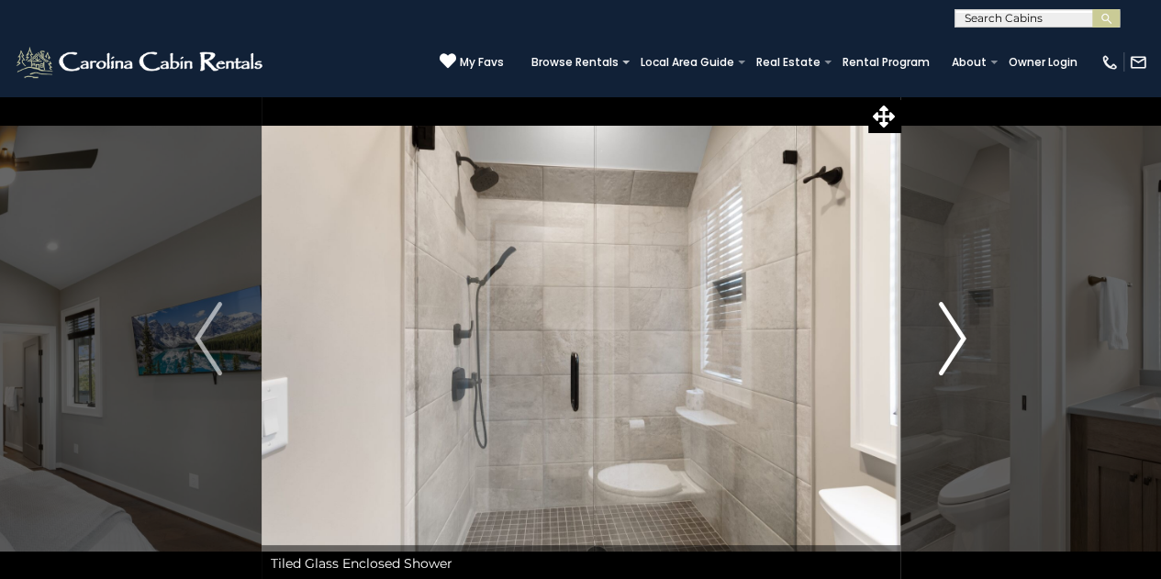
click at [955, 338] on img "Next" at bounding box center [953, 338] width 28 height 73
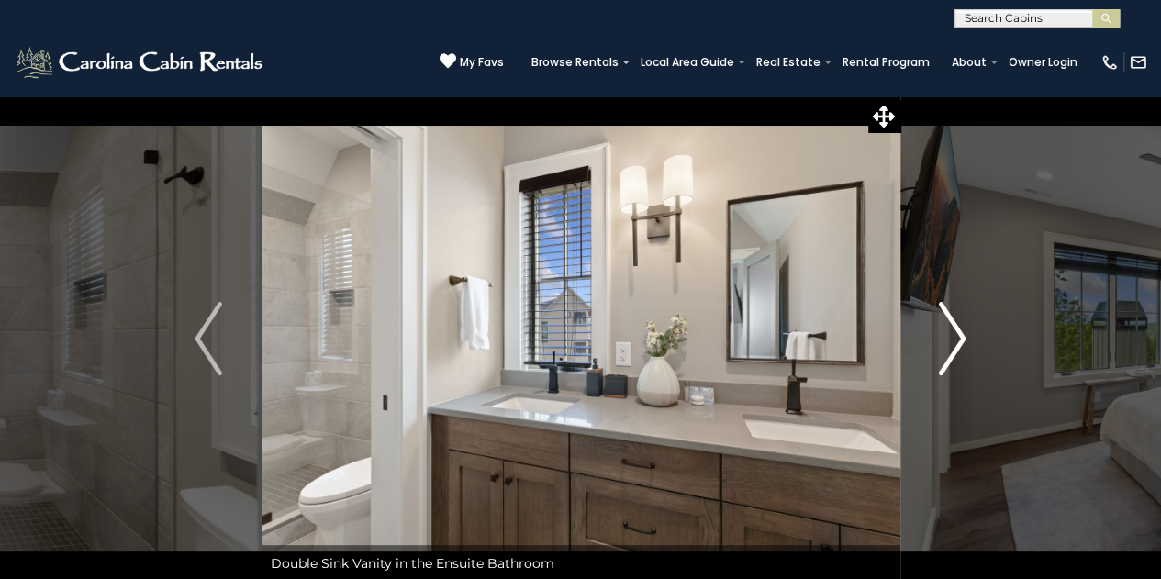
click at [955, 338] on img "Next" at bounding box center [953, 338] width 28 height 73
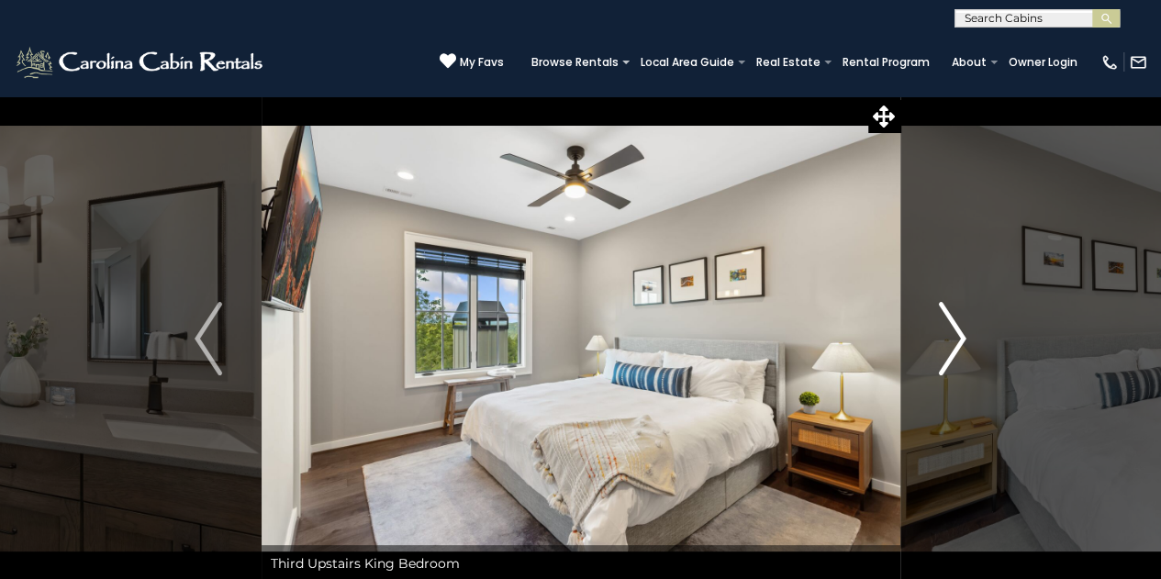
click at [955, 338] on img "Next" at bounding box center [953, 338] width 28 height 73
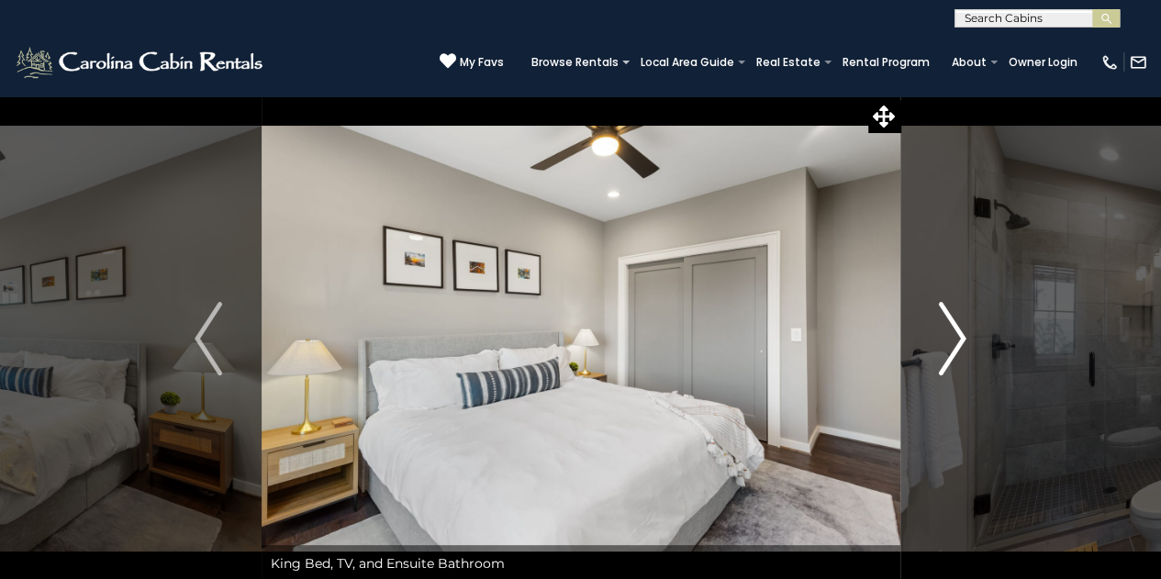
click at [955, 338] on img "Next" at bounding box center [953, 338] width 28 height 73
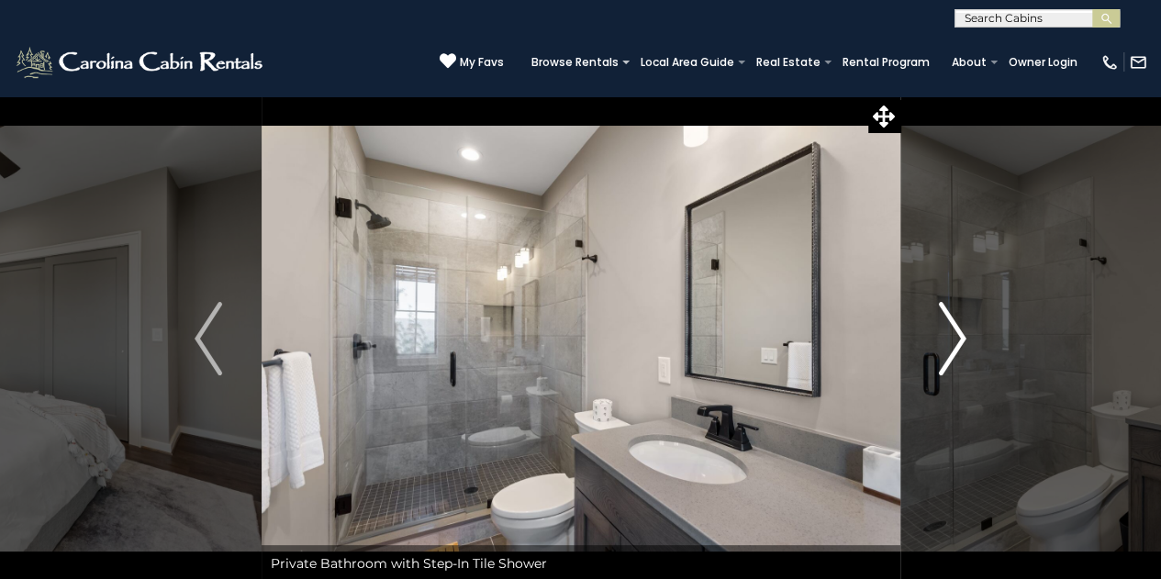
click at [955, 338] on img "Next" at bounding box center [953, 338] width 28 height 73
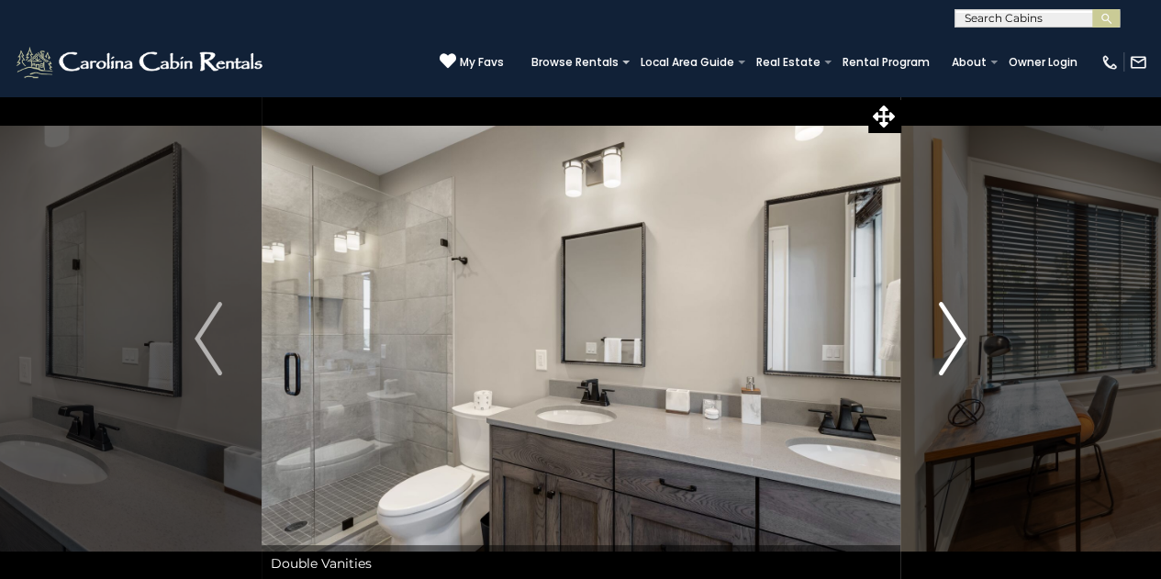
click at [955, 338] on img "Next" at bounding box center [953, 338] width 28 height 73
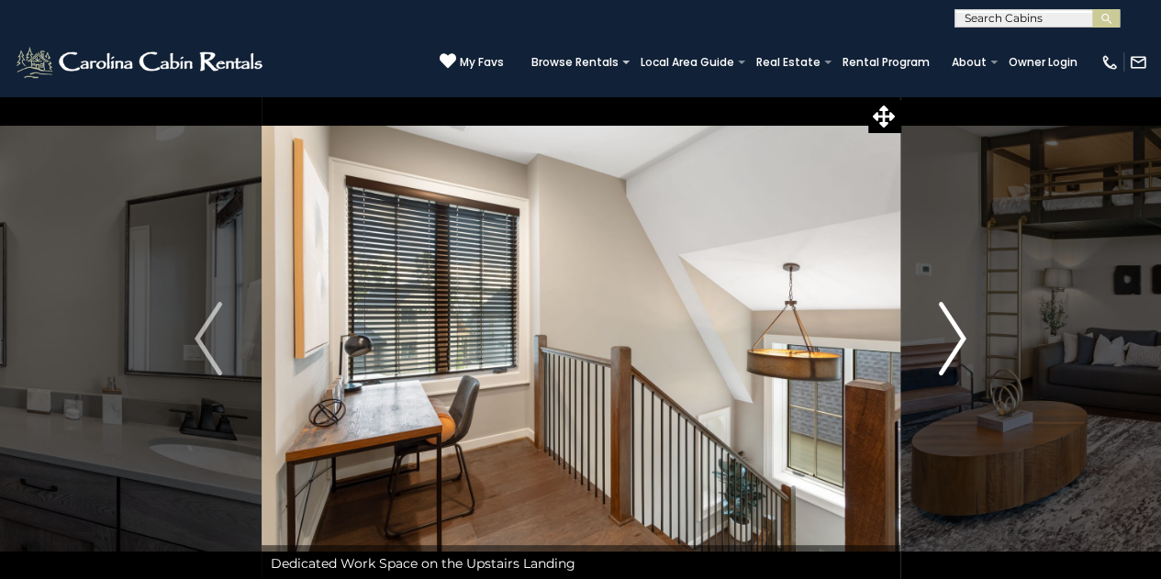
click at [955, 338] on img "Next" at bounding box center [953, 338] width 28 height 73
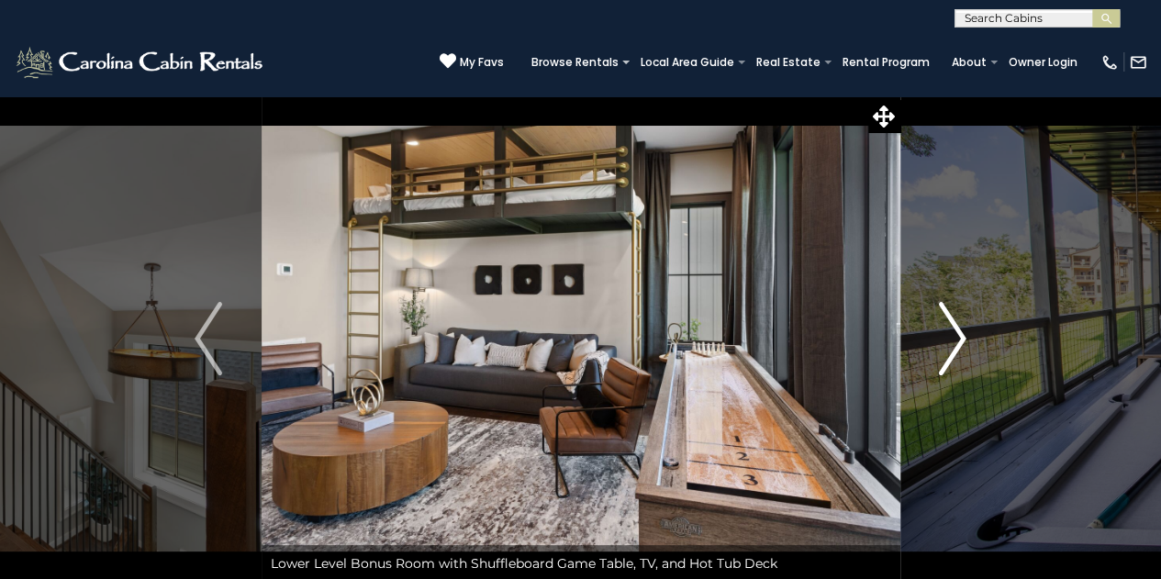
click at [955, 338] on img "Next" at bounding box center [953, 338] width 28 height 73
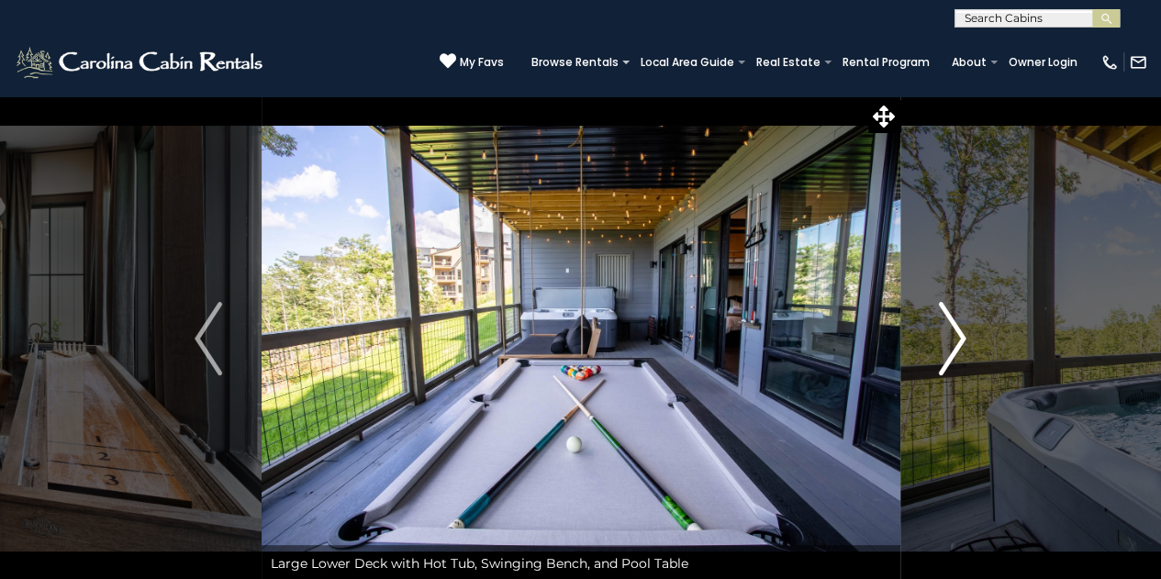
click at [955, 338] on img "Next" at bounding box center [953, 338] width 28 height 73
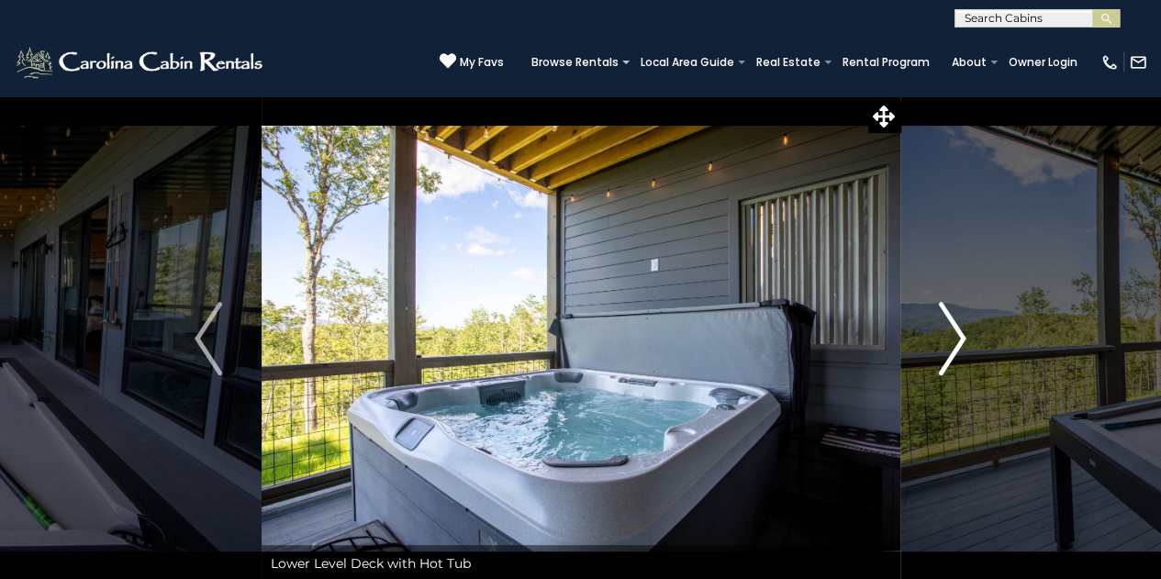
click at [955, 338] on img "Next" at bounding box center [953, 338] width 28 height 73
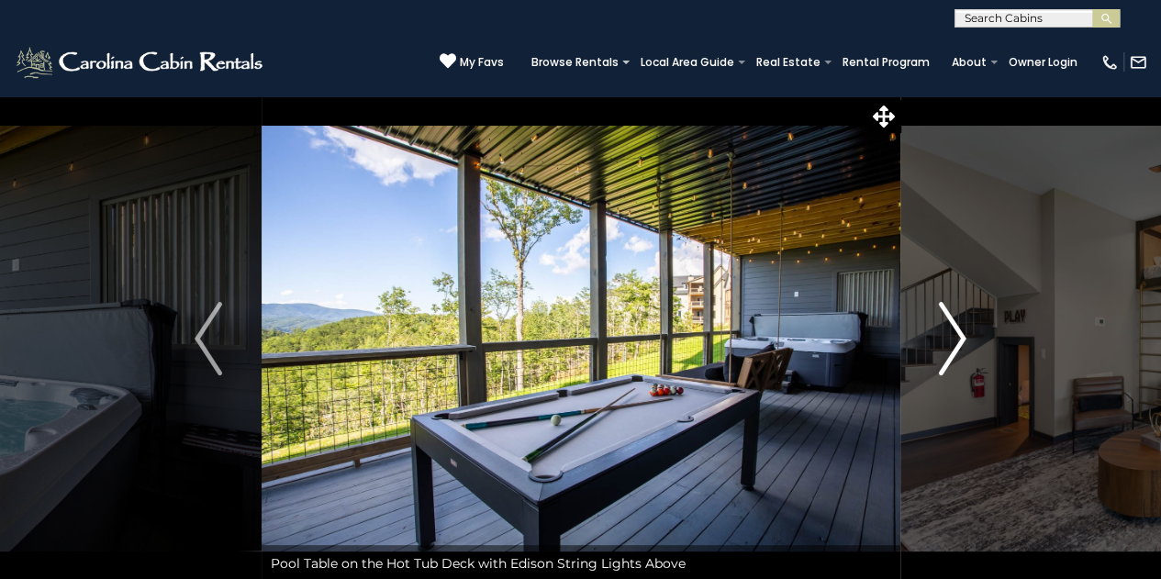
click at [955, 338] on img "Next" at bounding box center [953, 338] width 28 height 73
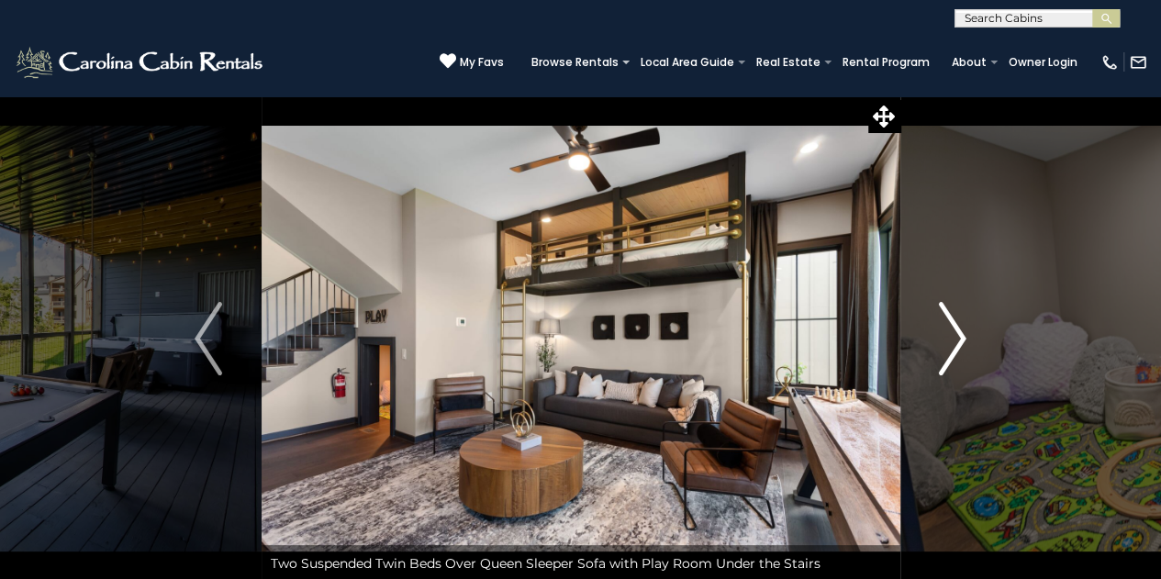
click at [955, 338] on img "Next" at bounding box center [953, 338] width 28 height 73
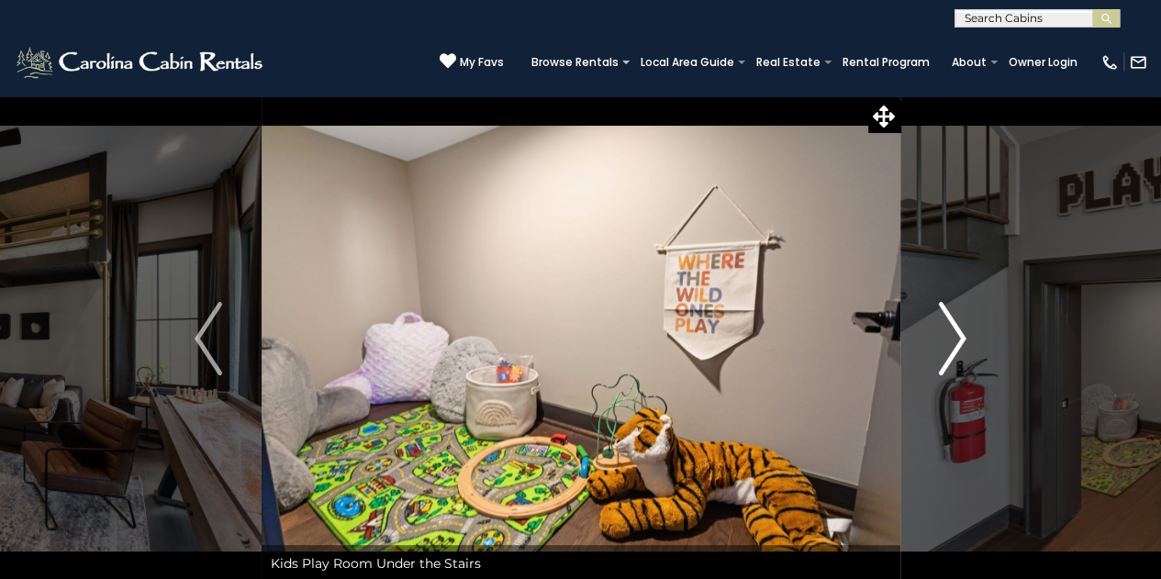
click at [955, 338] on img "Next" at bounding box center [953, 338] width 28 height 73
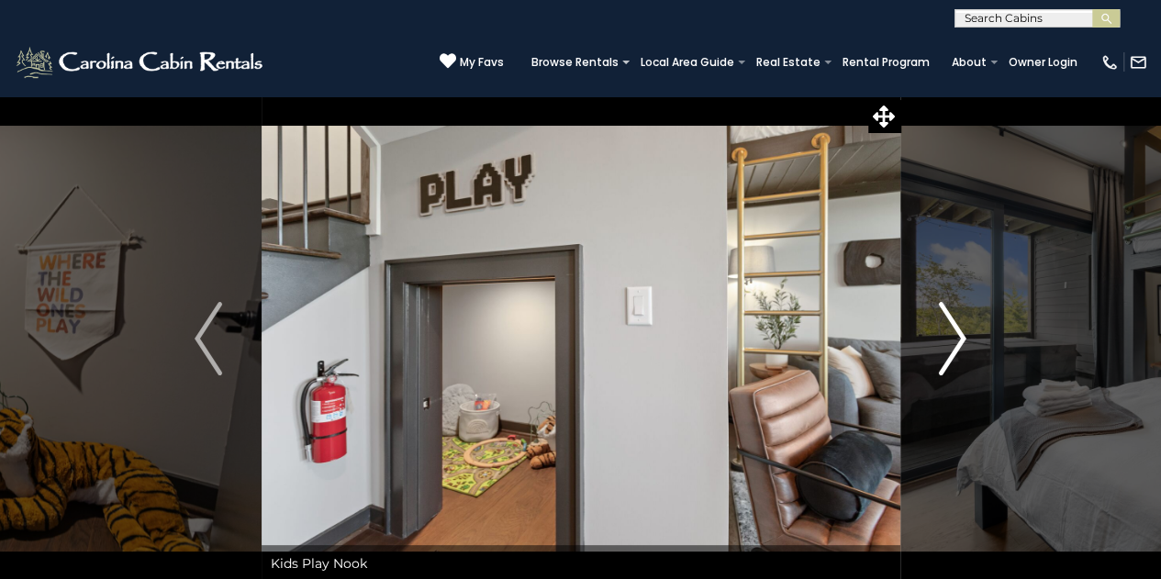
click at [955, 338] on img "Next" at bounding box center [953, 338] width 28 height 73
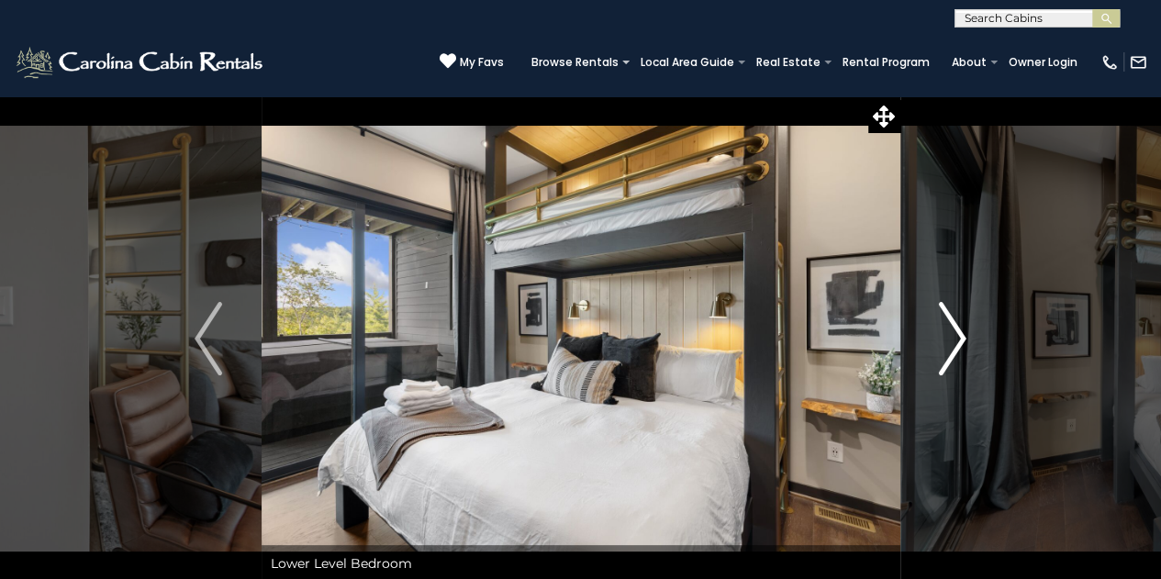
click at [955, 338] on img "Next" at bounding box center [953, 338] width 28 height 73
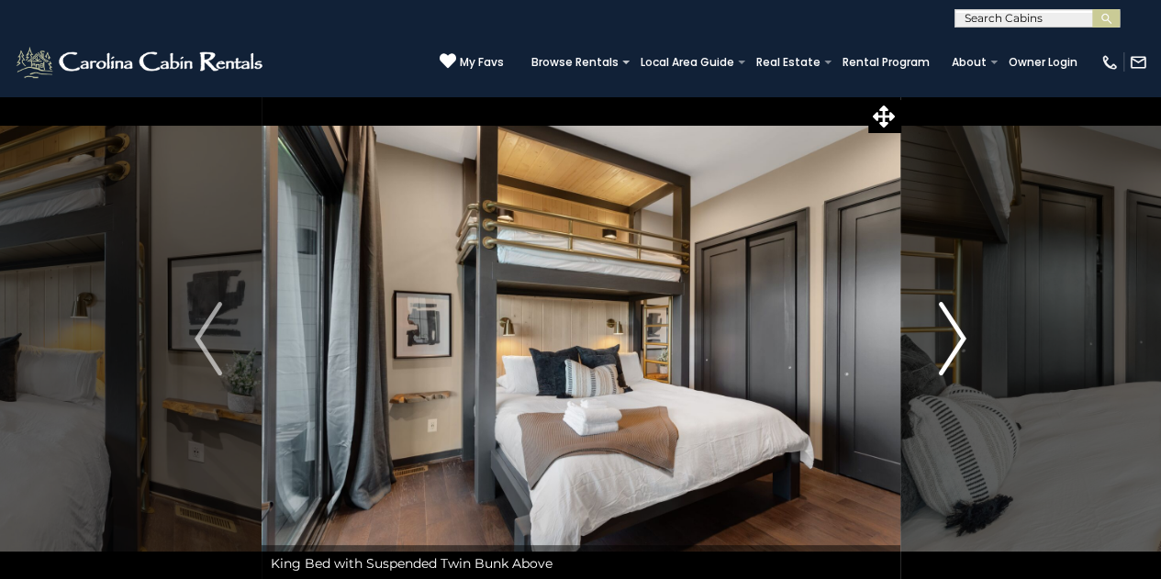
click at [955, 338] on img "Next" at bounding box center [953, 338] width 28 height 73
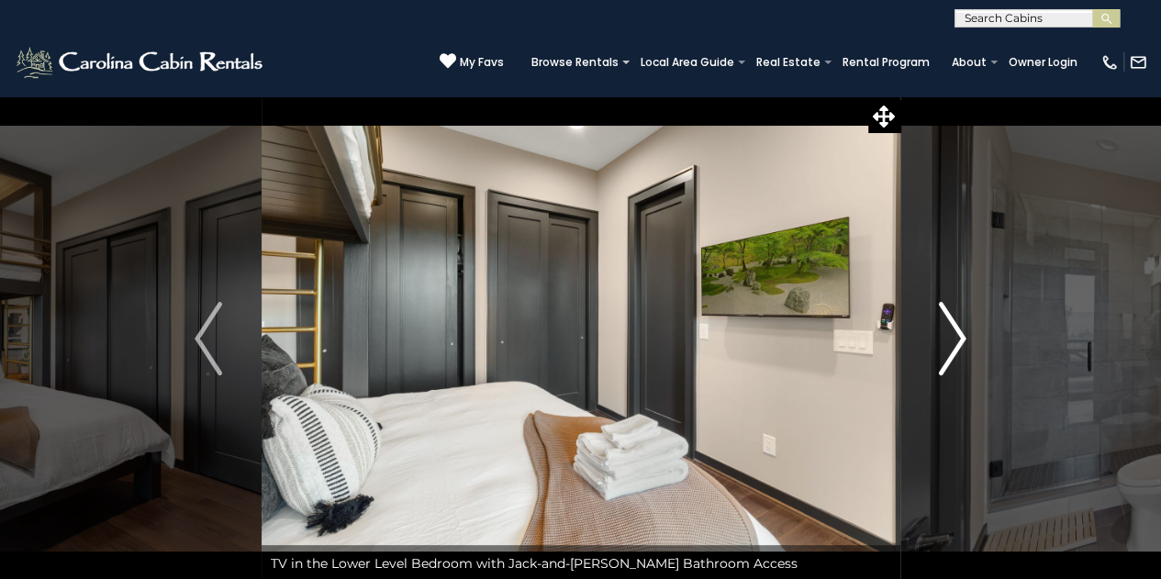
click at [955, 338] on img "Next" at bounding box center [953, 338] width 28 height 73
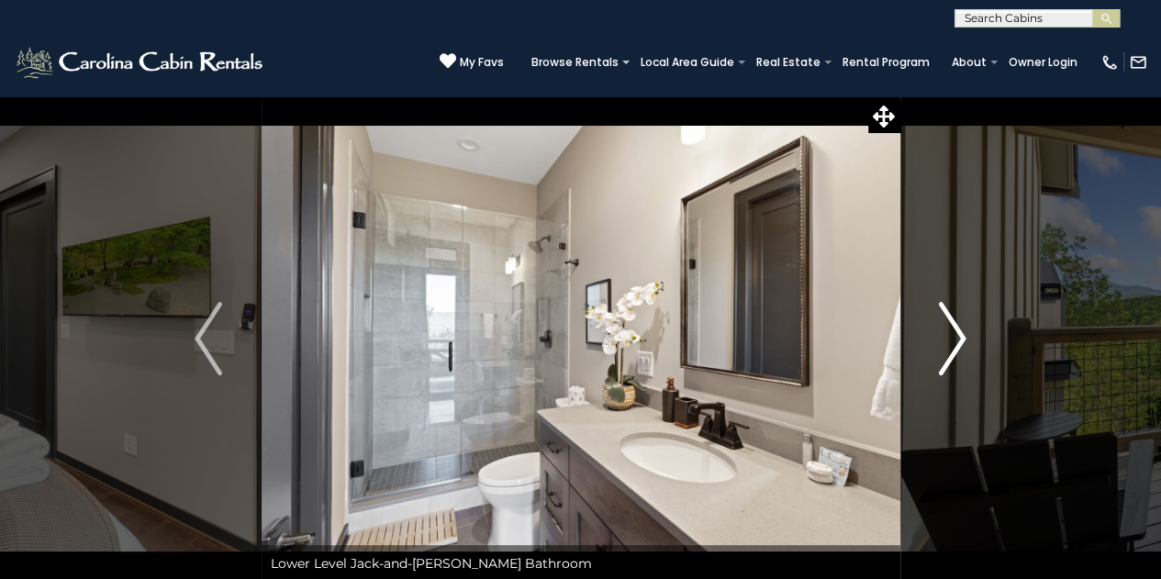
click at [955, 338] on img "Next" at bounding box center [953, 338] width 28 height 73
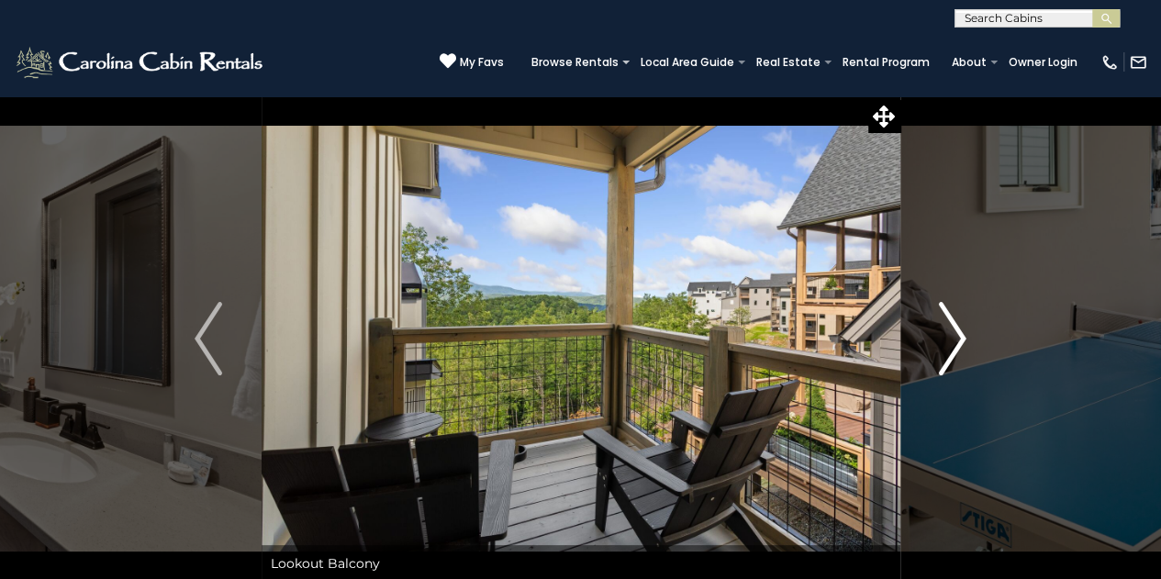
click at [955, 338] on img "Next" at bounding box center [953, 338] width 28 height 73
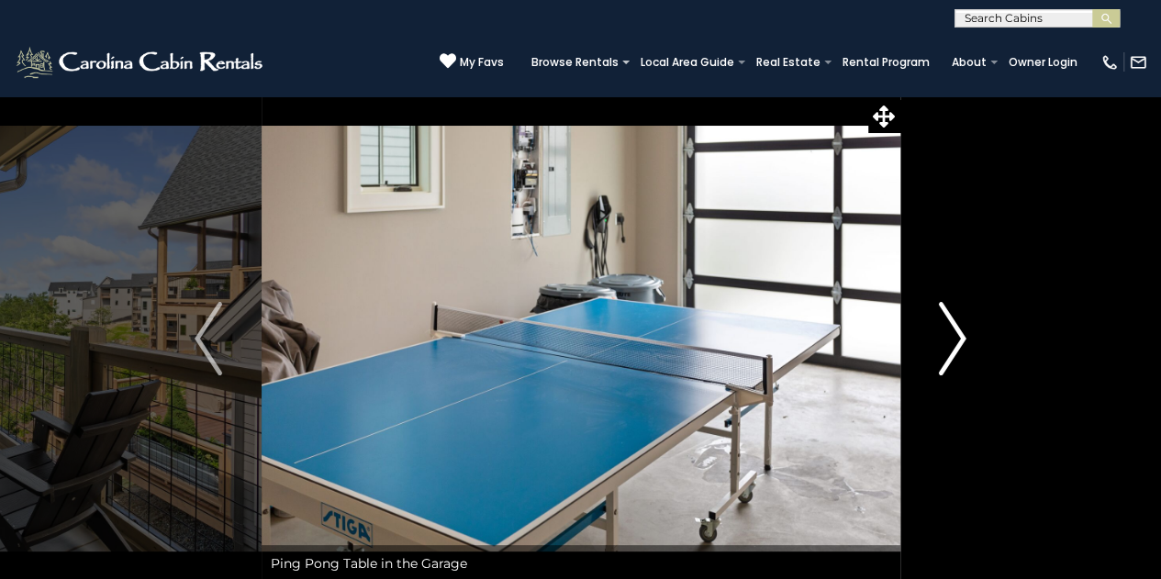
click at [955, 338] on img "Next" at bounding box center [953, 338] width 28 height 73
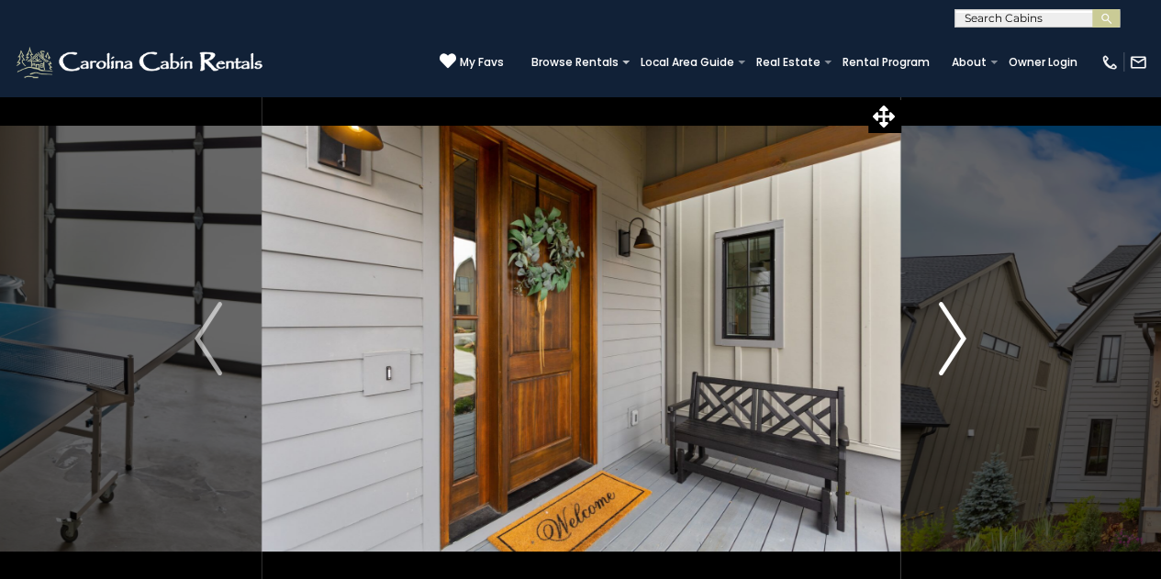
click at [955, 338] on img "Next" at bounding box center [953, 338] width 28 height 73
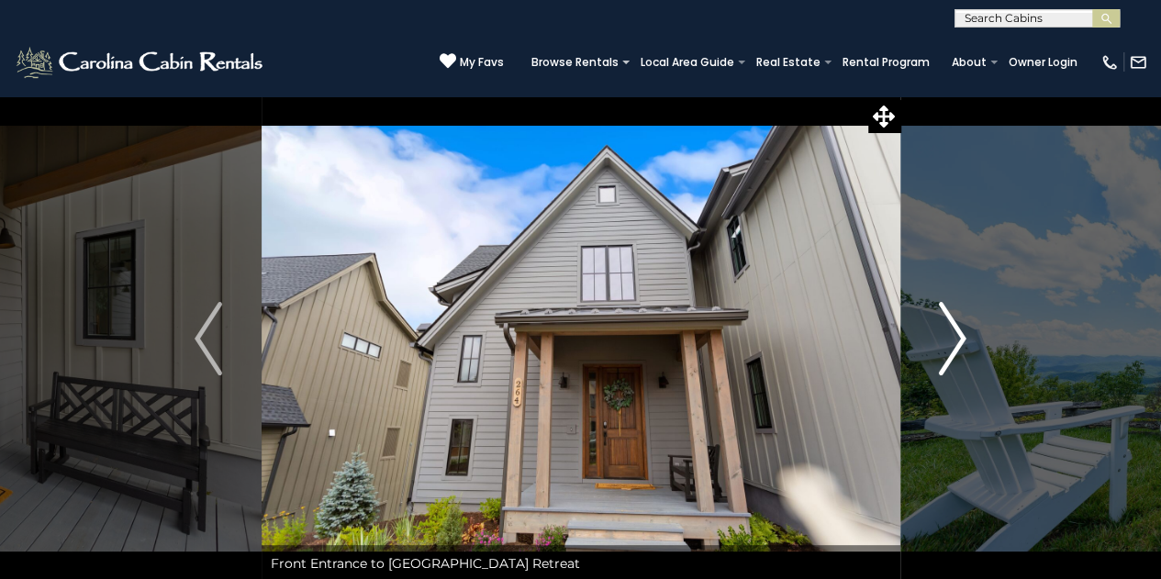
click at [955, 338] on img "Next" at bounding box center [953, 338] width 28 height 73
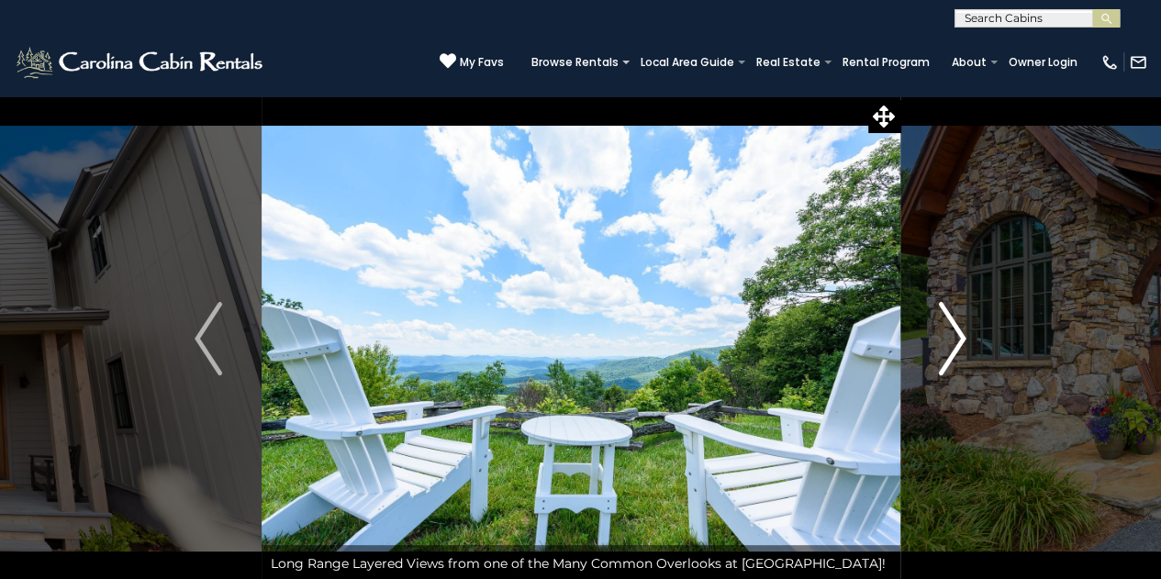
click at [955, 338] on img "Next" at bounding box center [953, 338] width 28 height 73
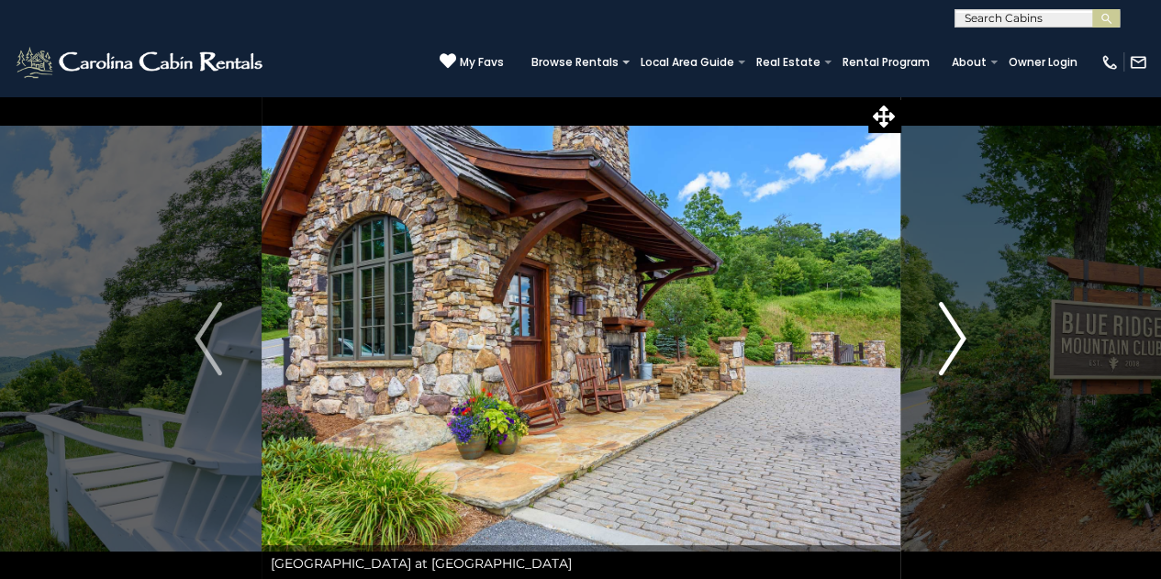
click at [955, 338] on img "Next" at bounding box center [953, 338] width 28 height 73
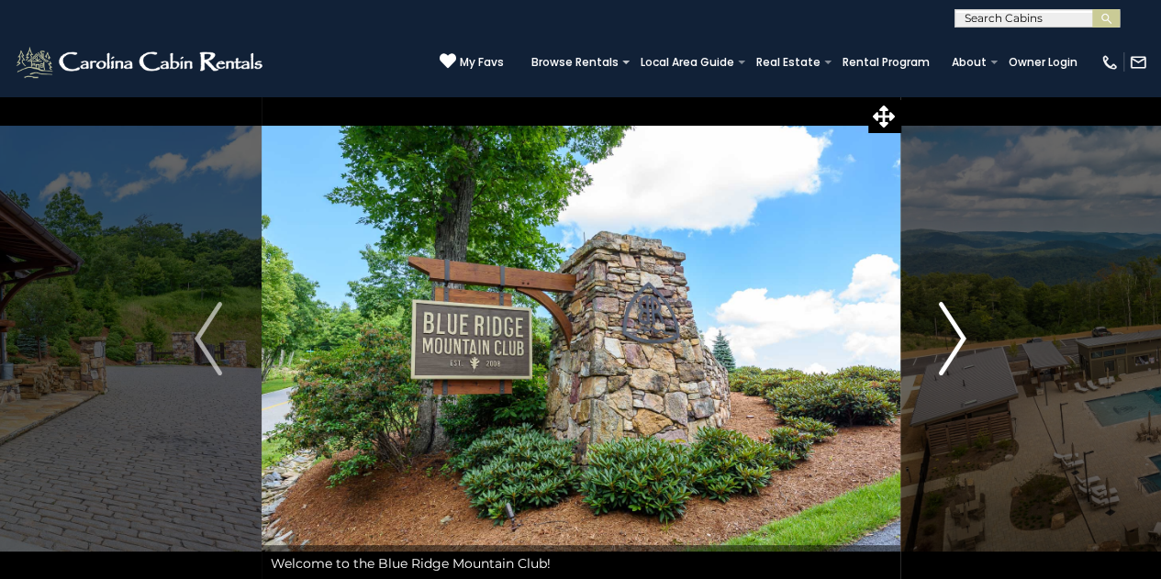
click at [955, 338] on img "Next" at bounding box center [953, 338] width 28 height 73
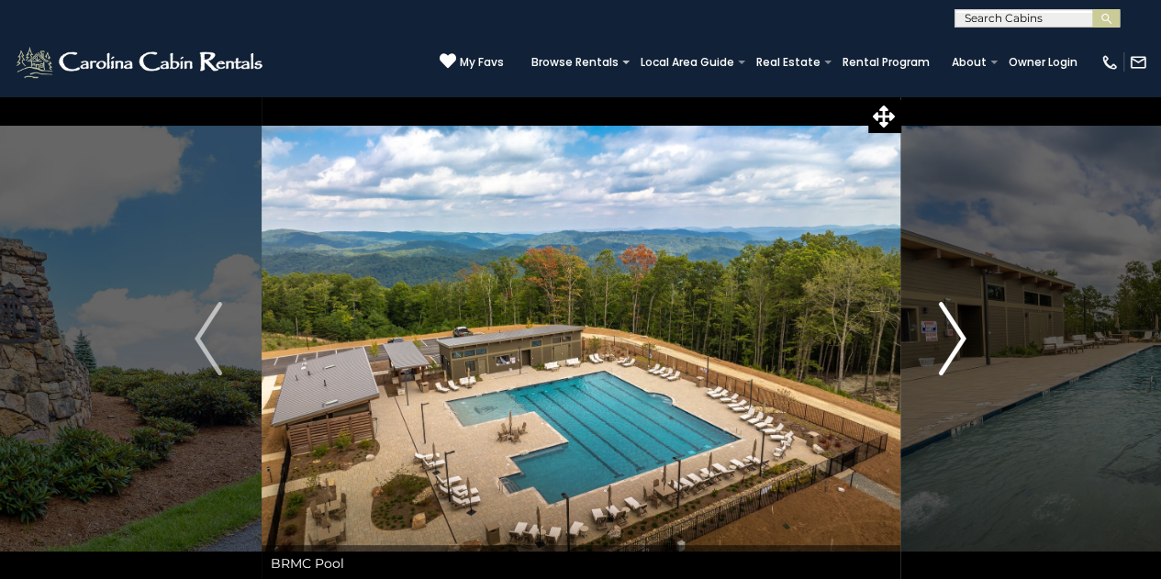
click at [955, 338] on img "Next" at bounding box center [953, 338] width 28 height 73
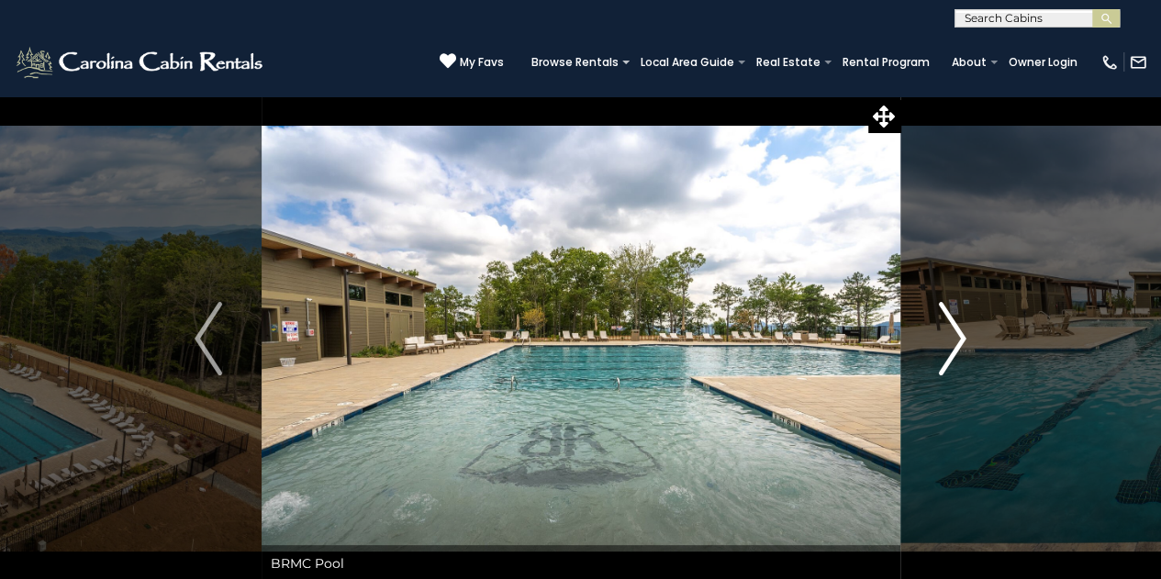
click at [955, 338] on img "Next" at bounding box center [953, 338] width 28 height 73
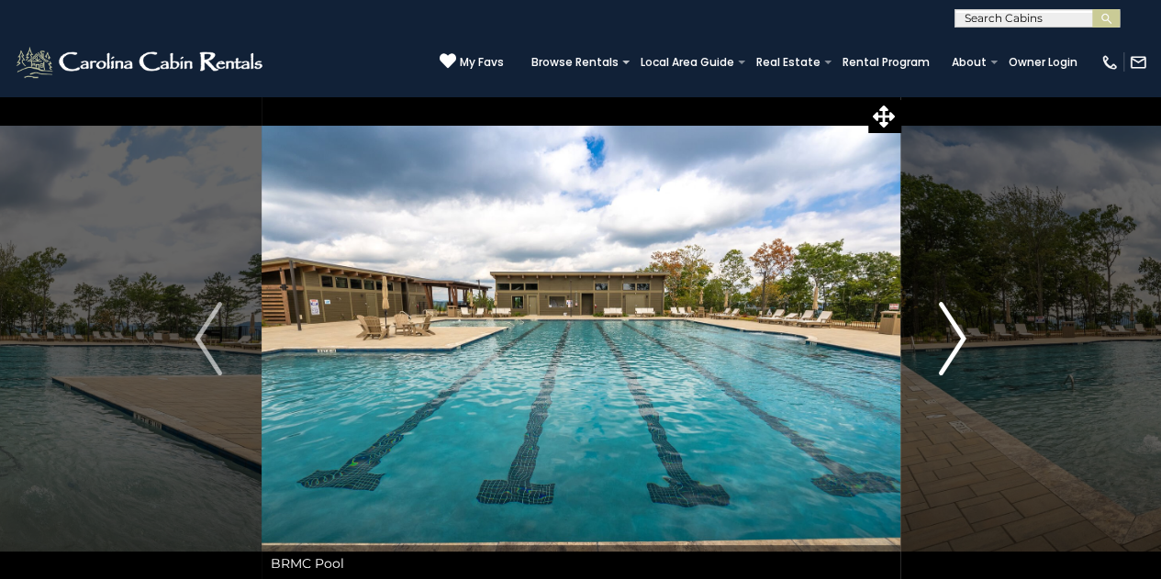
click at [955, 338] on img "Next" at bounding box center [953, 338] width 28 height 73
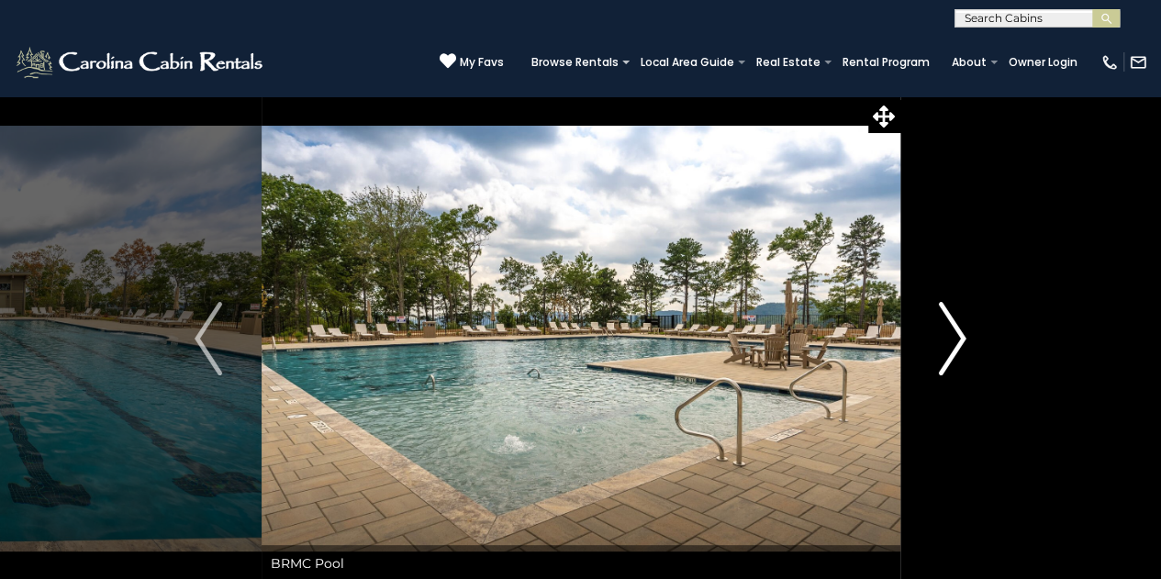
click at [955, 338] on img "Next" at bounding box center [953, 338] width 28 height 73
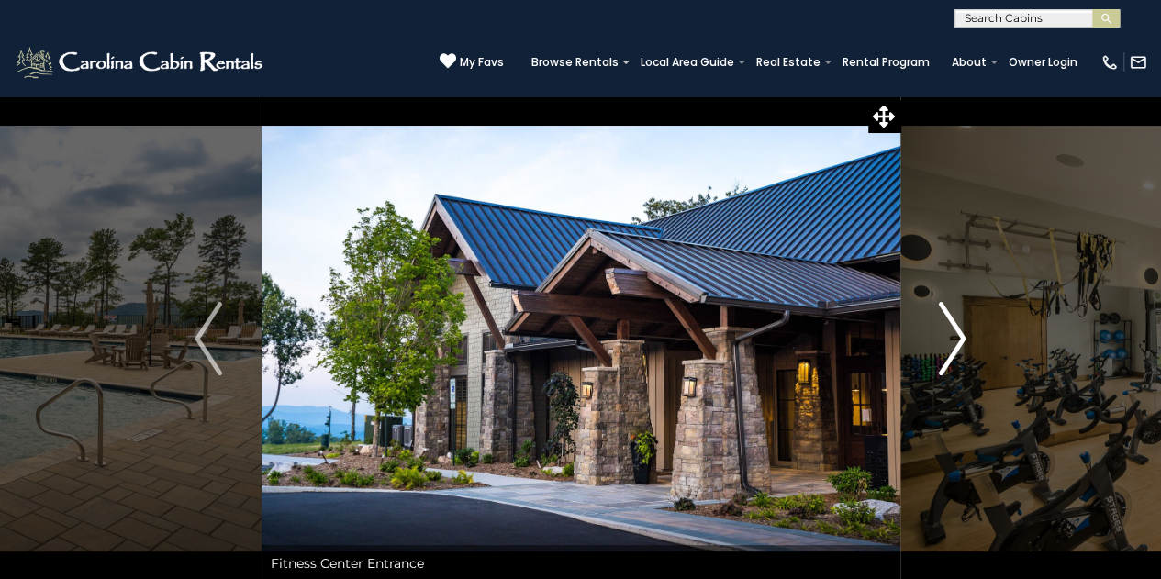
click at [955, 338] on img "Next" at bounding box center [953, 338] width 28 height 73
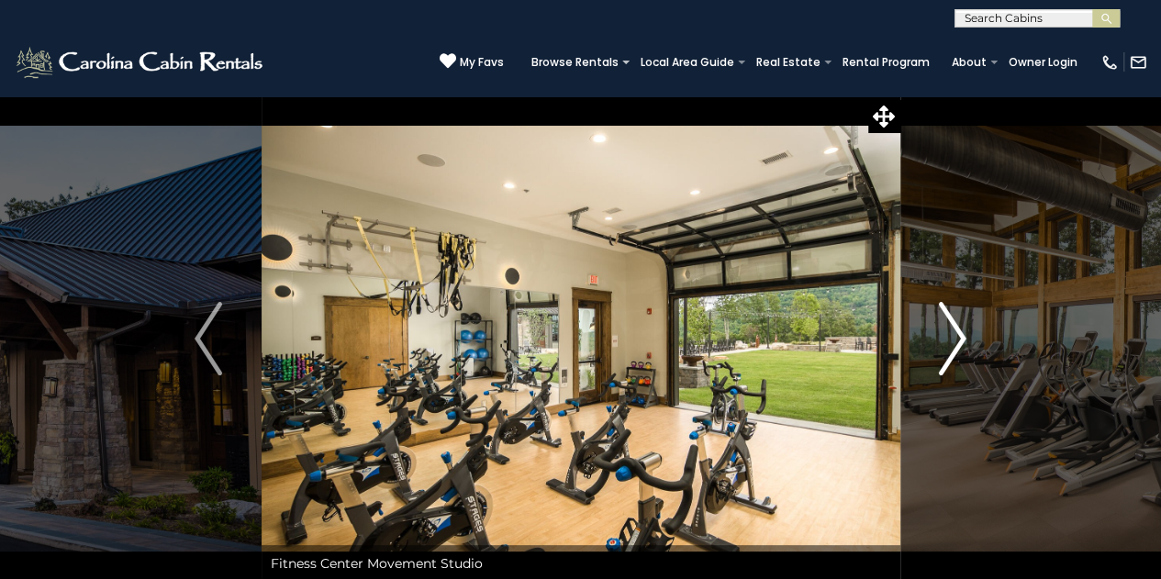
click at [955, 338] on img "Next" at bounding box center [953, 338] width 28 height 73
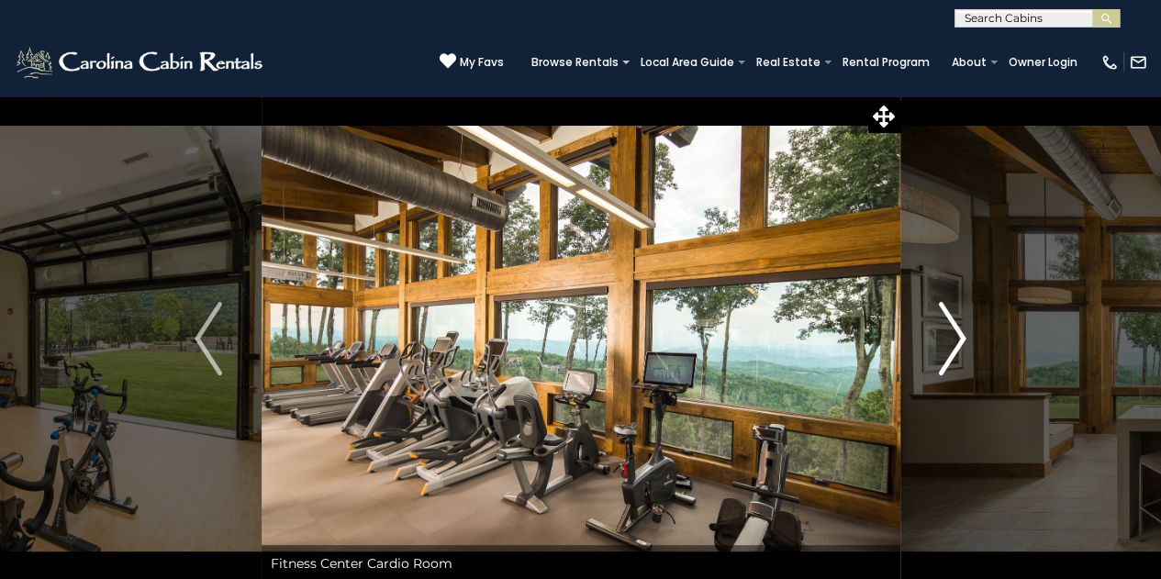
click at [955, 338] on img "Next" at bounding box center [953, 338] width 28 height 73
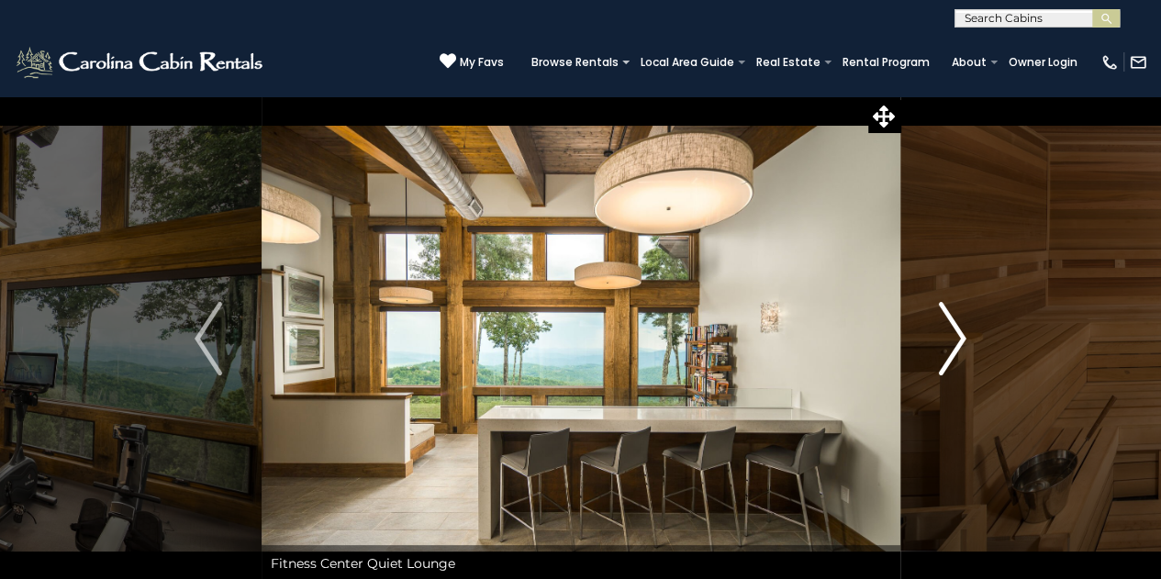
click at [955, 338] on img "Next" at bounding box center [953, 338] width 28 height 73
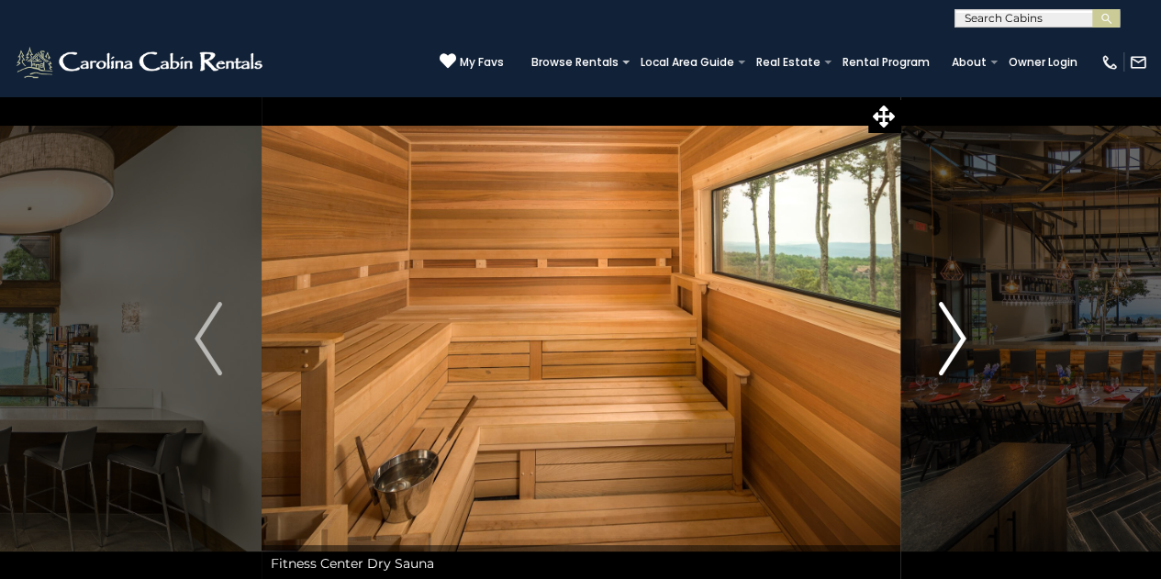
click at [955, 338] on img "Next" at bounding box center [953, 338] width 28 height 73
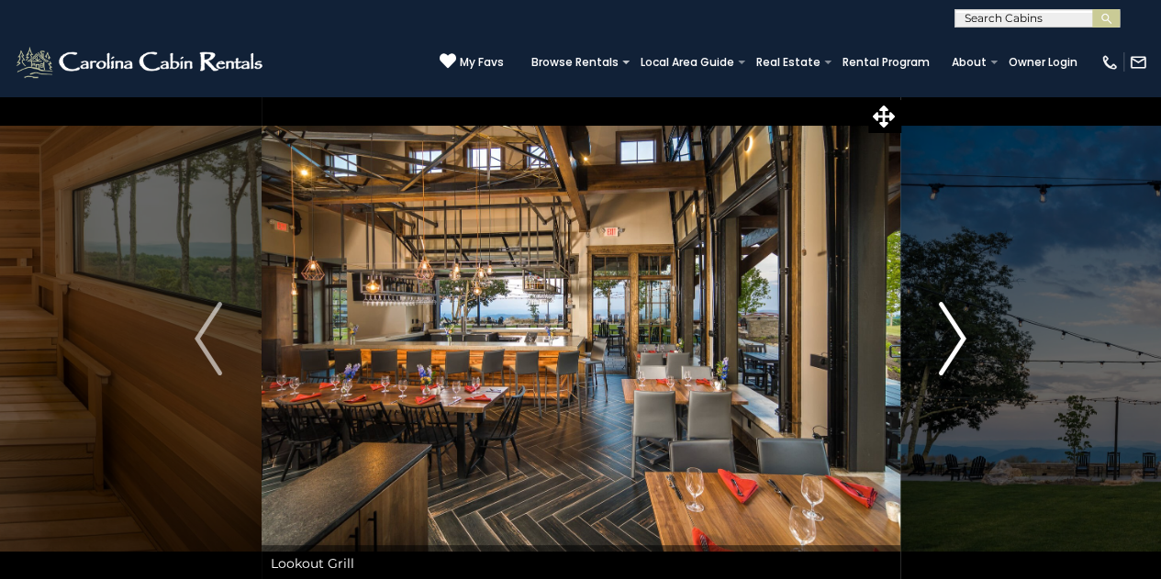
click at [955, 338] on img "Next" at bounding box center [953, 338] width 28 height 73
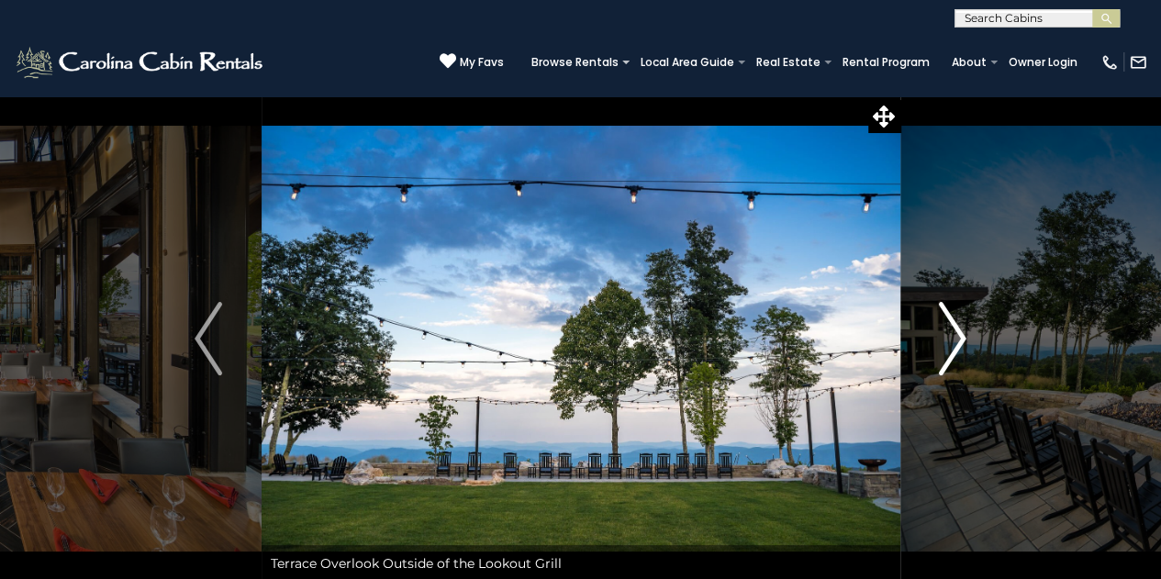
click at [955, 338] on img "Next" at bounding box center [953, 338] width 28 height 73
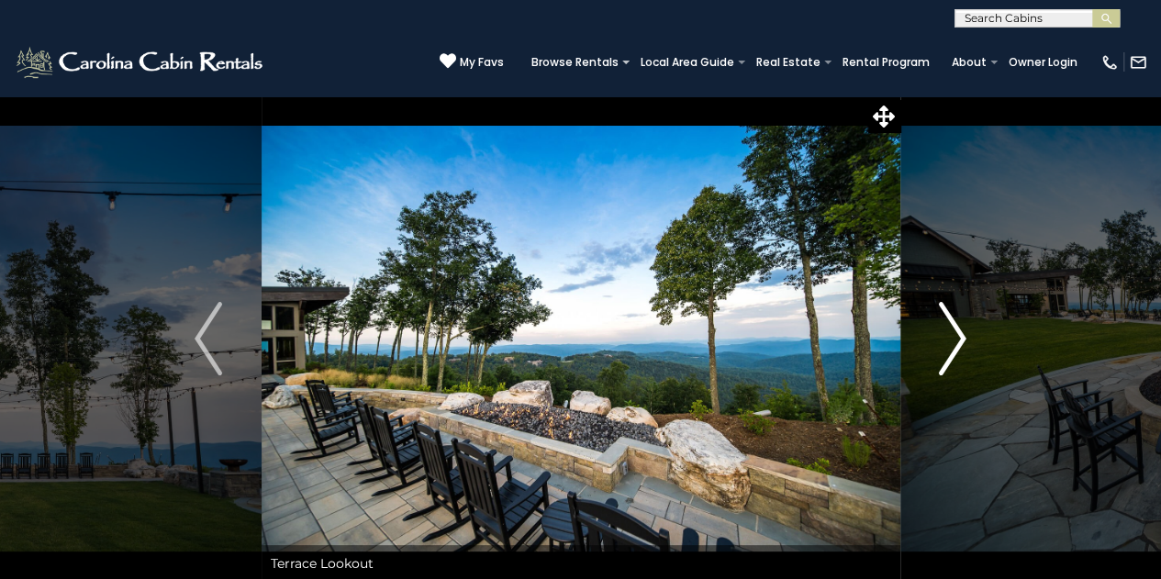
click at [955, 338] on img "Next" at bounding box center [953, 338] width 28 height 73
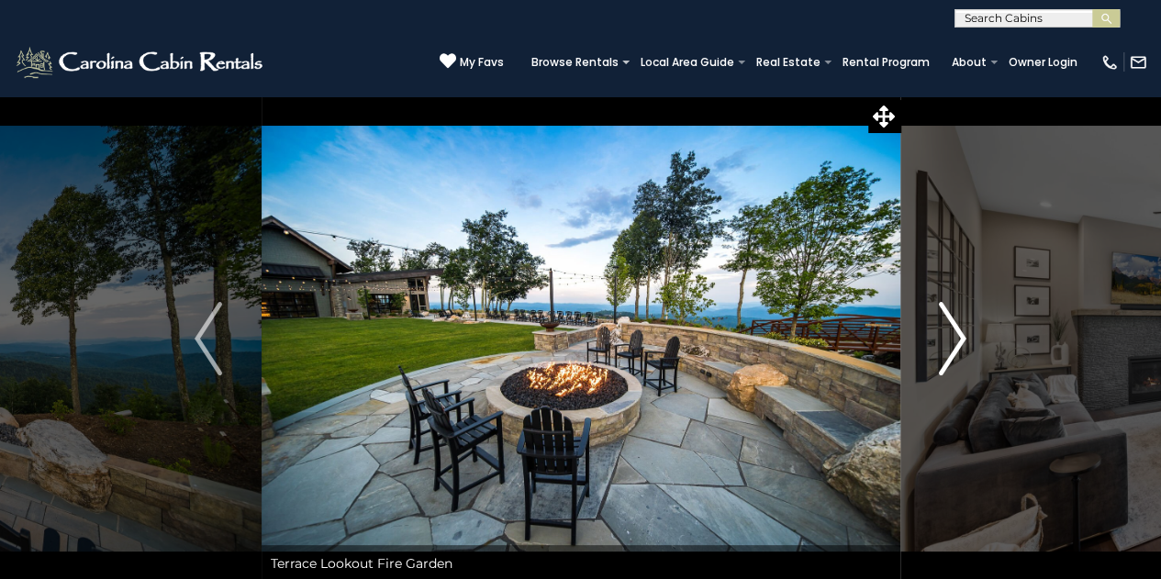
click at [955, 338] on img "Next" at bounding box center [953, 338] width 28 height 73
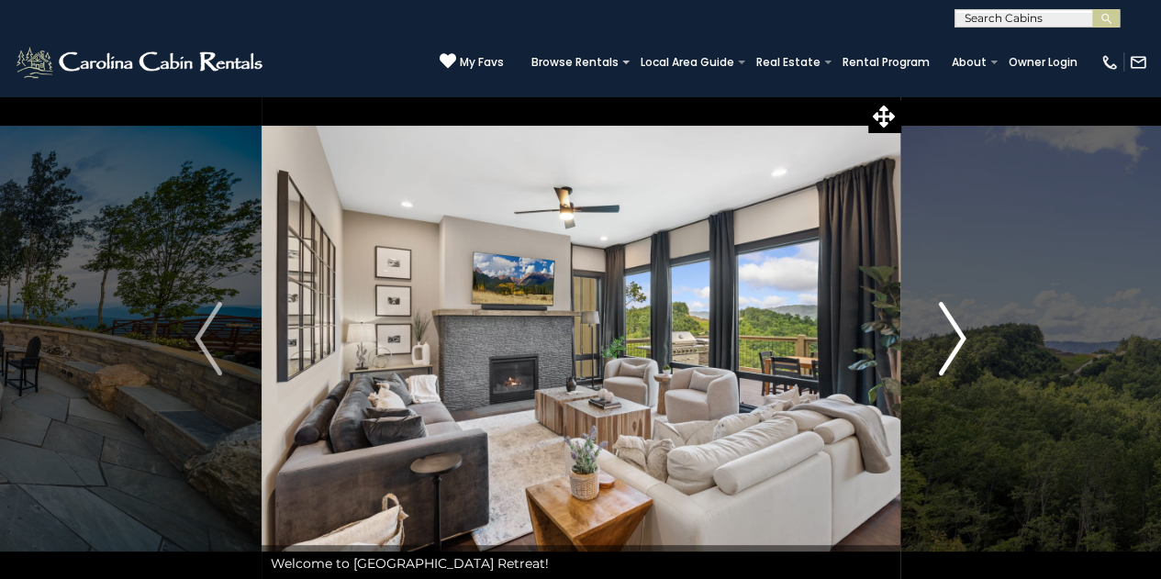
click at [955, 338] on img "Next" at bounding box center [953, 338] width 28 height 73
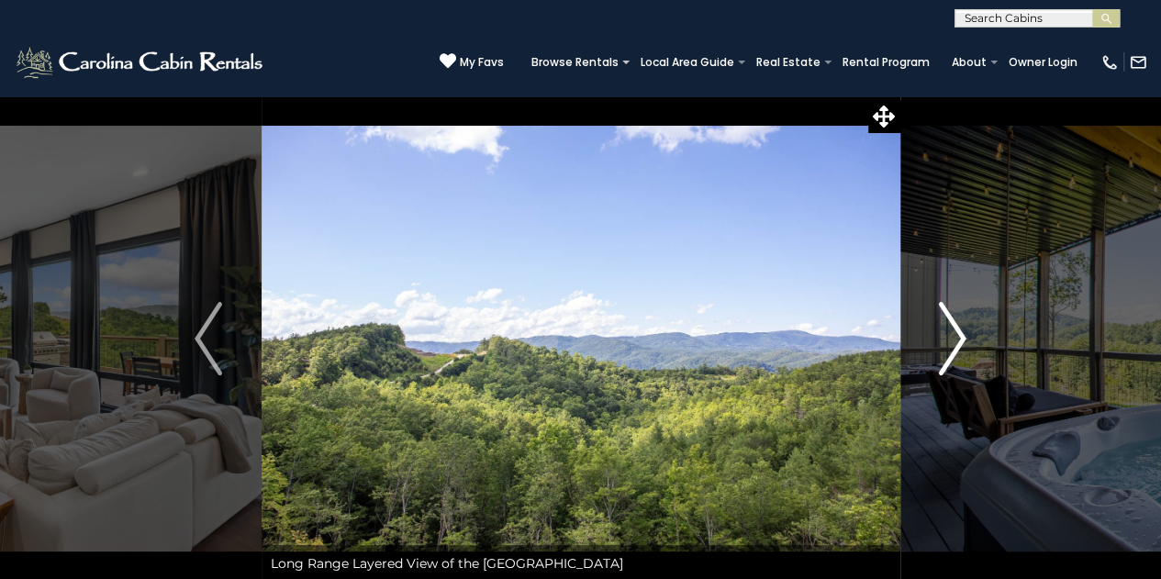
click at [955, 338] on img "Next" at bounding box center [953, 338] width 28 height 73
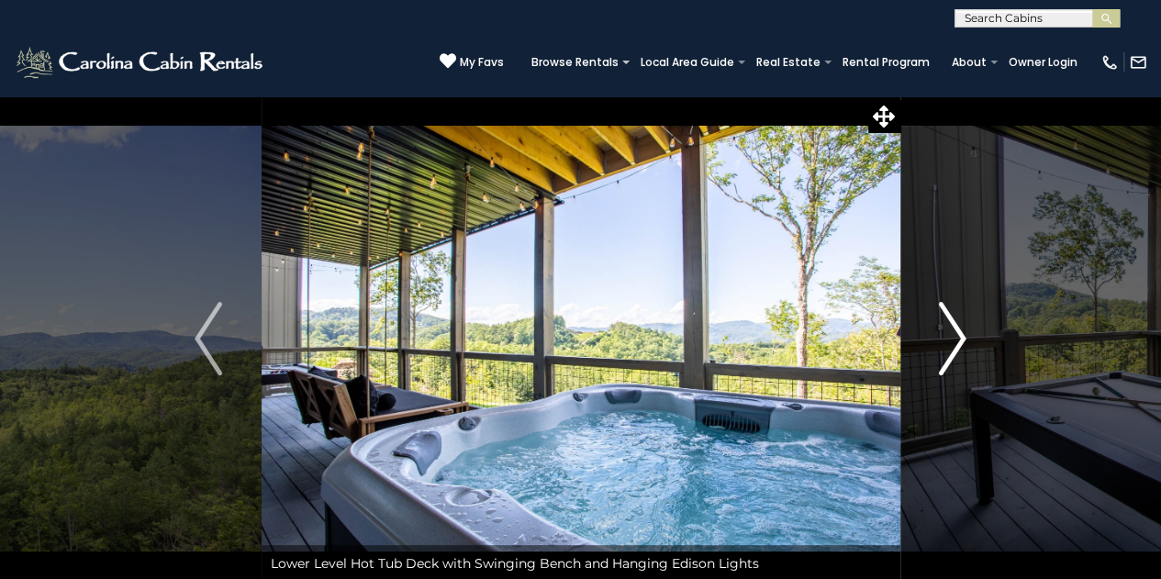
click at [958, 339] on img "Next" at bounding box center [953, 338] width 28 height 73
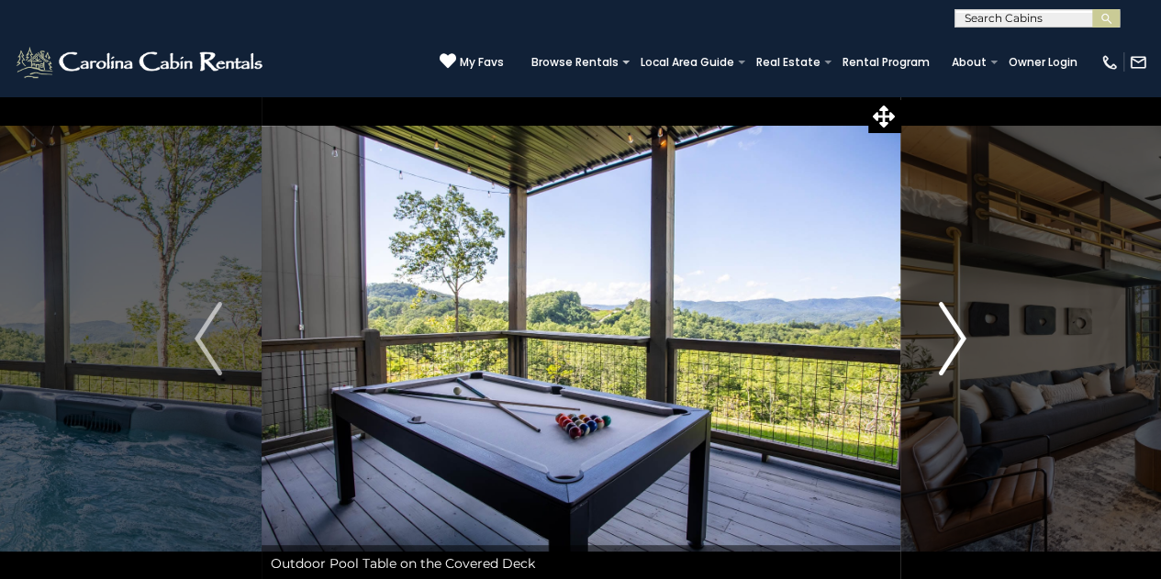
click at [958, 339] on img "Next" at bounding box center [953, 338] width 28 height 73
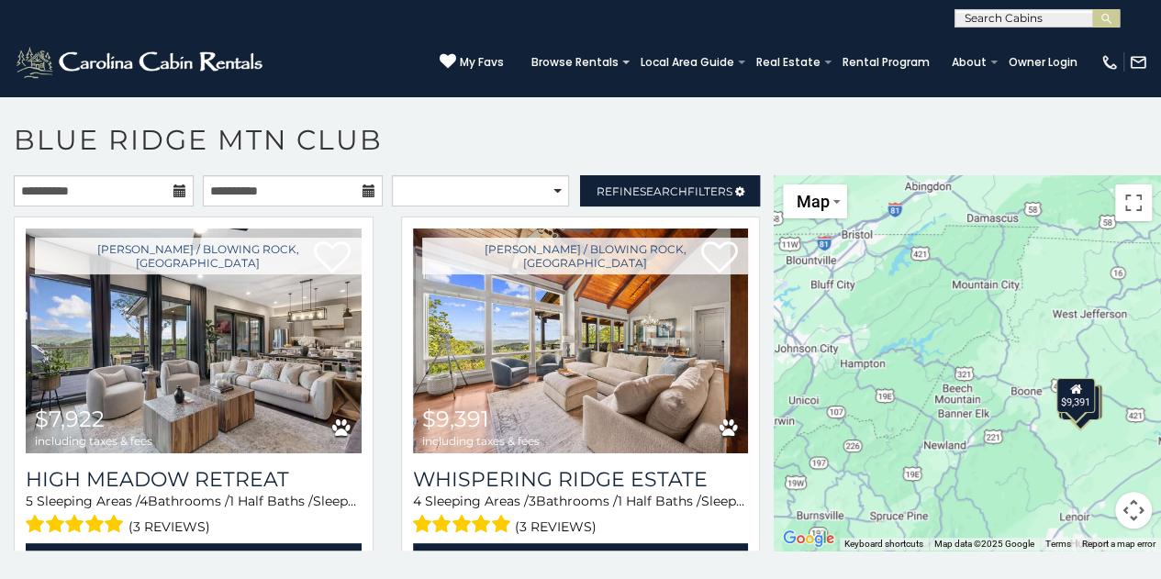
drag, startPoint x: 775, startPoint y: 225, endPoint x: 795, endPoint y: 279, distance: 57.8
click at [795, 279] on div "$7,922 $9,391 $3,979 $3,446 $10,406 $4,835 $5,536 $5,165 $4,339" at bounding box center [967, 363] width 387 height 376
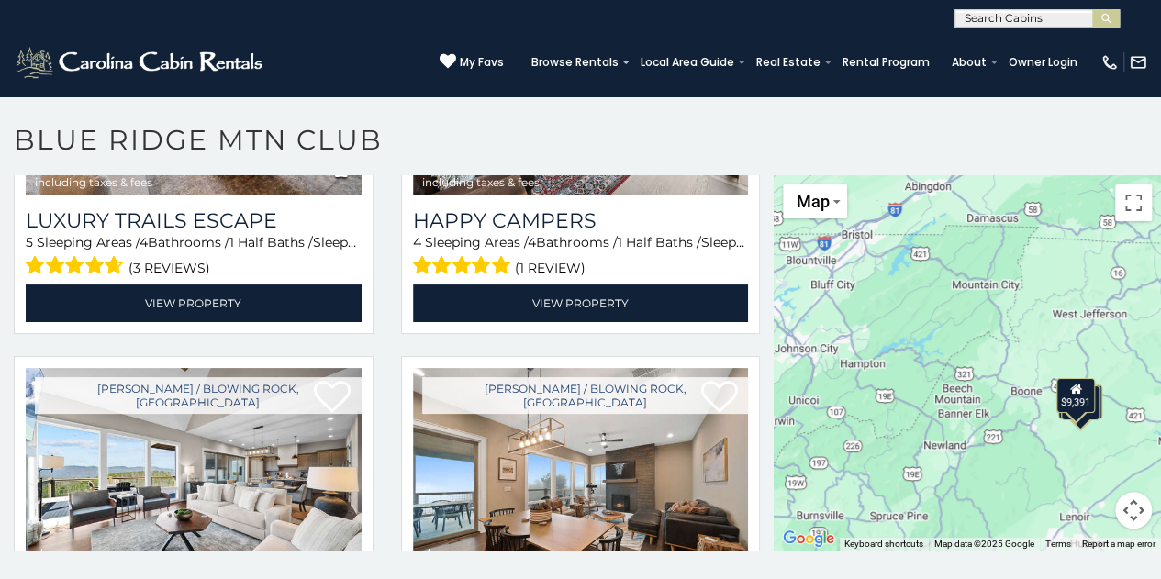
scroll to position [1037, 0]
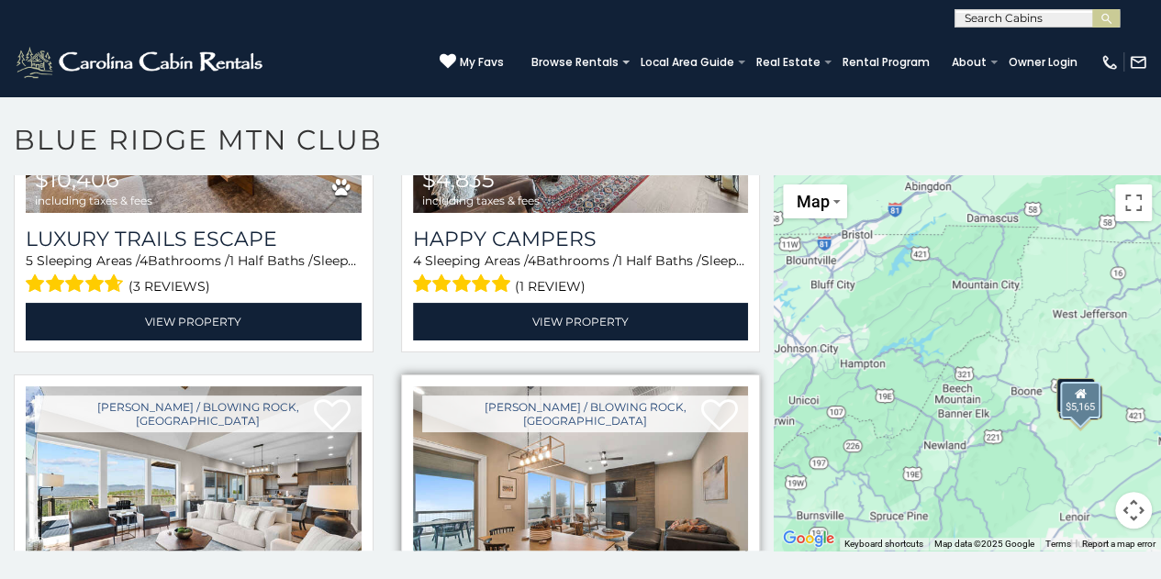
click at [567, 497] on img at bounding box center [581, 499] width 336 height 225
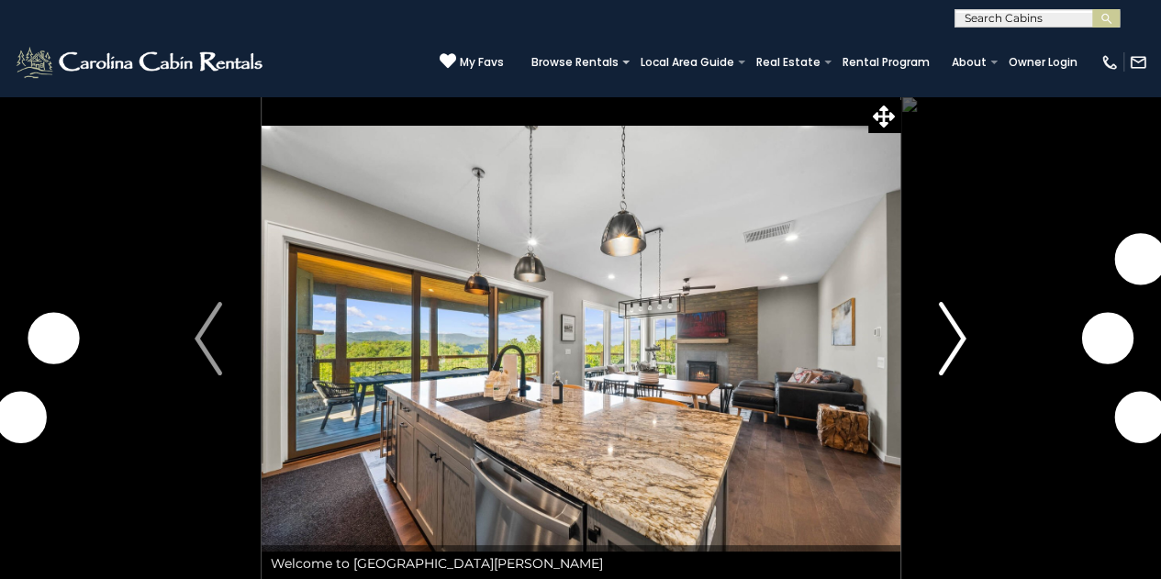
click at [971, 342] on button "Next" at bounding box center [953, 338] width 106 height 487
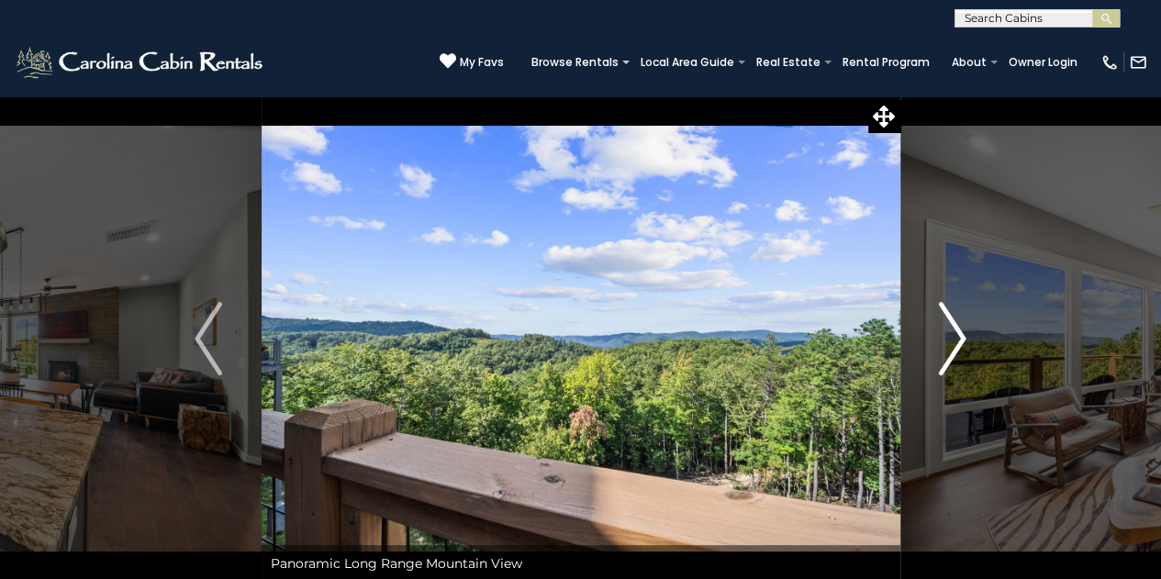
click at [971, 342] on button "Next" at bounding box center [953, 338] width 106 height 487
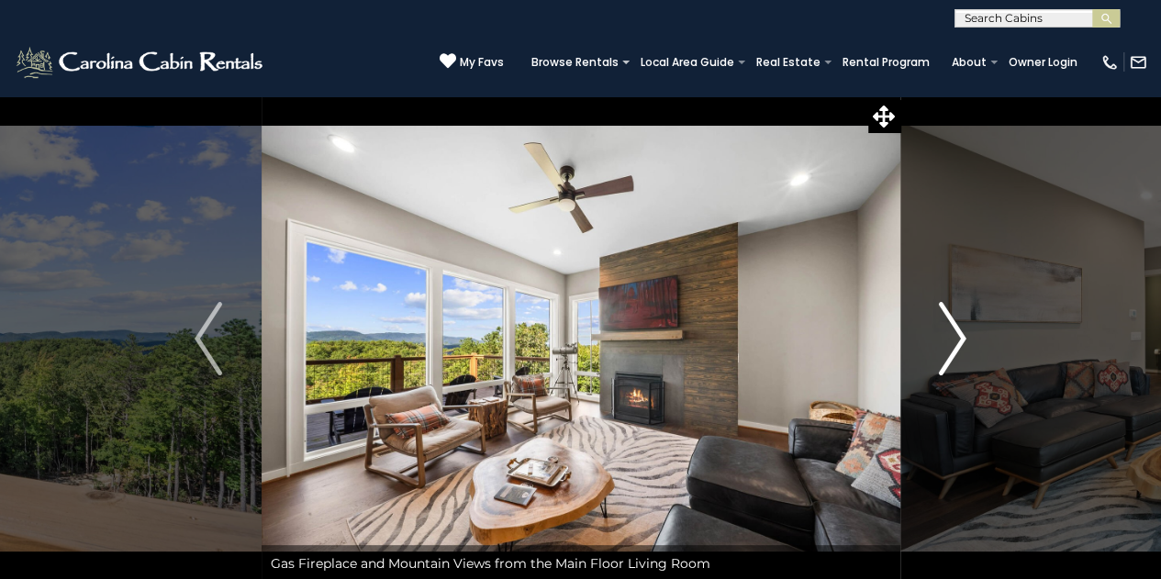
click at [971, 342] on button "Next" at bounding box center [953, 338] width 106 height 487
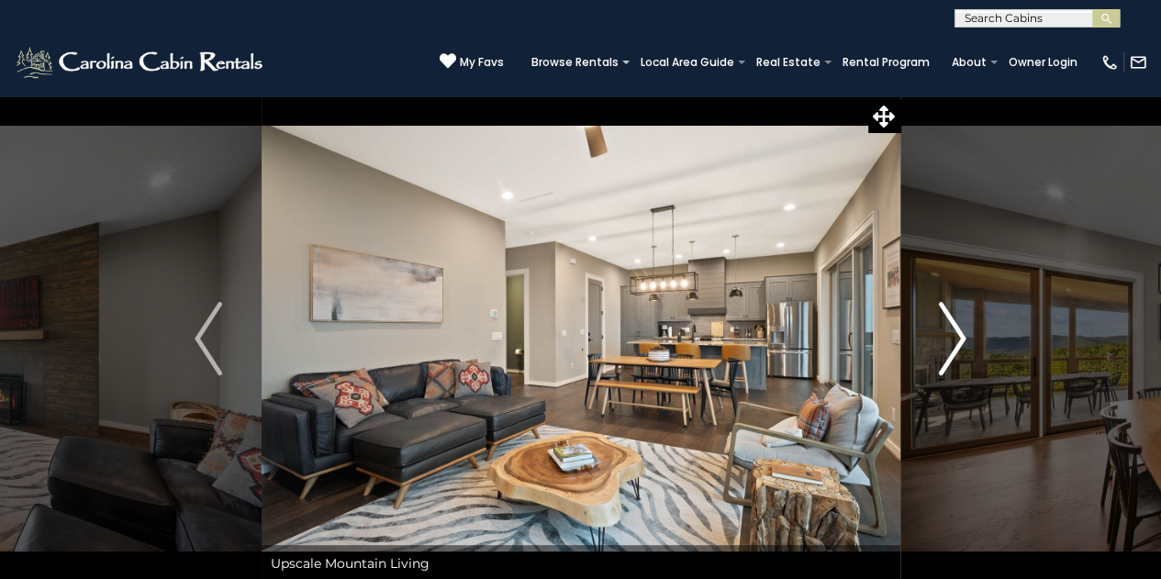
click at [971, 342] on button "Next" at bounding box center [953, 338] width 106 height 487
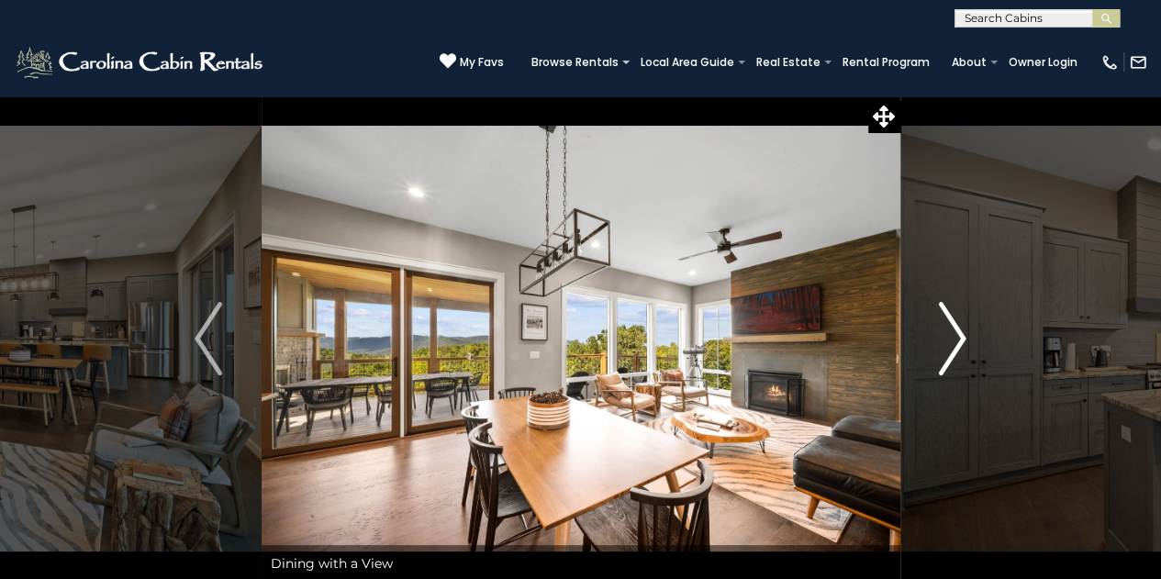
click at [971, 342] on button "Next" at bounding box center [953, 338] width 106 height 487
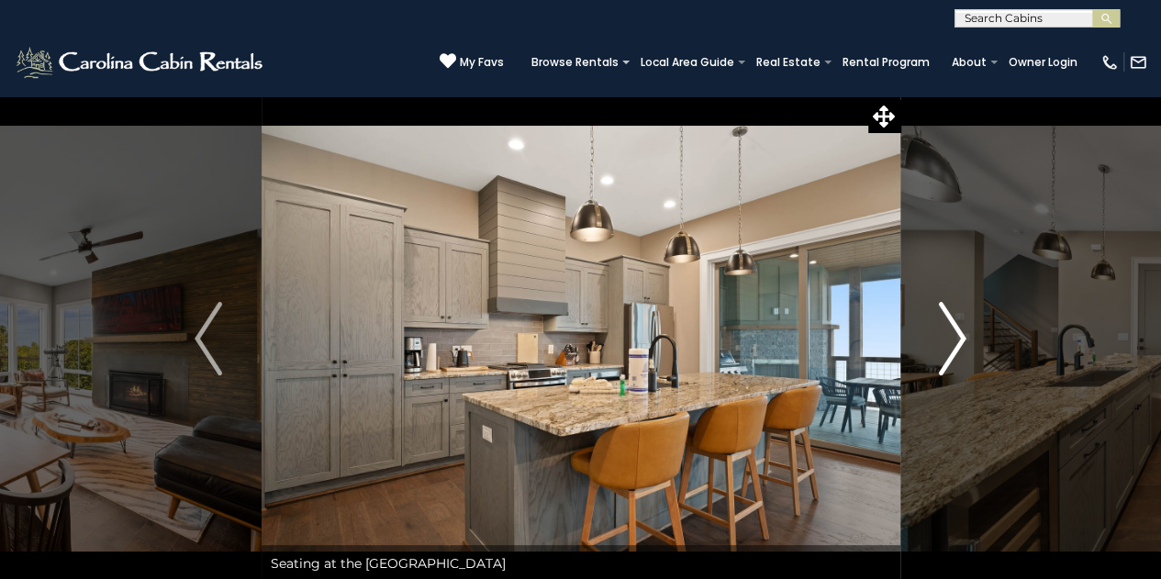
click at [971, 342] on button "Next" at bounding box center [953, 338] width 106 height 487
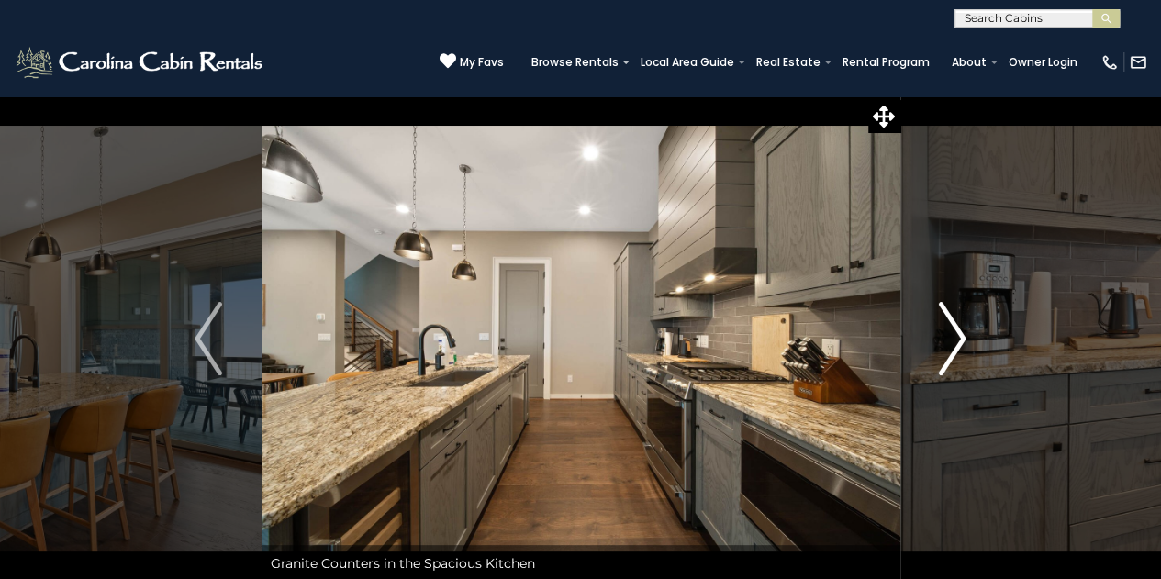
click at [971, 342] on button "Next" at bounding box center [953, 338] width 106 height 487
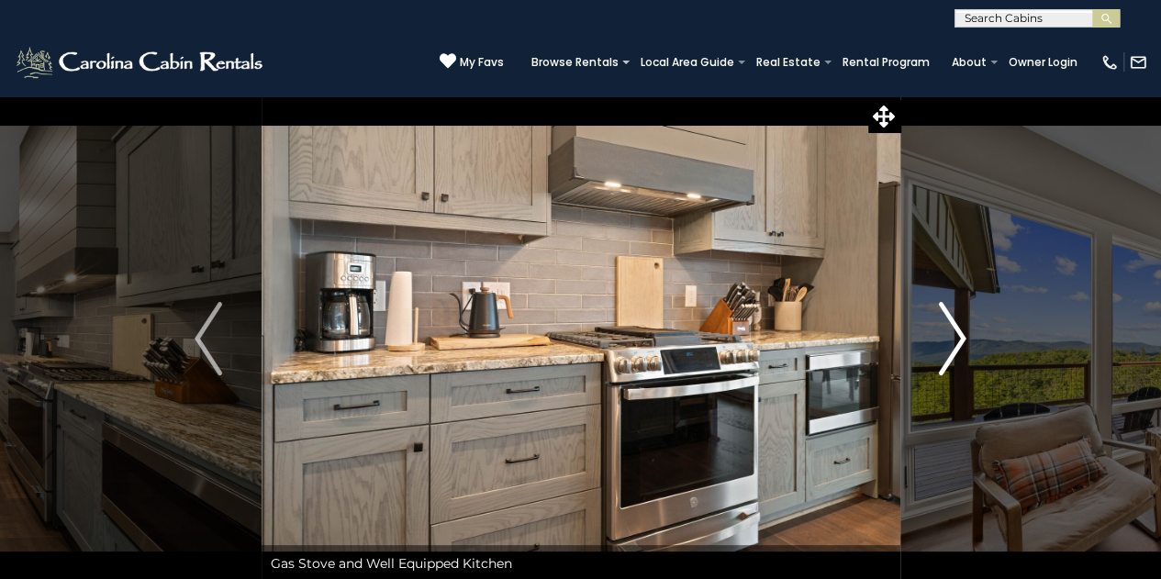
click at [971, 342] on button "Next" at bounding box center [953, 338] width 106 height 487
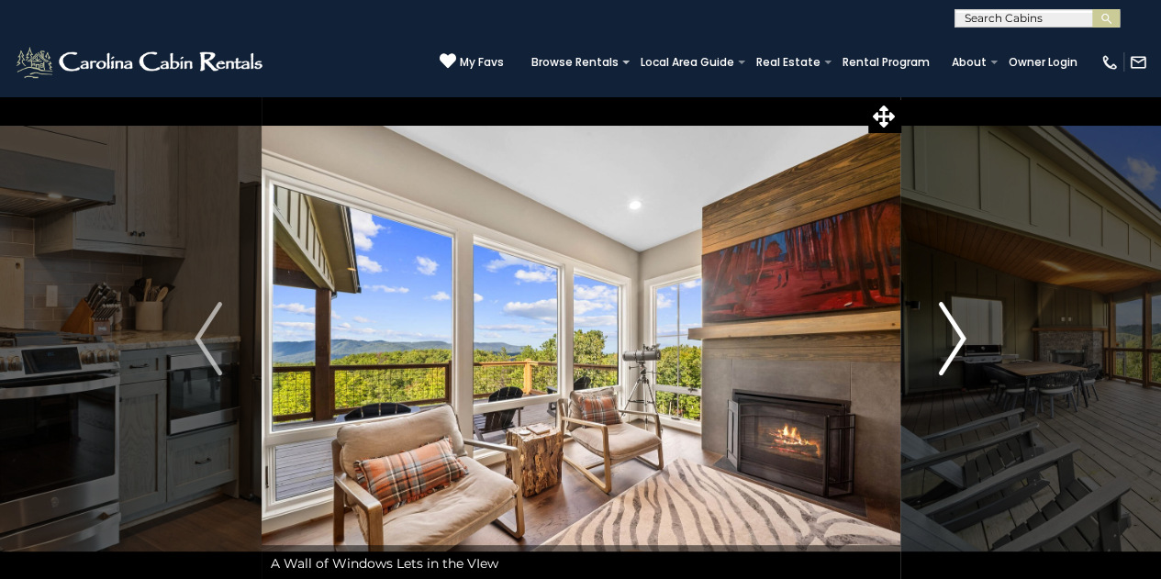
click at [971, 342] on button "Next" at bounding box center [953, 338] width 106 height 487
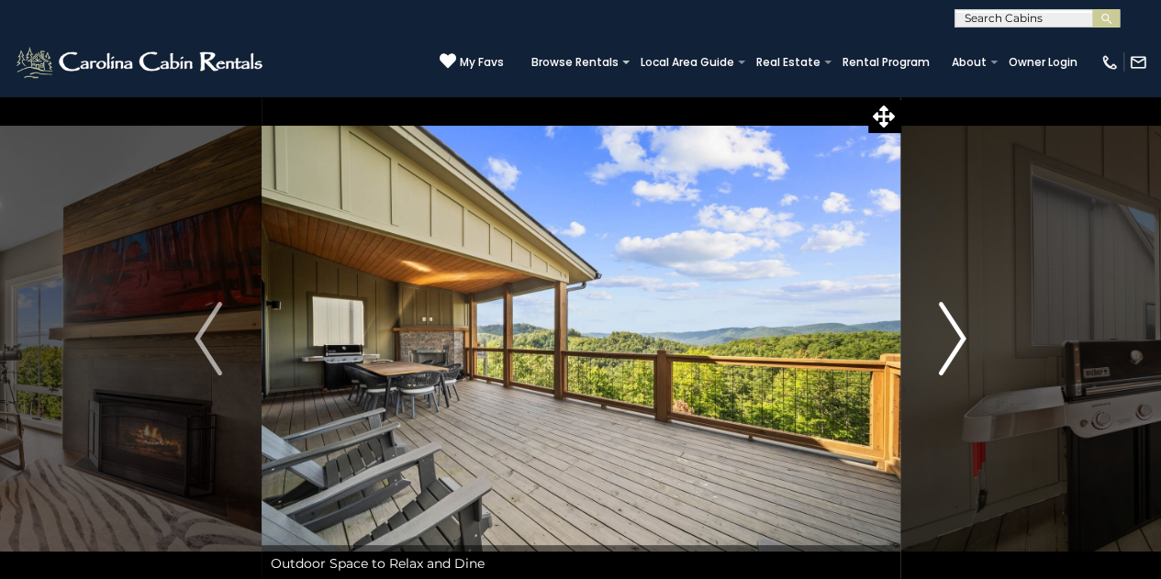
click at [971, 342] on button "Next" at bounding box center [953, 338] width 106 height 487
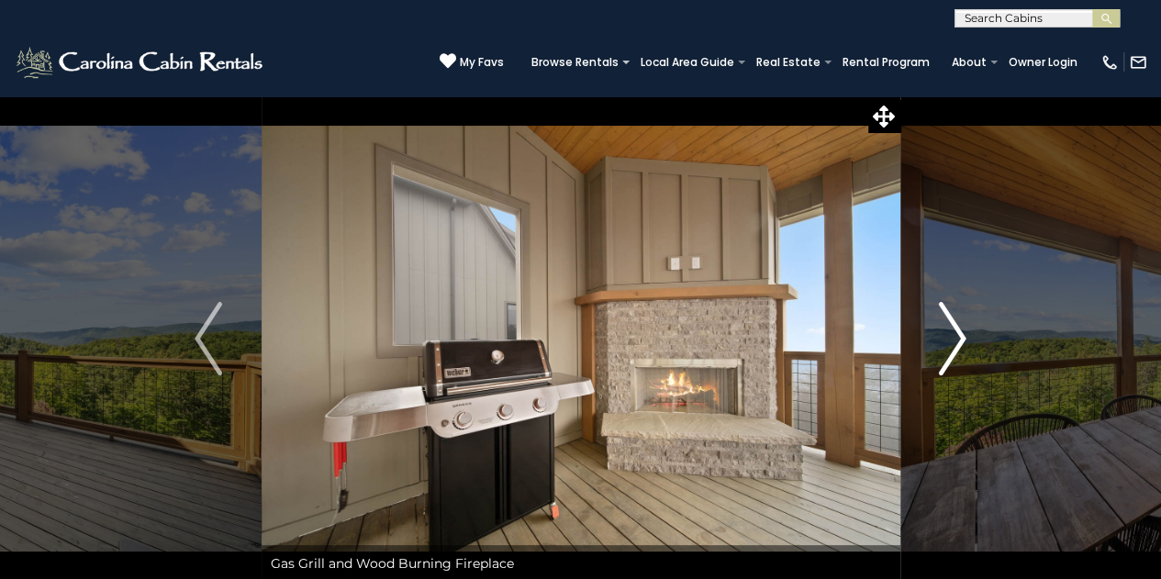
click at [971, 342] on button "Next" at bounding box center [953, 338] width 106 height 487
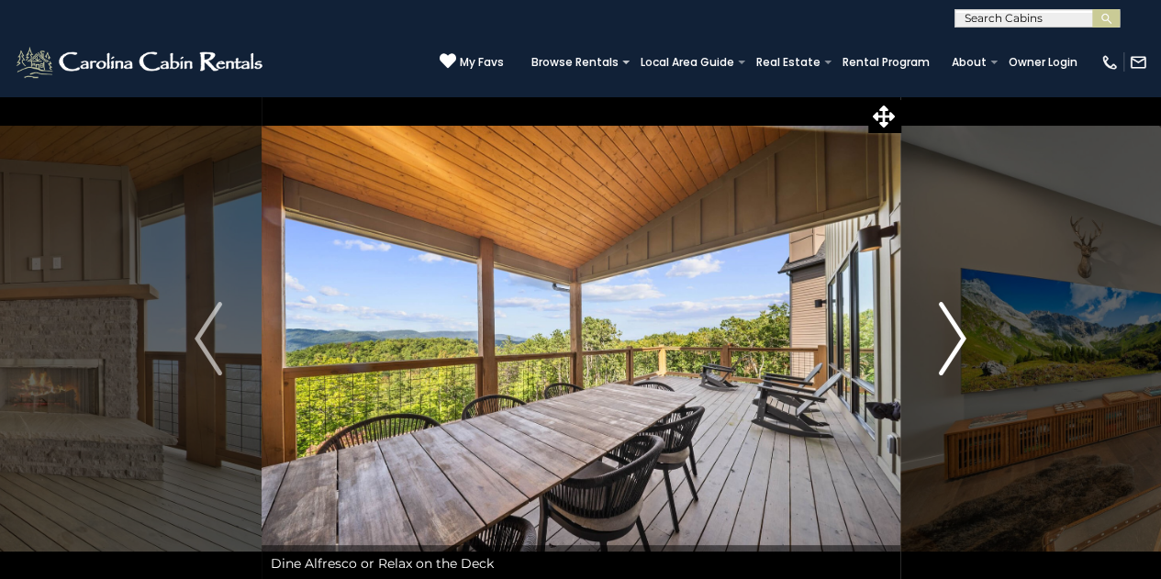
click at [971, 342] on button "Next" at bounding box center [953, 338] width 106 height 487
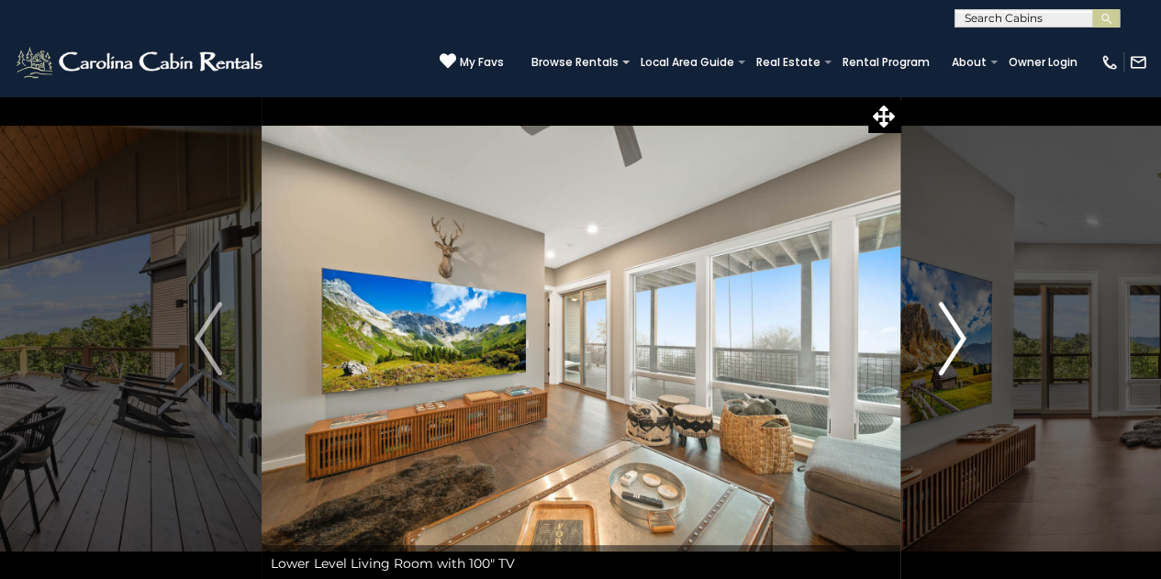
click at [971, 342] on button "Next" at bounding box center [953, 338] width 106 height 487
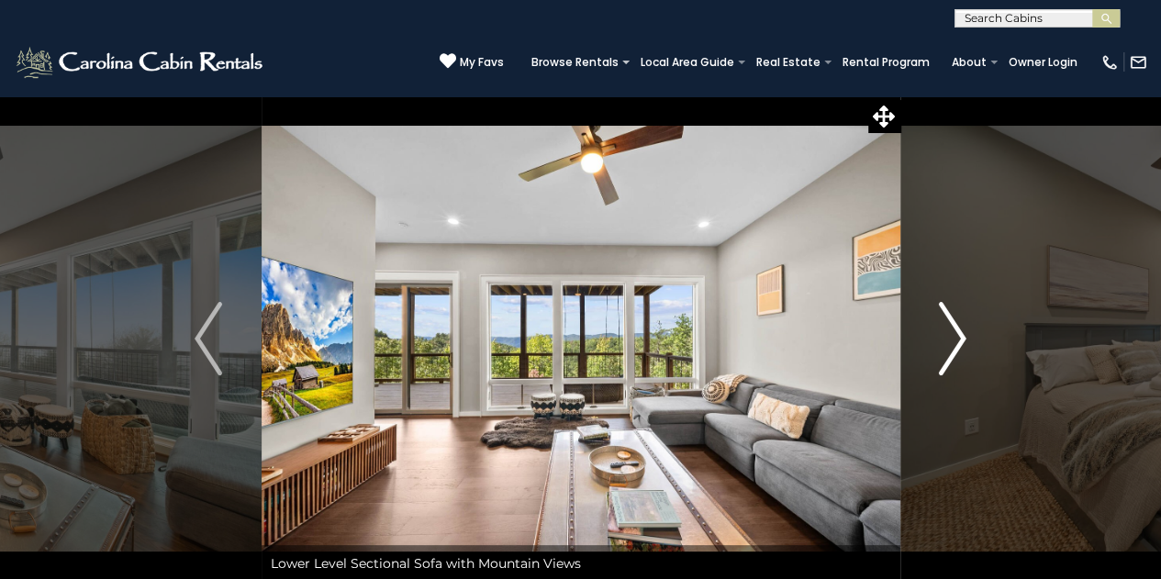
click at [971, 342] on button "Next" at bounding box center [953, 338] width 106 height 487
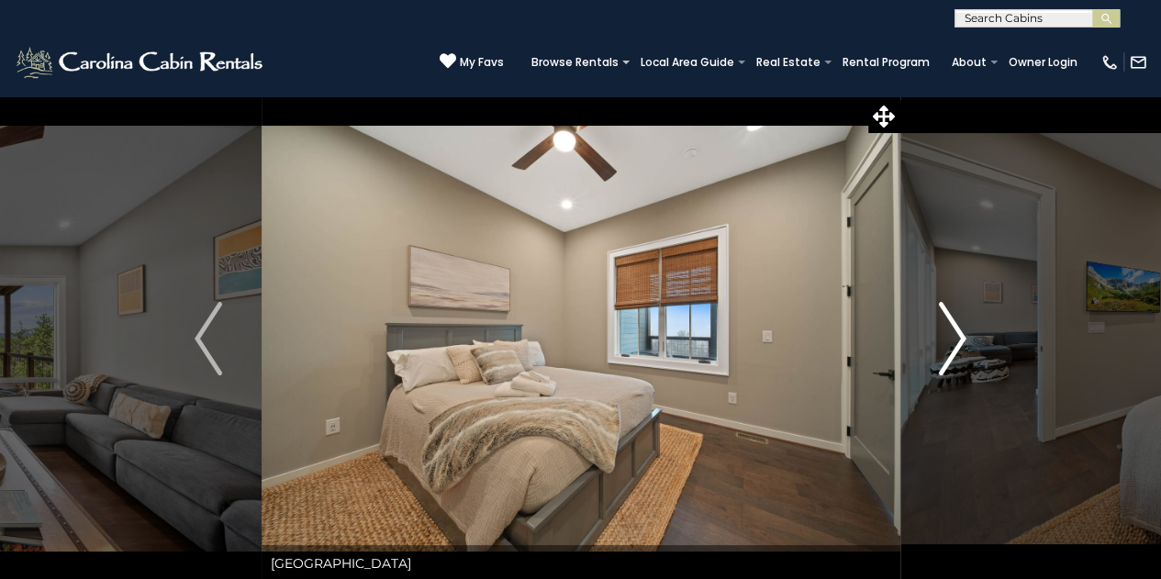
click at [971, 342] on button "Next" at bounding box center [953, 338] width 106 height 487
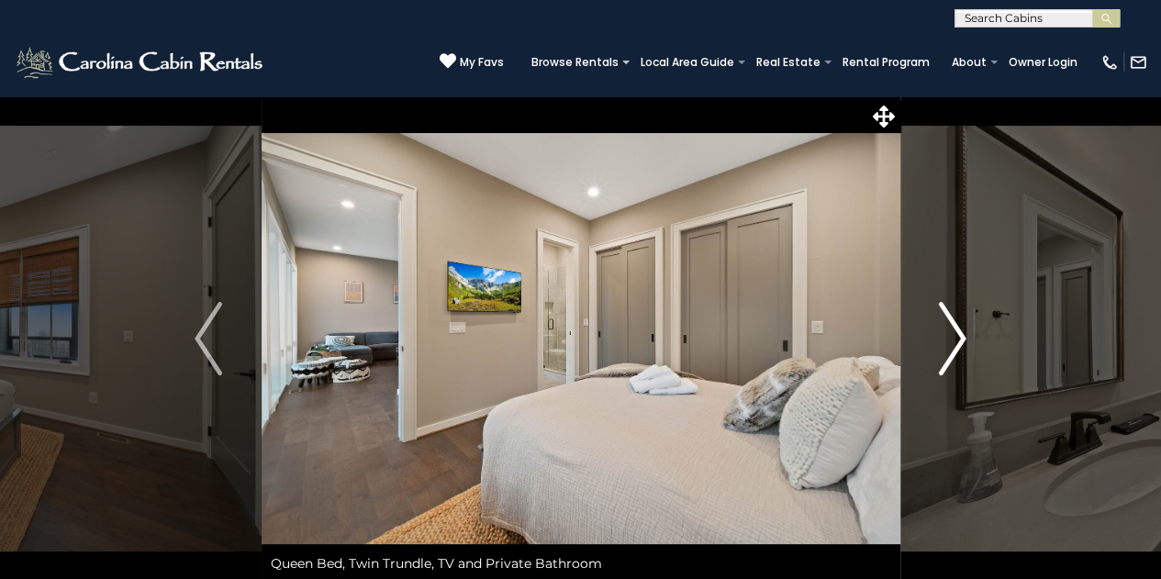
click at [971, 342] on button "Next" at bounding box center [953, 338] width 106 height 487
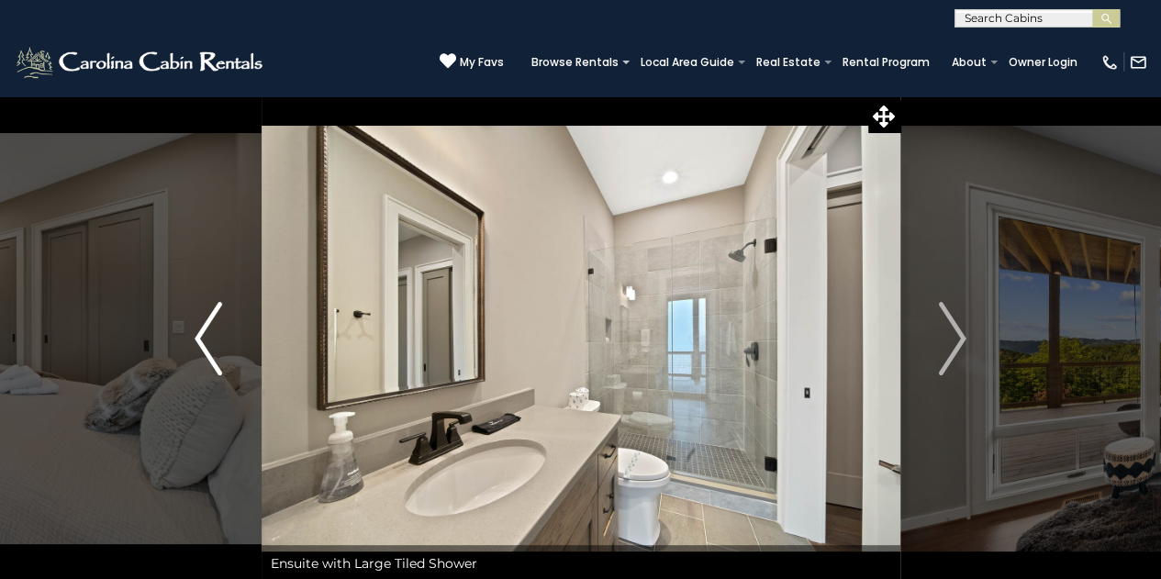
click at [200, 331] on img "Previous" at bounding box center [209, 338] width 28 height 73
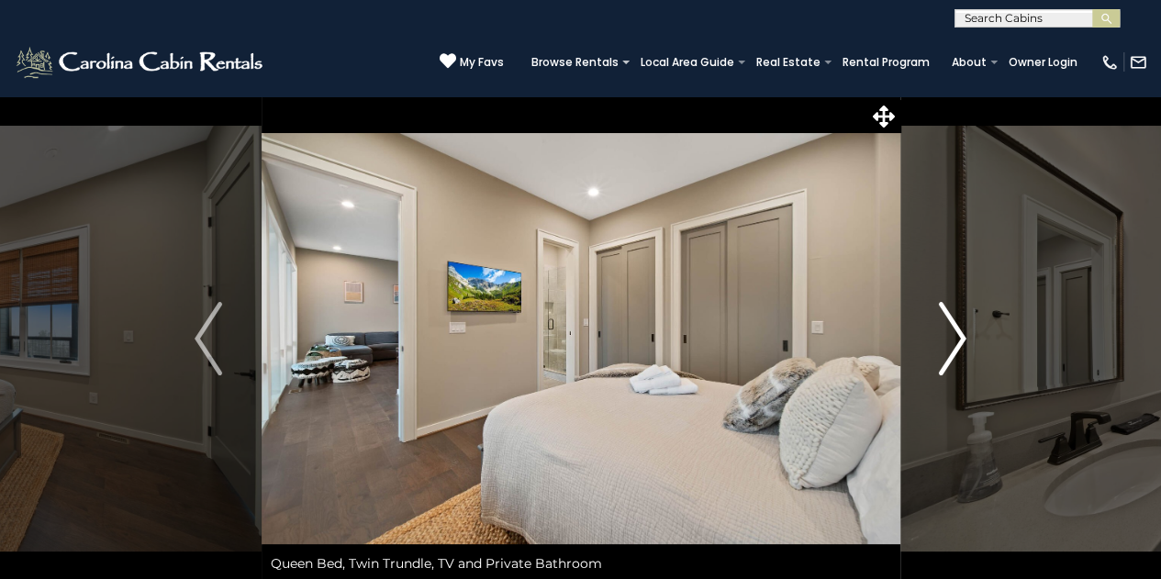
click at [939, 354] on img "Next" at bounding box center [953, 338] width 28 height 73
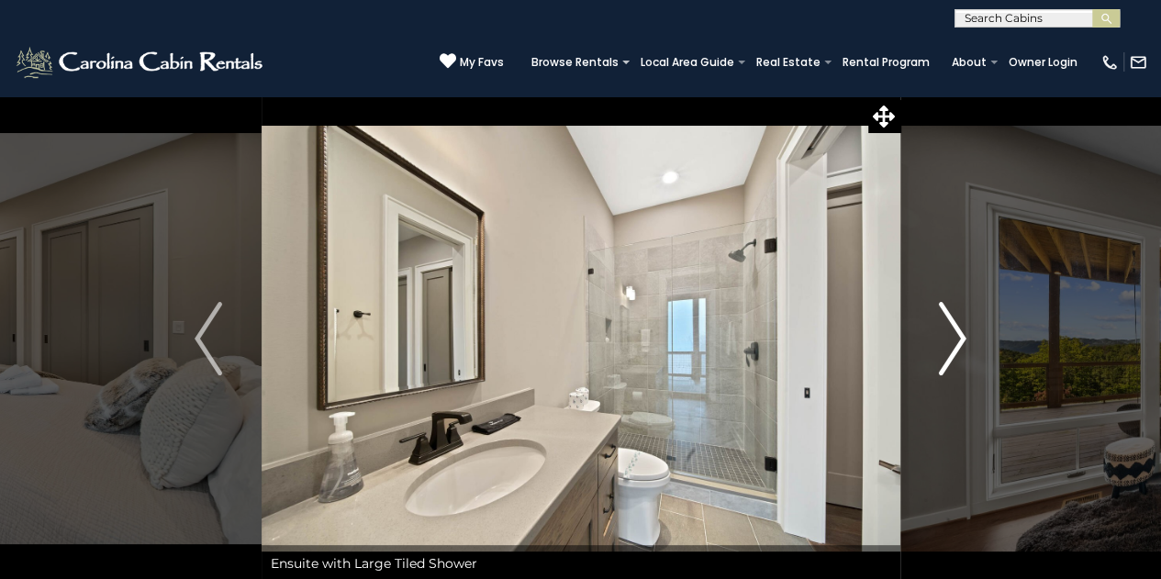
click at [939, 354] on img "Next" at bounding box center [953, 338] width 28 height 73
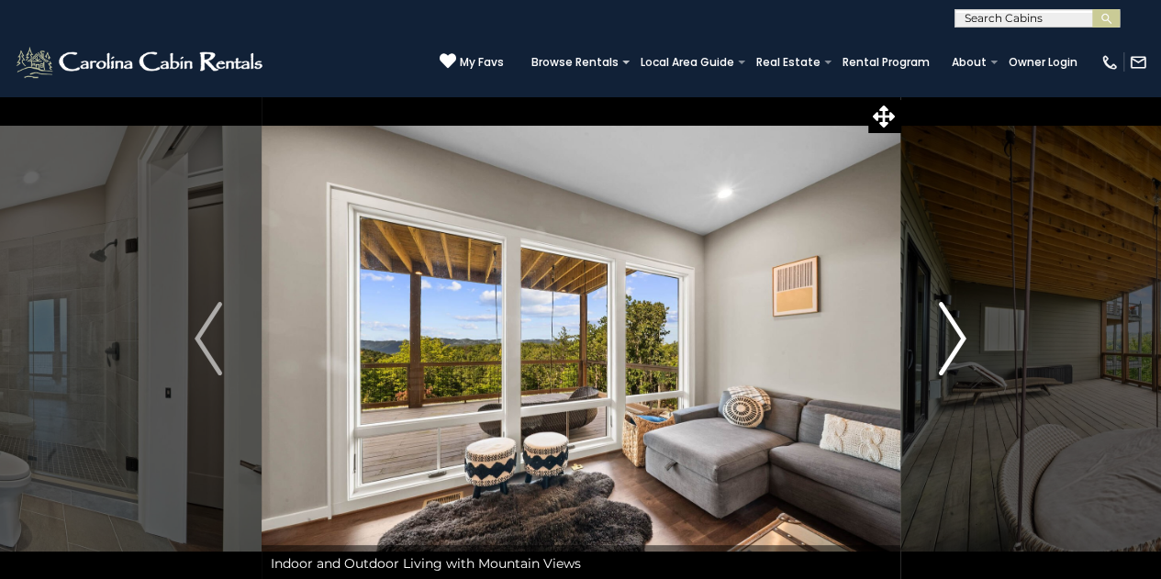
click at [939, 354] on img "Next" at bounding box center [953, 338] width 28 height 73
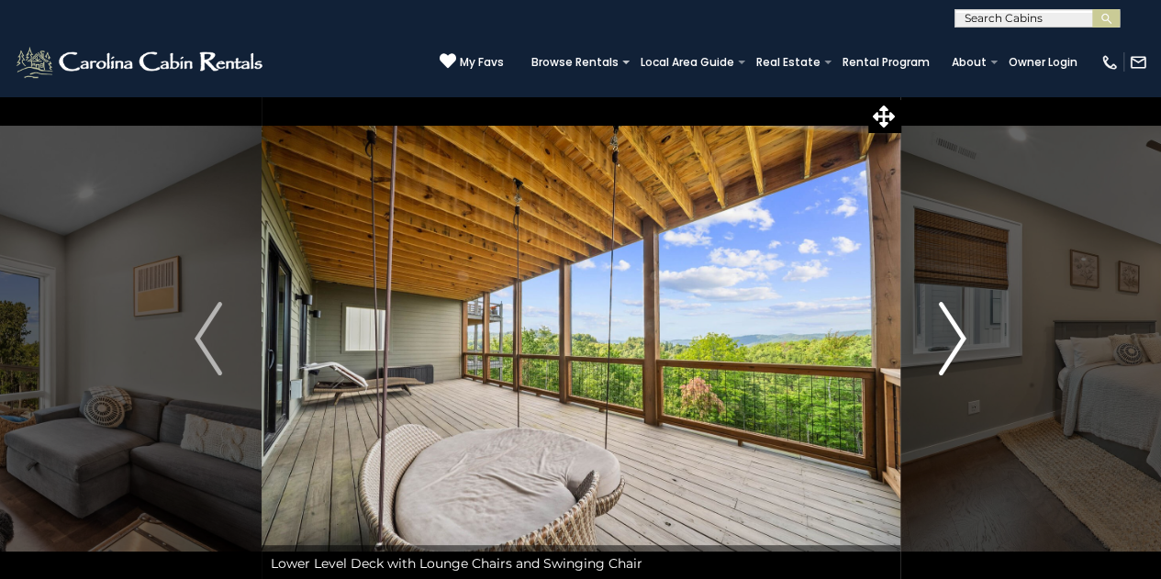
click at [939, 354] on img "Next" at bounding box center [953, 338] width 28 height 73
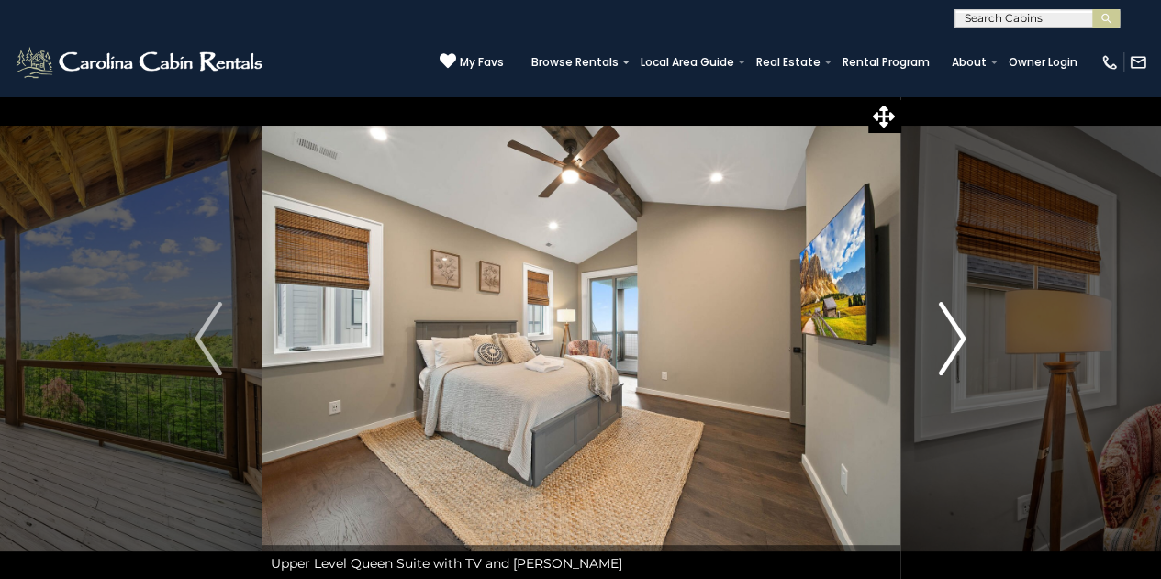
click at [939, 354] on img "Next" at bounding box center [953, 338] width 28 height 73
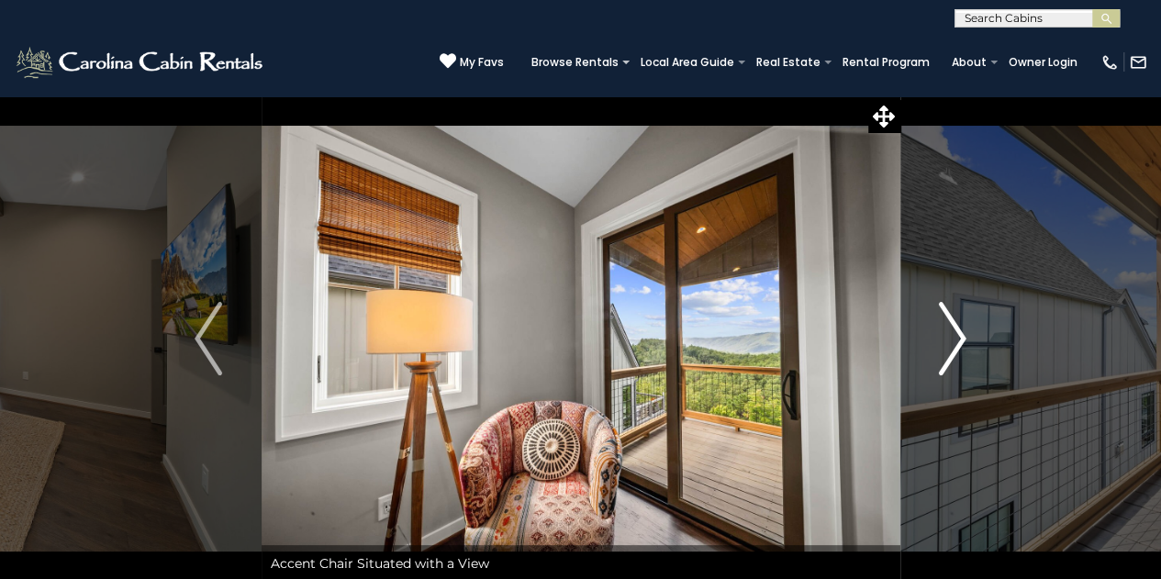
click at [939, 354] on img "Next" at bounding box center [953, 338] width 28 height 73
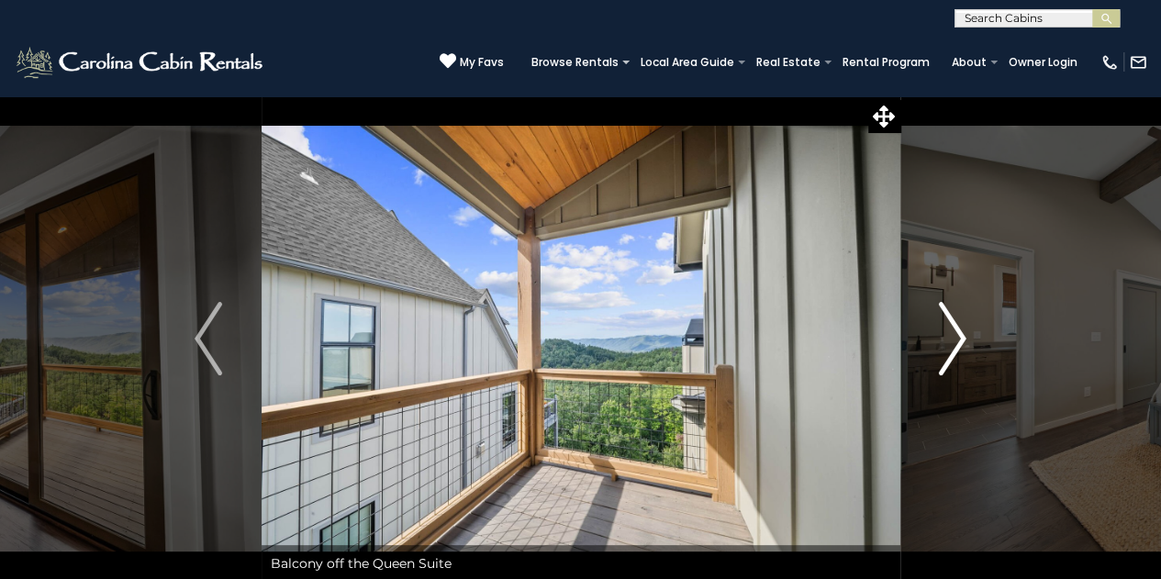
click at [939, 354] on img "Next" at bounding box center [953, 338] width 28 height 73
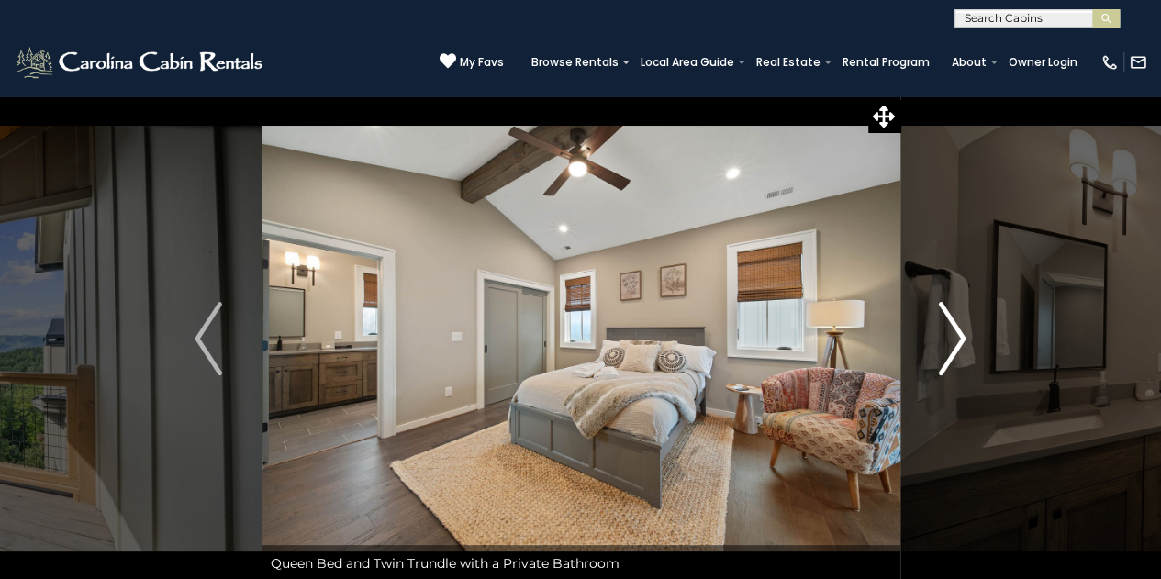
click at [939, 354] on img "Next" at bounding box center [953, 338] width 28 height 73
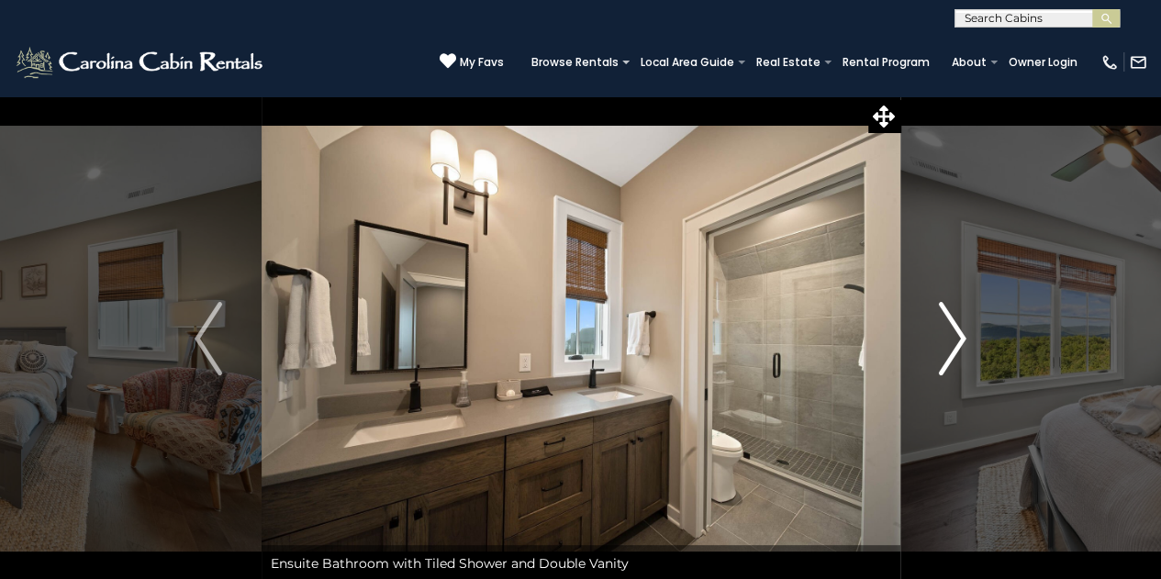
click at [939, 354] on img "Next" at bounding box center [953, 338] width 28 height 73
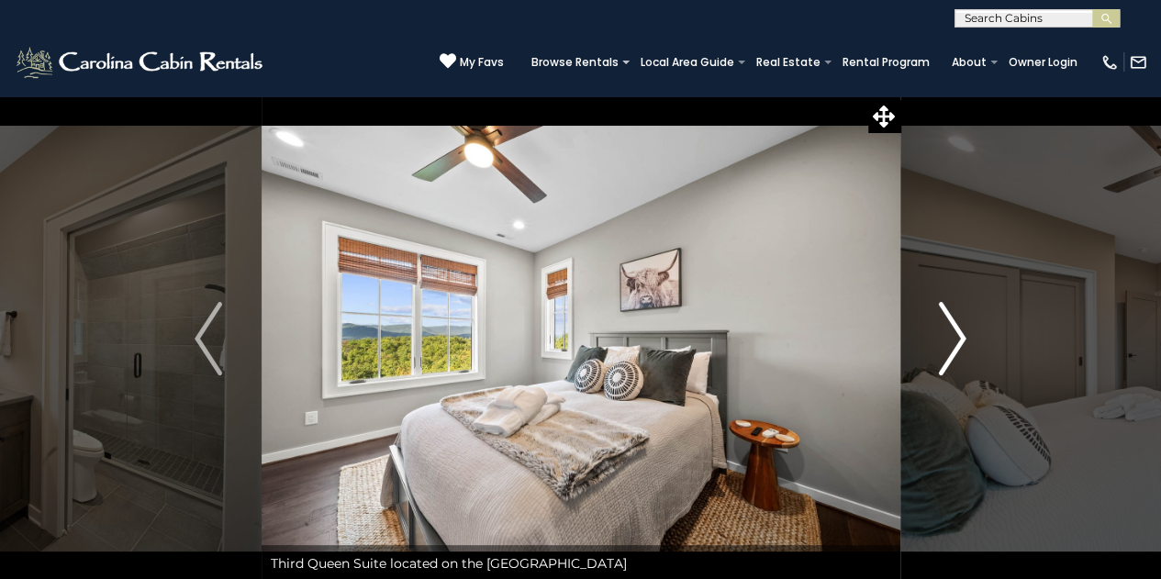
click at [939, 355] on img "Next" at bounding box center [953, 338] width 28 height 73
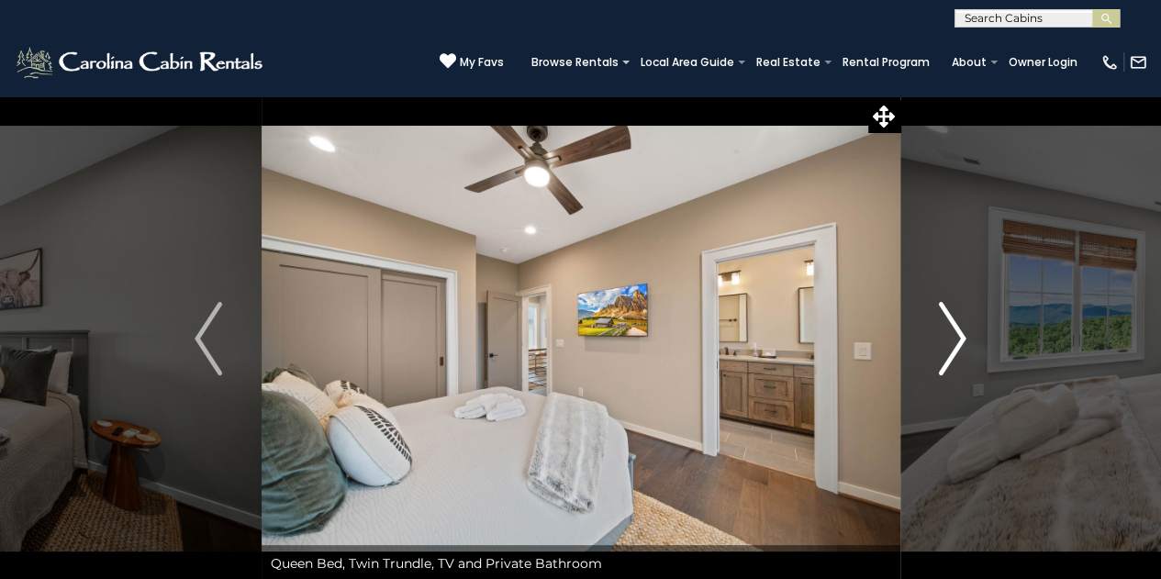
click at [940, 354] on img "Next" at bounding box center [953, 338] width 28 height 73
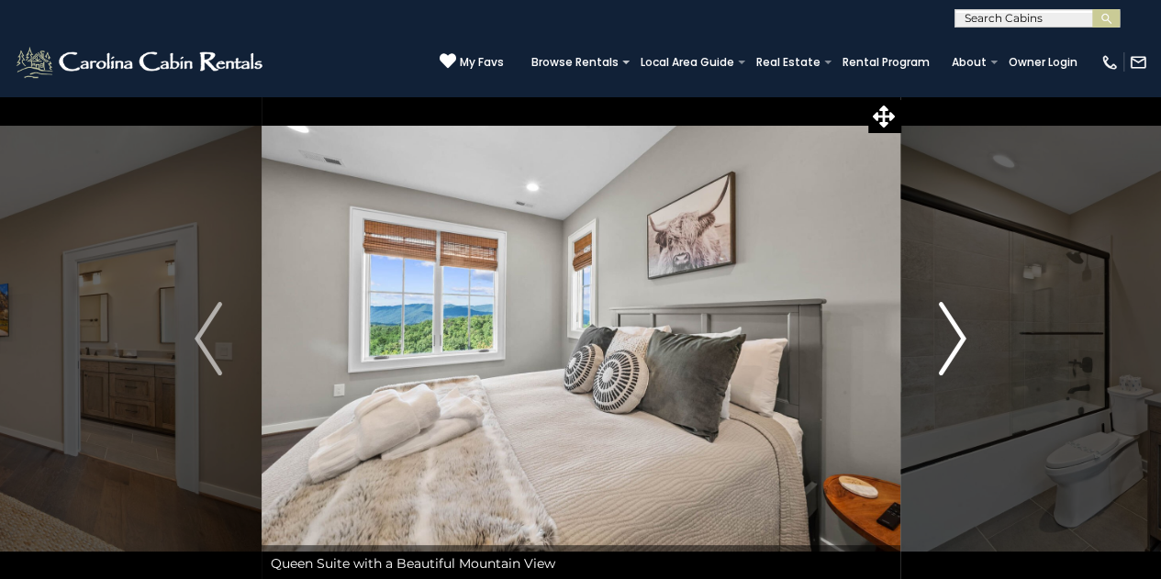
click at [940, 354] on img "Next" at bounding box center [953, 338] width 28 height 73
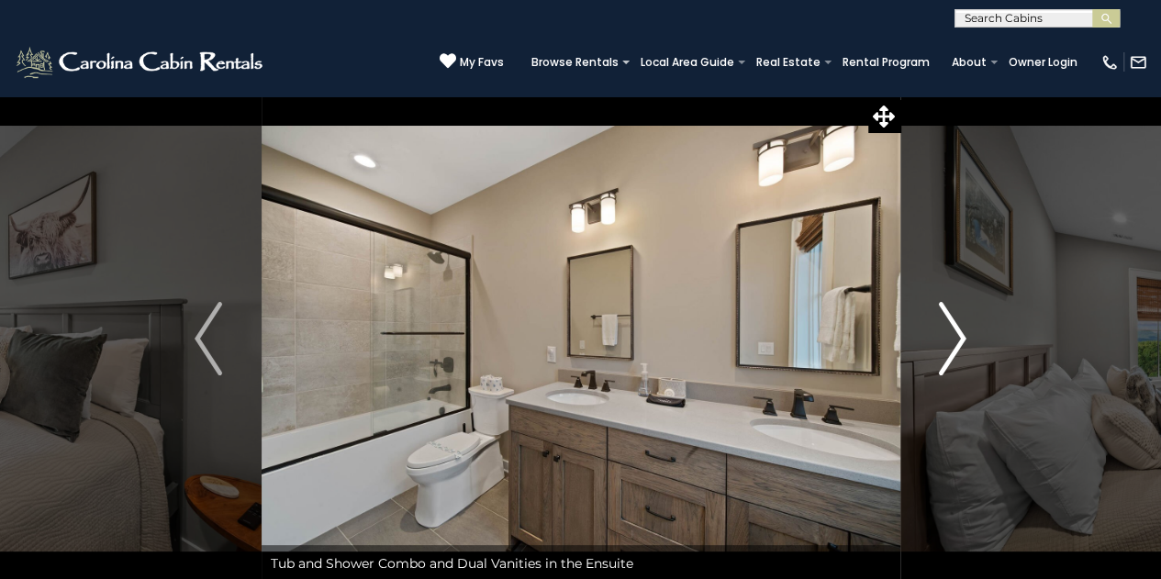
click at [939, 354] on img "Next" at bounding box center [953, 338] width 28 height 73
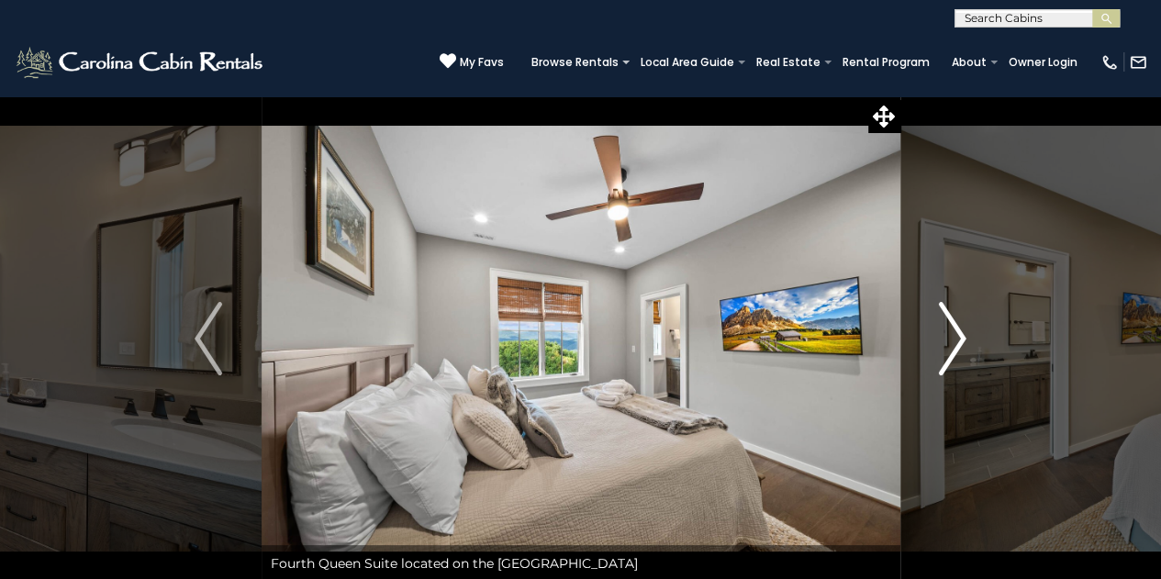
click at [939, 353] on img "Next" at bounding box center [953, 338] width 28 height 73
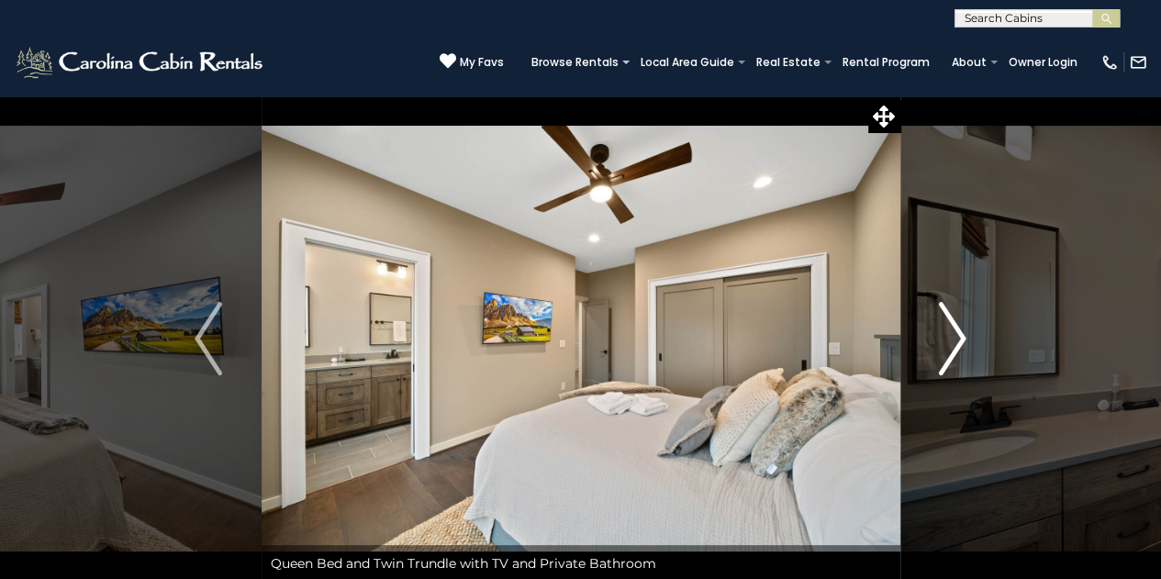
click at [939, 353] on img "Next" at bounding box center [953, 338] width 28 height 73
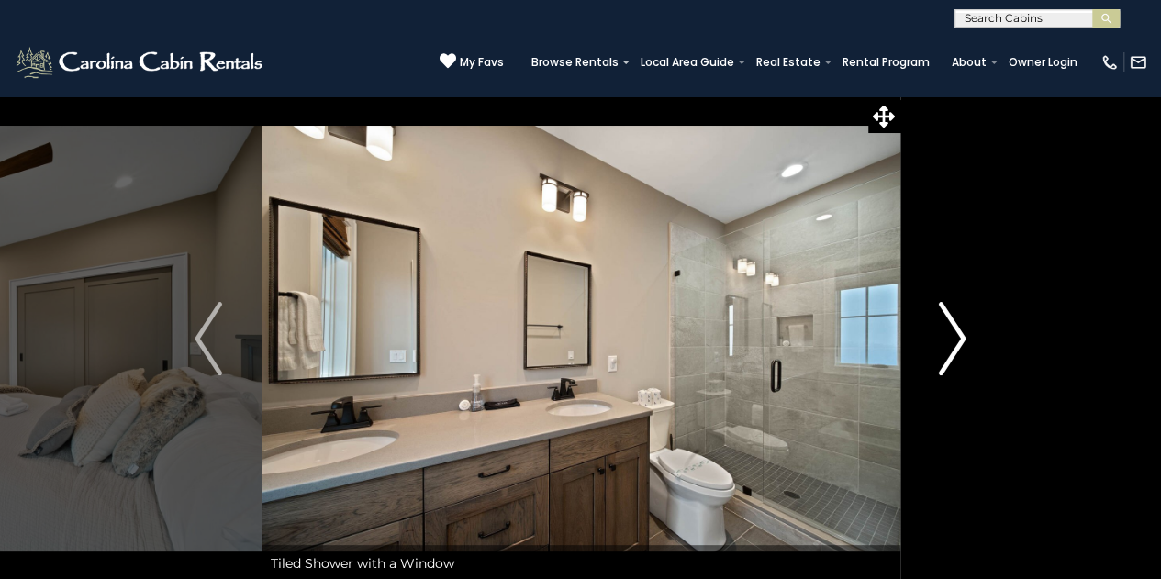
click at [939, 353] on img "Next" at bounding box center [953, 338] width 28 height 73
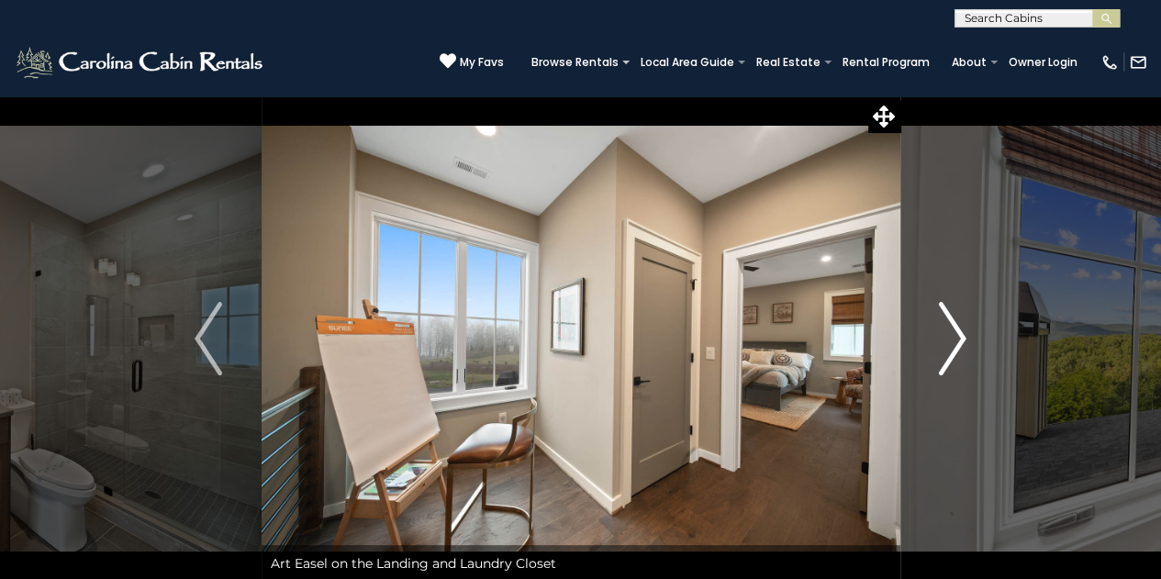
click at [941, 355] on img "Next" at bounding box center [953, 338] width 28 height 73
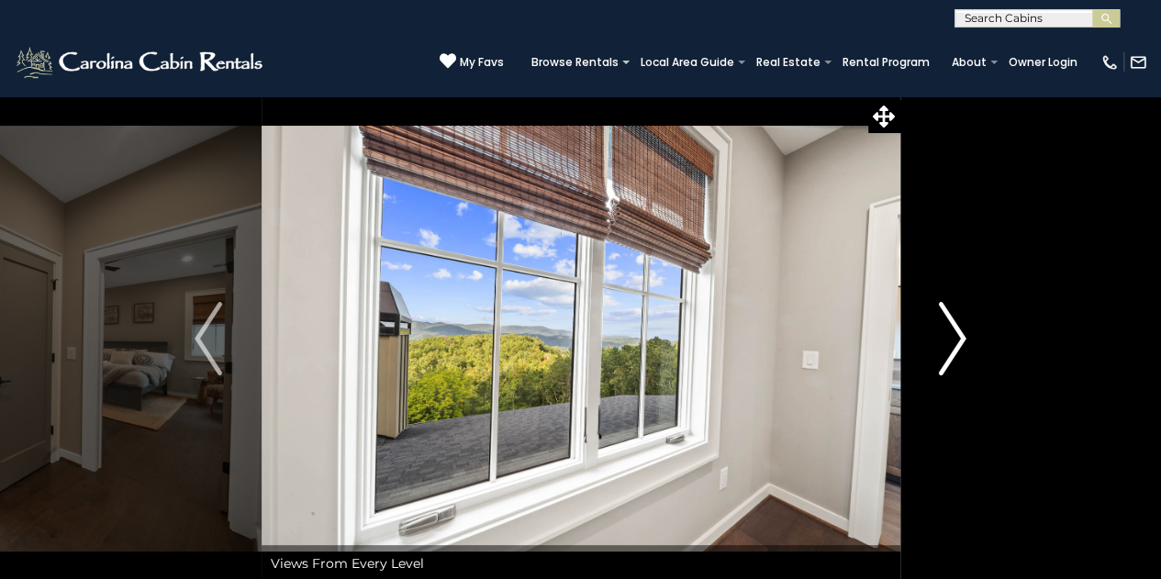
click at [942, 355] on img "Next" at bounding box center [953, 338] width 28 height 73
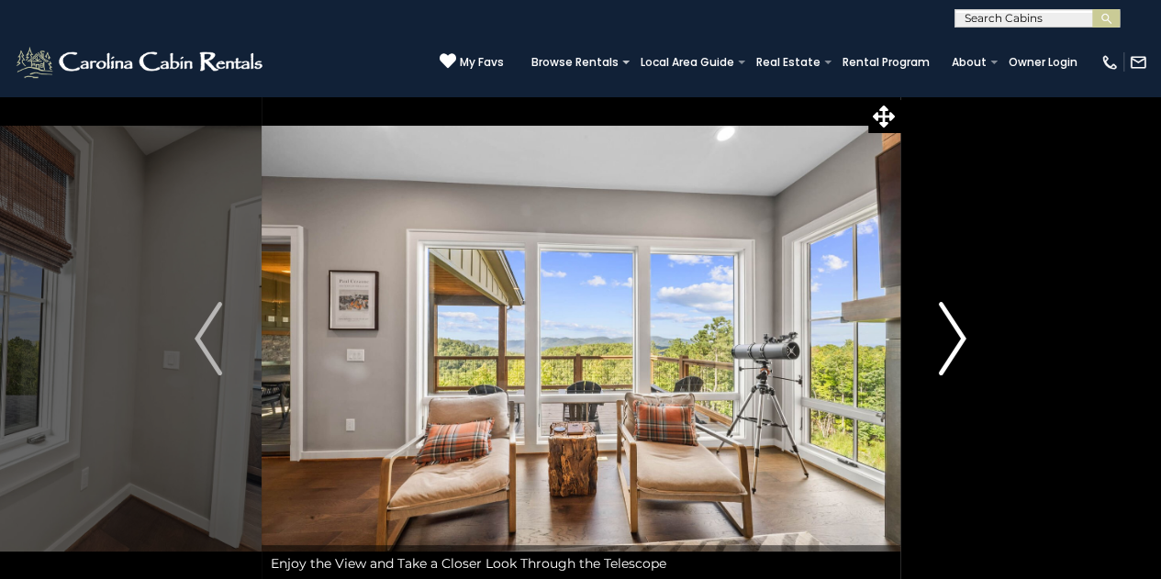
click at [943, 355] on img "Next" at bounding box center [953, 338] width 28 height 73
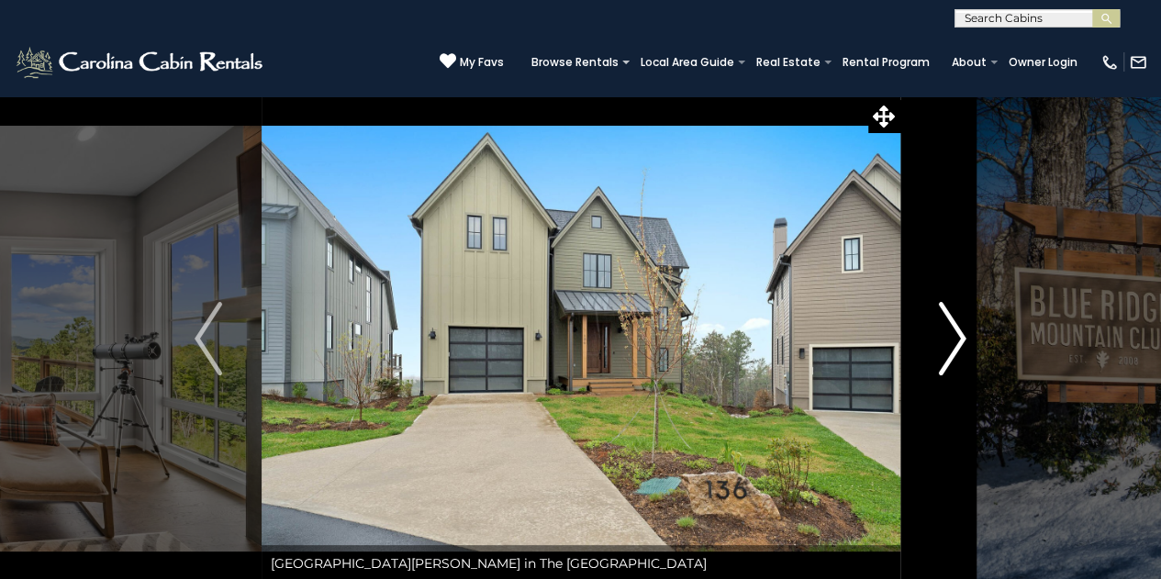
click at [946, 360] on img "Next" at bounding box center [953, 338] width 28 height 73
